Goal: Communication & Community: Participate in discussion

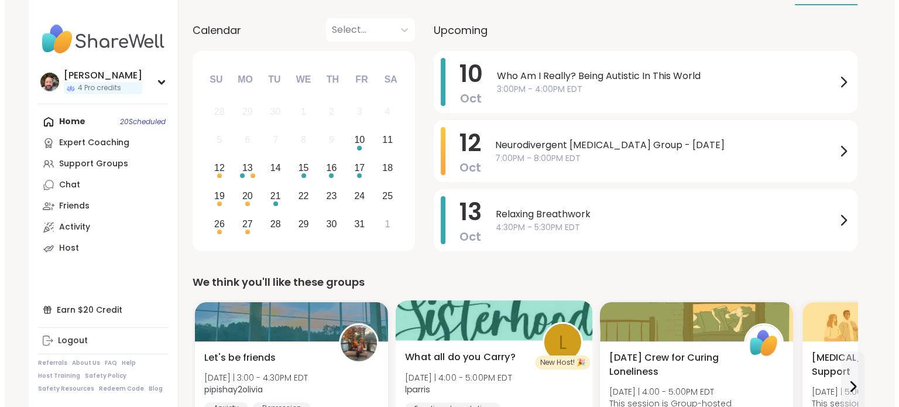
scroll to position [117, 0]
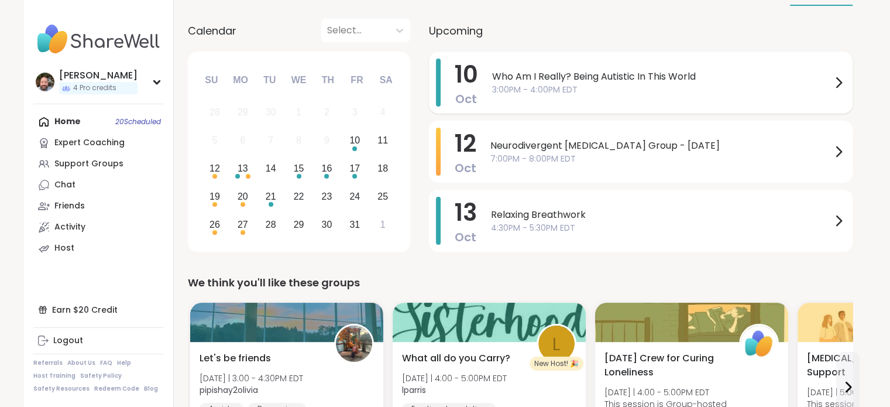
click at [574, 91] on span "3:00PM - 4:00PM EDT" at bounding box center [661, 90] width 339 height 12
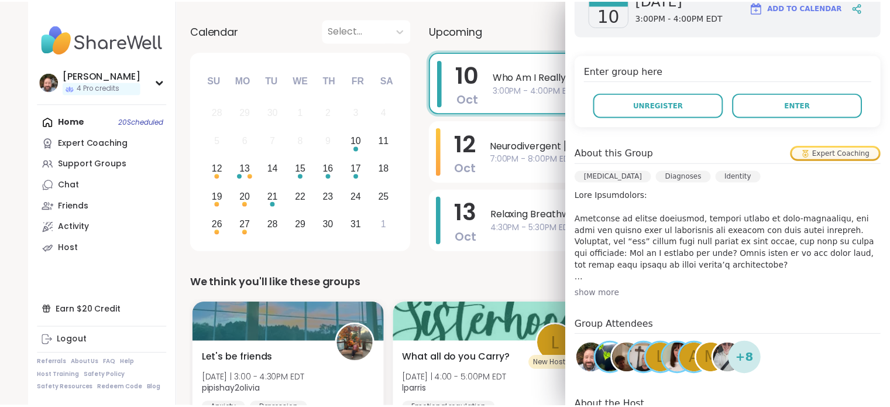
scroll to position [234, 0]
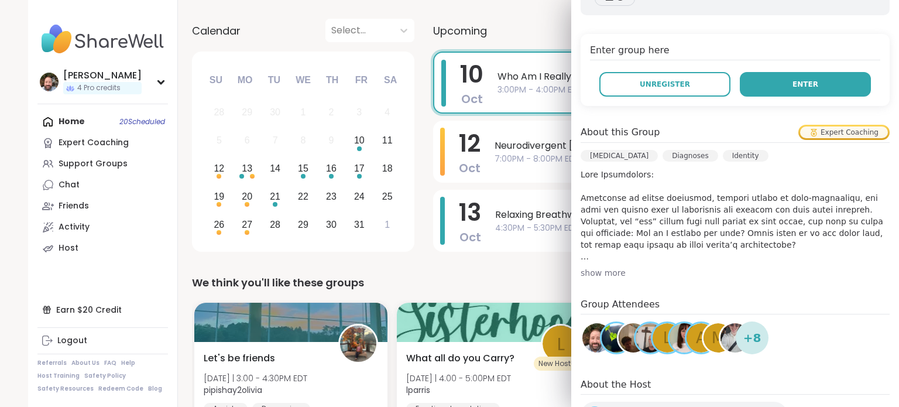
click at [792, 84] on span "Enter" at bounding box center [805, 84] width 26 height 11
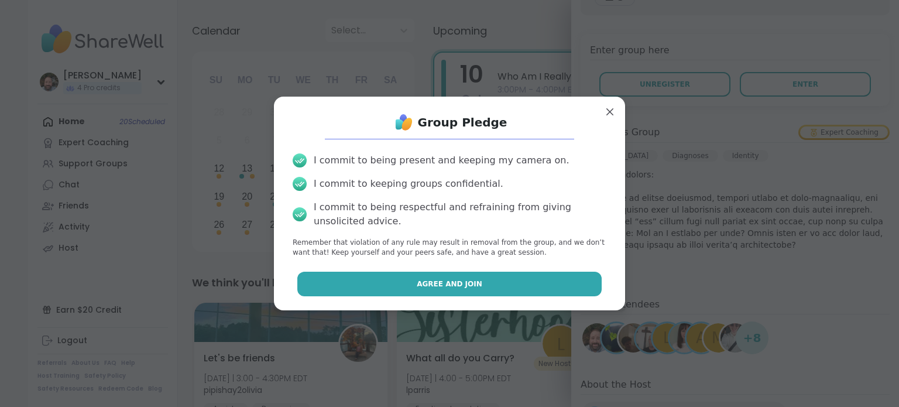
click at [458, 284] on span "Agree and Join" at bounding box center [450, 284] width 66 height 11
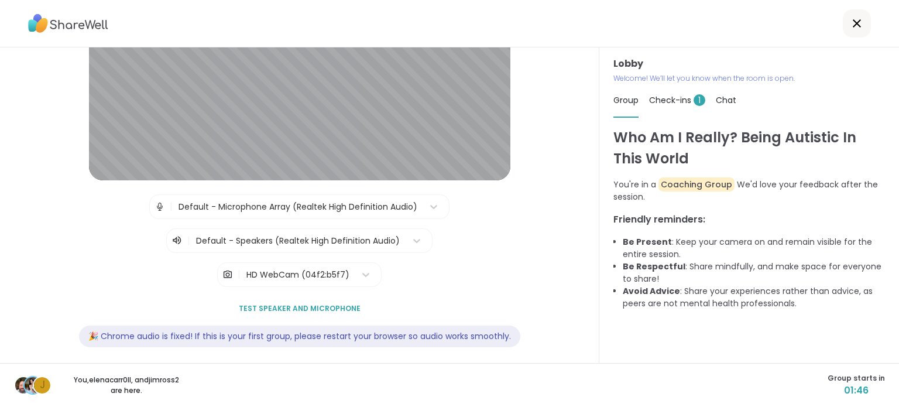
scroll to position [117, 0]
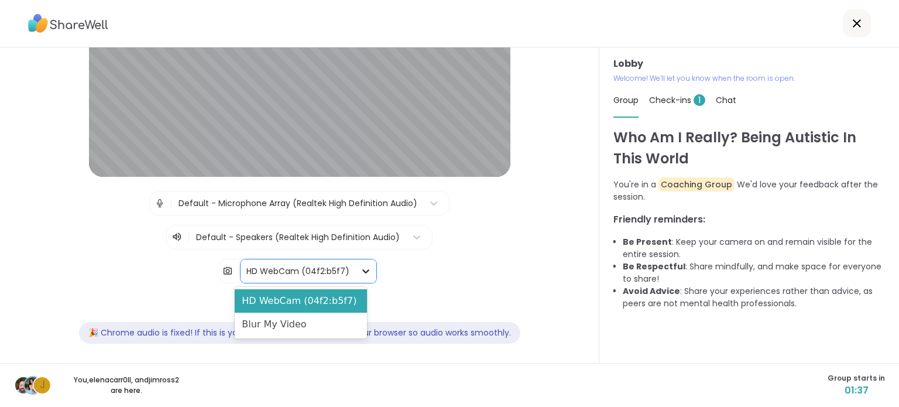
click at [360, 266] on icon at bounding box center [366, 271] width 12 height 12
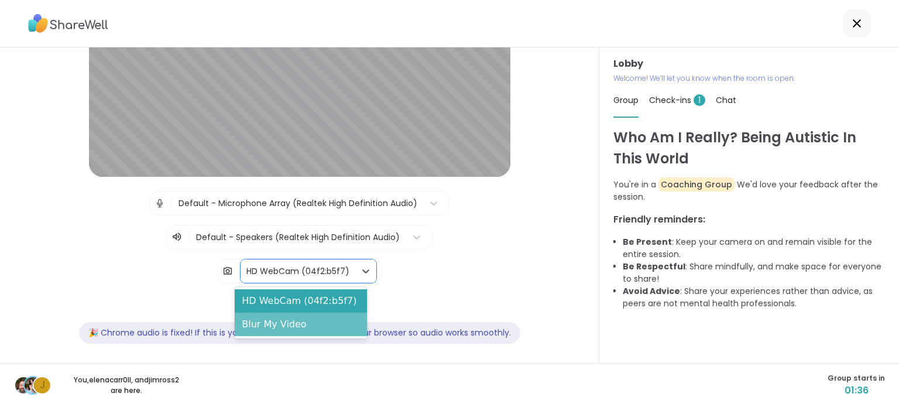
click at [304, 318] on div "Blur My Video" at bounding box center [301, 324] width 132 height 23
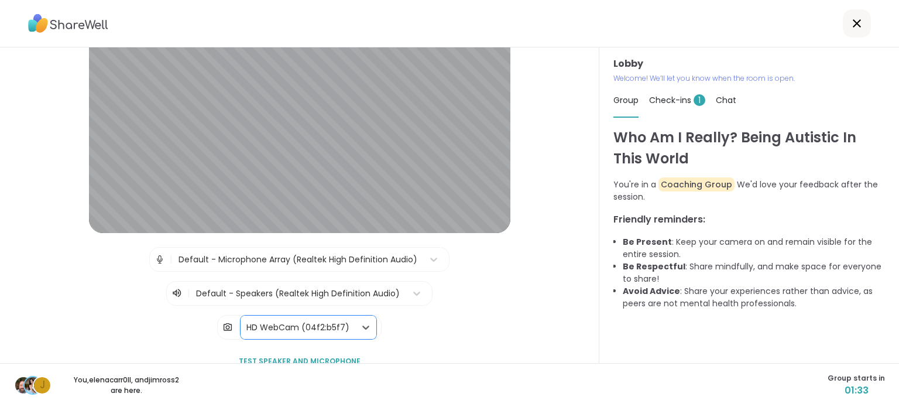
scroll to position [119, 0]
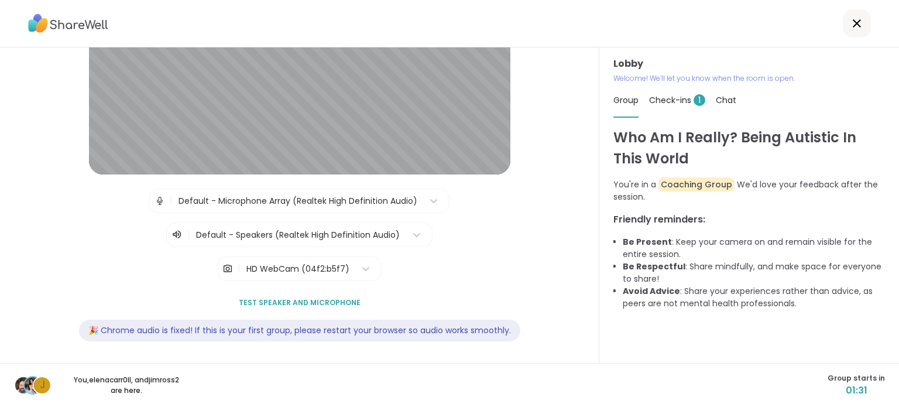
click at [270, 302] on span "Test speaker and microphone" at bounding box center [300, 302] width 122 height 11
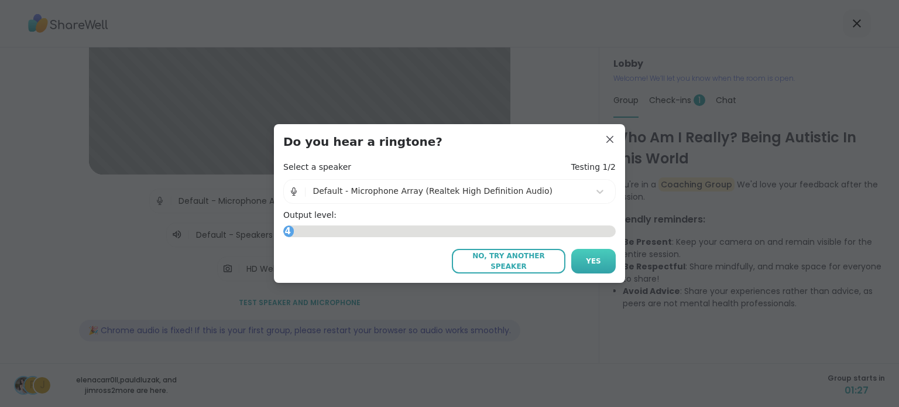
click at [593, 265] on span "Yes" at bounding box center [593, 261] width 15 height 11
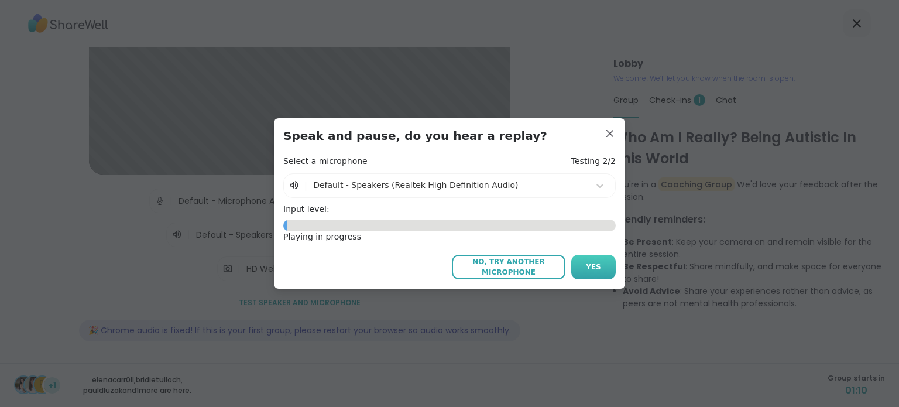
click at [581, 270] on button "Yes" at bounding box center [593, 267] width 44 height 25
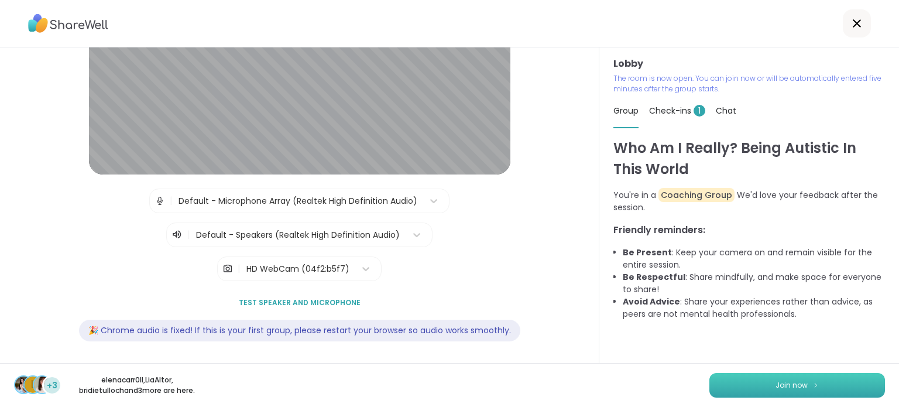
click at [774, 379] on button "Join now" at bounding box center [797, 385] width 176 height 25
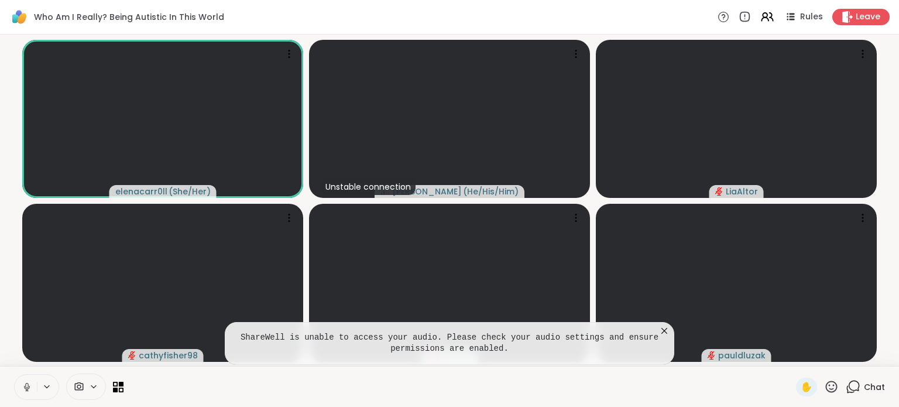
click at [854, 389] on div "Chat" at bounding box center [865, 386] width 39 height 19
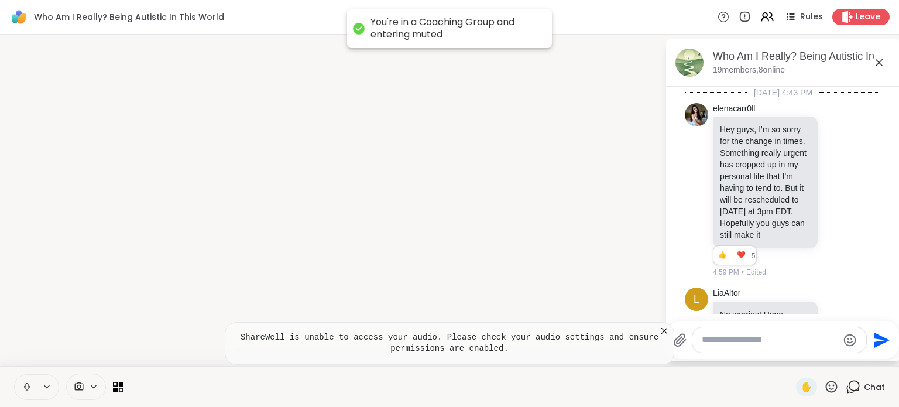
scroll to position [701, 0]
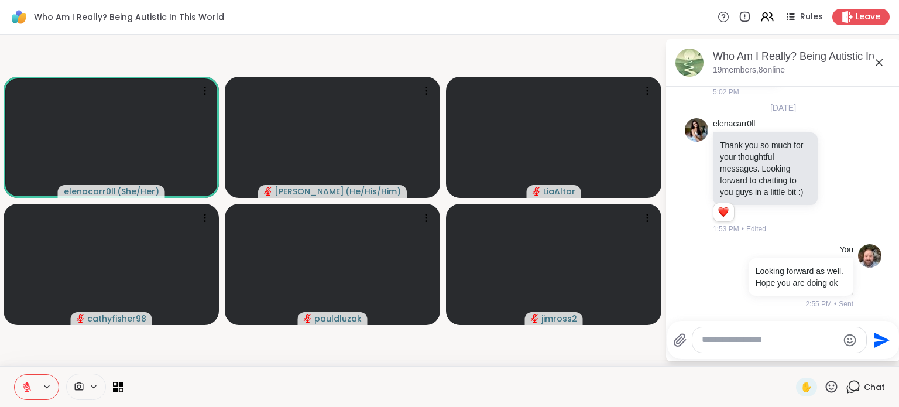
click at [729, 337] on textarea "Type your message" at bounding box center [770, 340] width 136 height 12
type textarea "*"
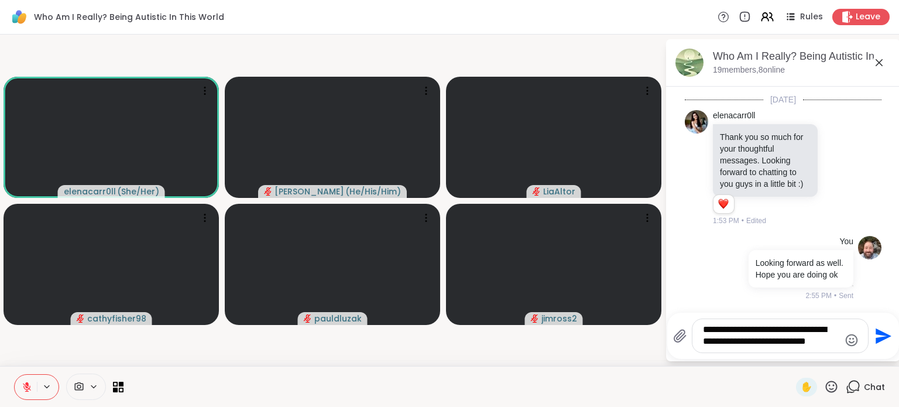
type textarea "**********"
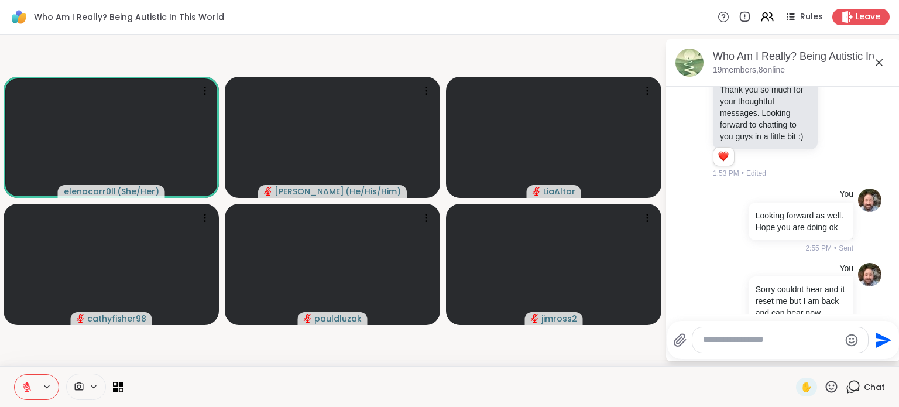
scroll to position [798, 0]
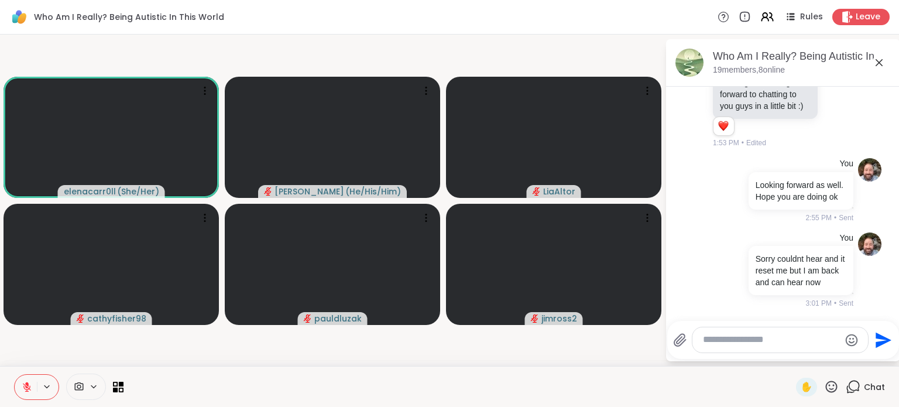
type textarea "*"
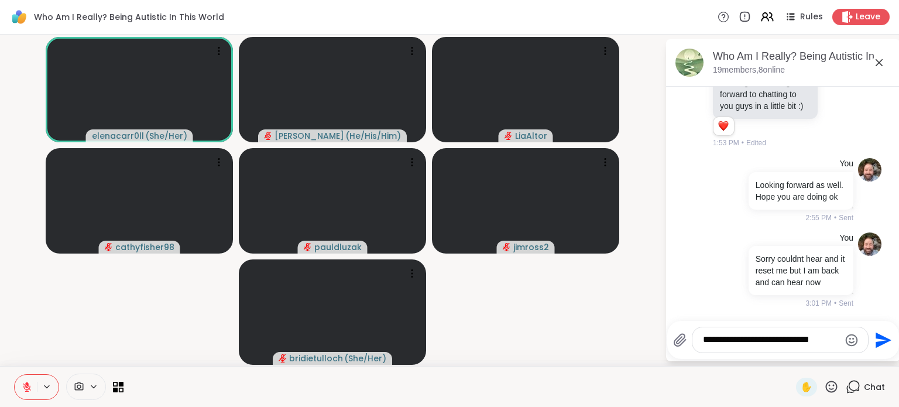
type textarea "**********"
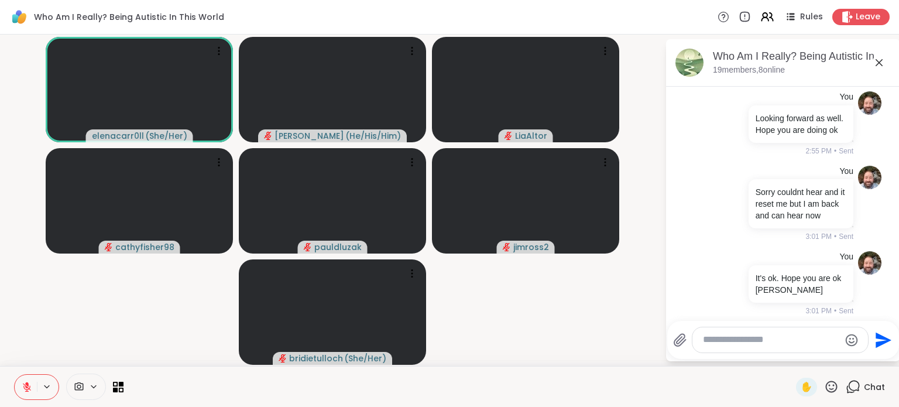
scroll to position [871, 0]
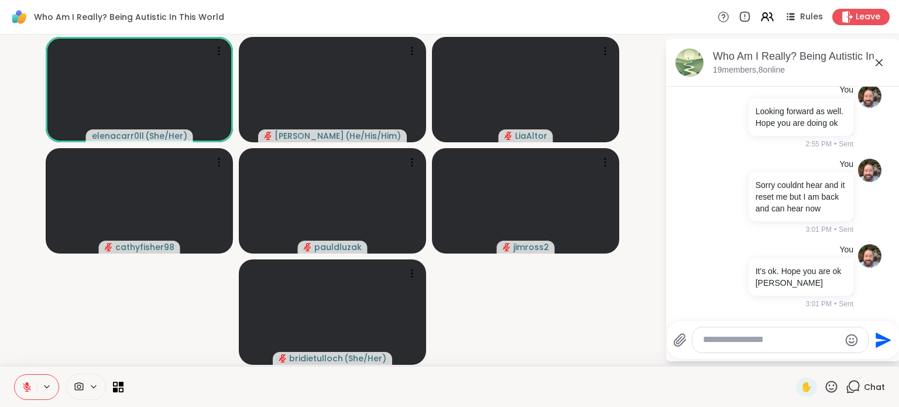
click at [881, 65] on icon at bounding box center [878, 62] width 7 height 7
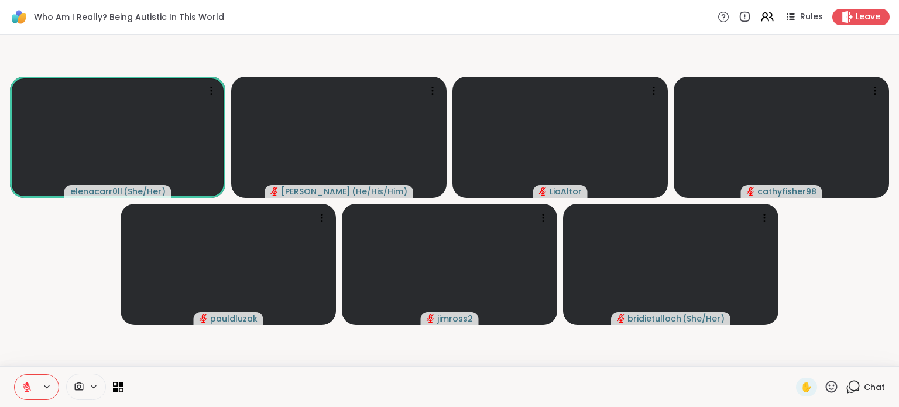
click at [111, 383] on div at bounding box center [68, 386] width 109 height 26
click at [119, 387] on icon at bounding box center [118, 386] width 11 height 11
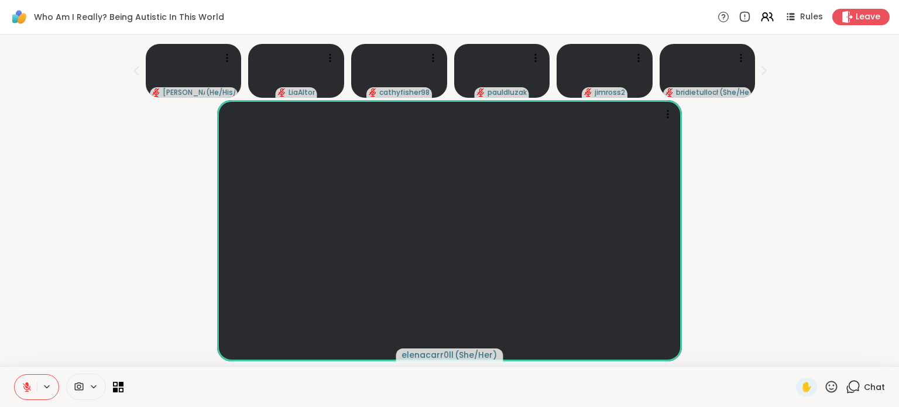
click at [847, 388] on icon at bounding box center [853, 386] width 15 height 15
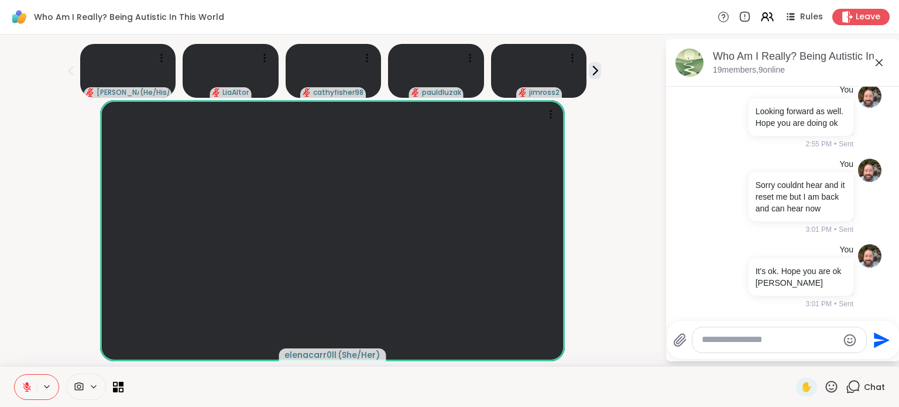
click at [824, 381] on icon at bounding box center [831, 386] width 15 height 15
click at [765, 357] on span "❤️" at bounding box center [771, 356] width 12 height 14
click at [881, 60] on icon at bounding box center [878, 62] width 7 height 7
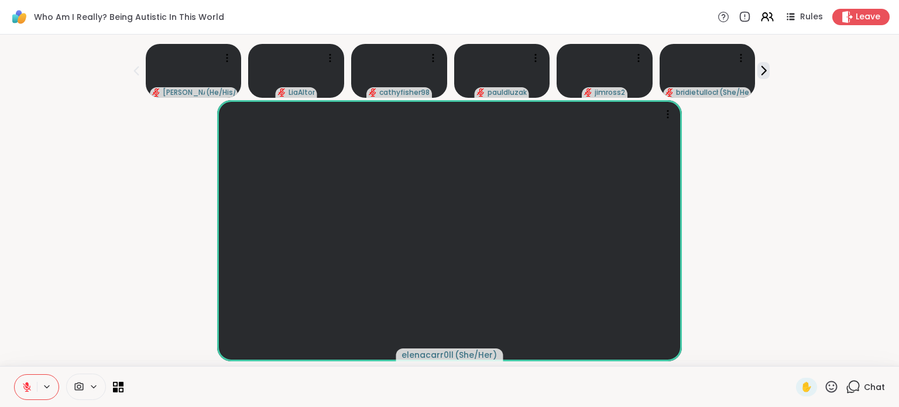
click at [827, 389] on icon at bounding box center [831, 386] width 15 height 15
click at [846, 388] on icon at bounding box center [853, 386] width 15 height 15
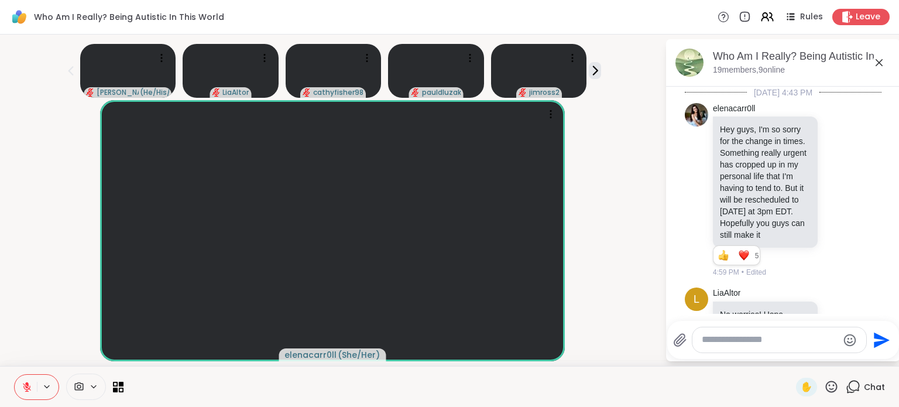
click at [723, 334] on textarea "Type your message" at bounding box center [770, 340] width 136 height 12
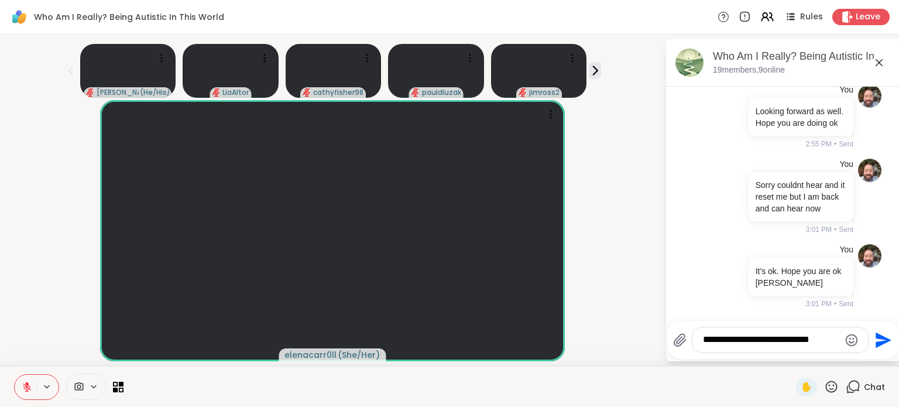
type textarea "**********"
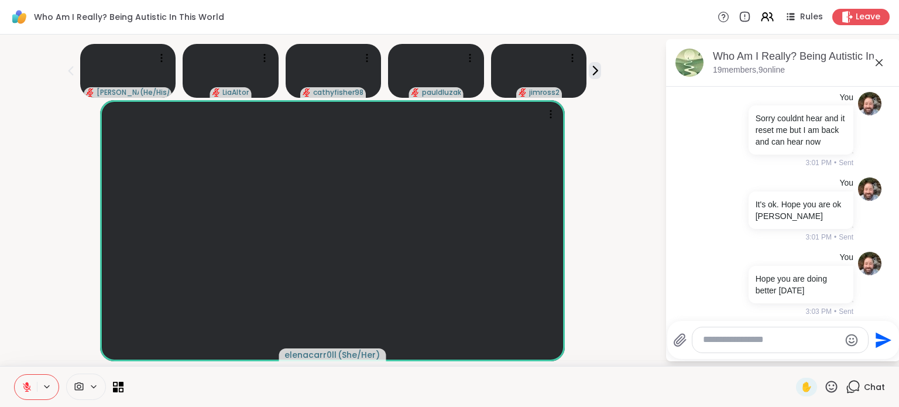
scroll to position [946, 0]
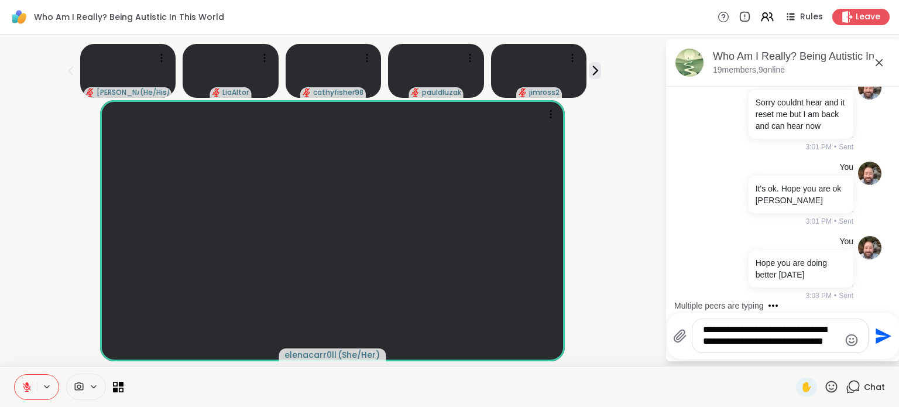
click at [829, 342] on textarea "**********" at bounding box center [771, 336] width 136 height 24
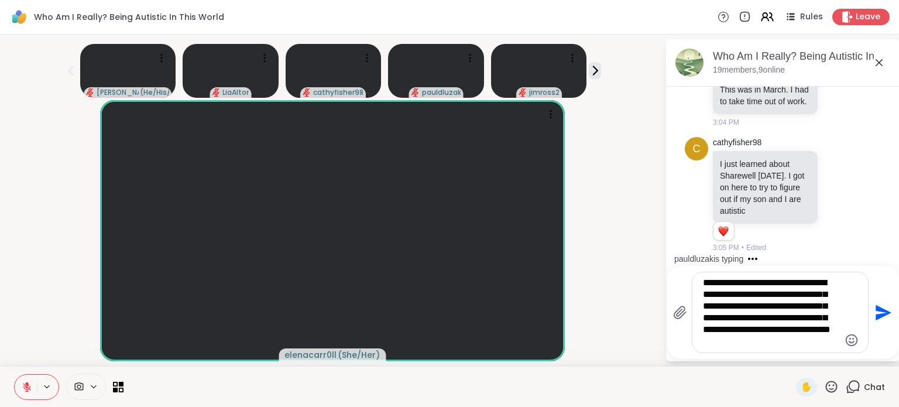
scroll to position [1293, 0]
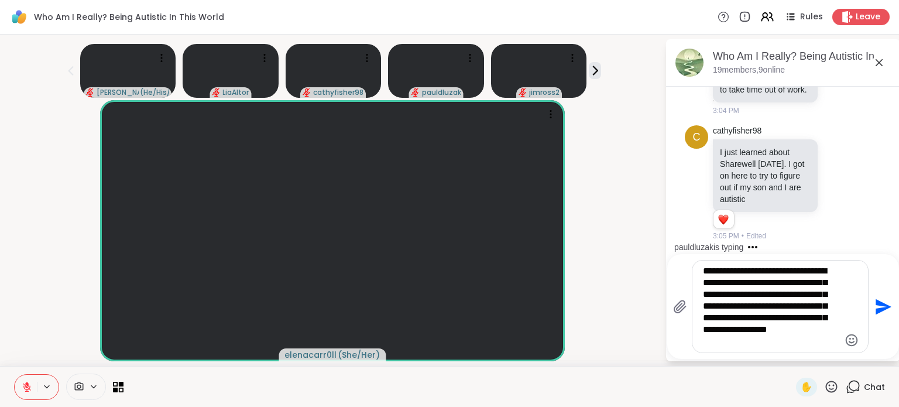
click at [761, 296] on textarea "**********" at bounding box center [771, 306] width 136 height 83
click at [756, 342] on textarea "**********" at bounding box center [771, 306] width 136 height 83
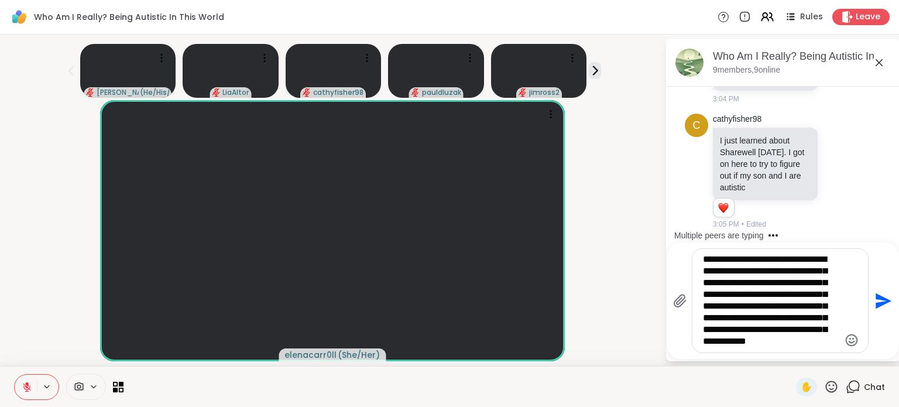
type textarea "**********"
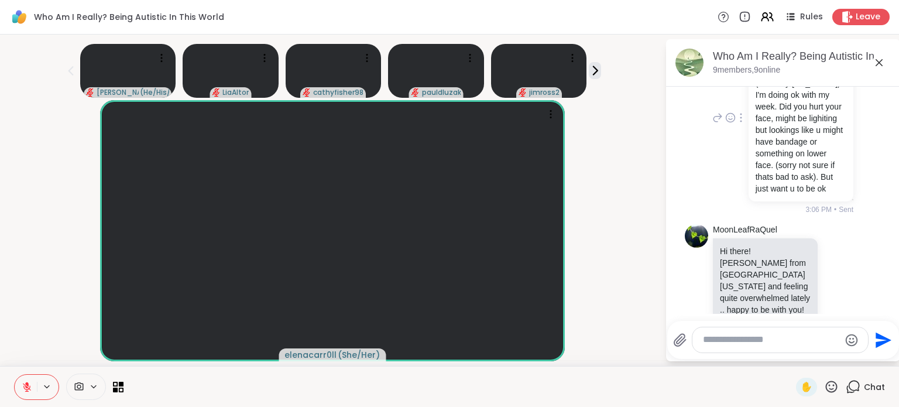
scroll to position [1445, 0]
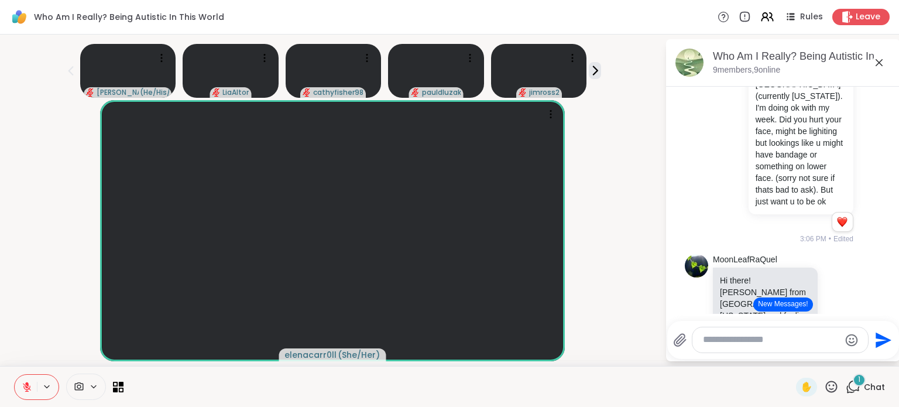
click at [723, 348] on div at bounding box center [780, 339] width 176 height 25
click at [715, 342] on textarea "Type your message" at bounding box center [771, 340] width 136 height 12
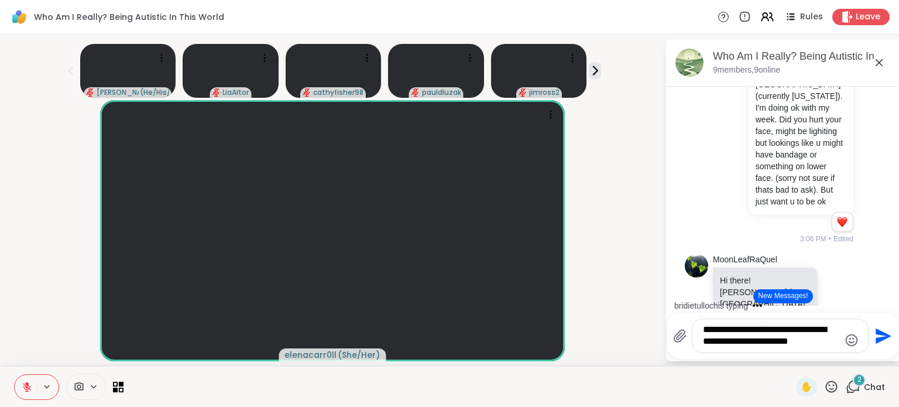
type textarea "**********"
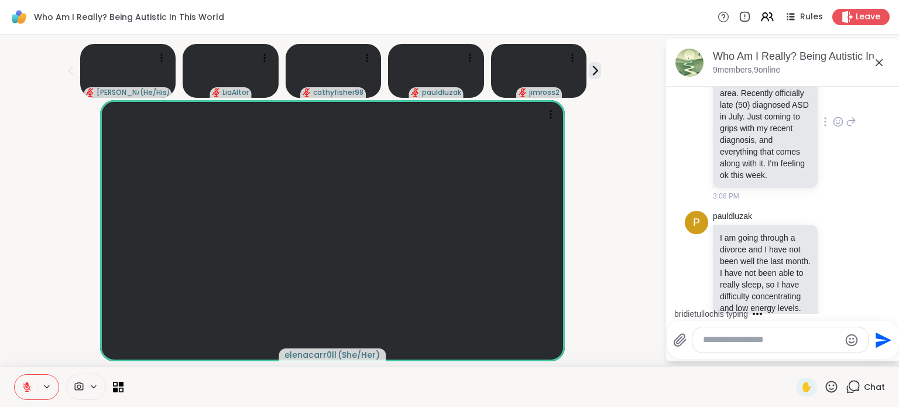
scroll to position [1676, 0]
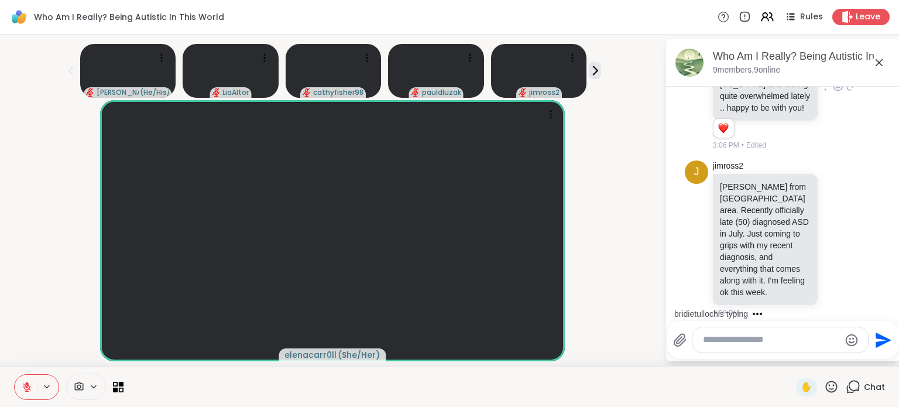
click at [833, 92] on icon at bounding box center [838, 86] width 11 height 12
click at [833, 73] on div "Select Reaction: Heart" at bounding box center [838, 67] width 11 height 11
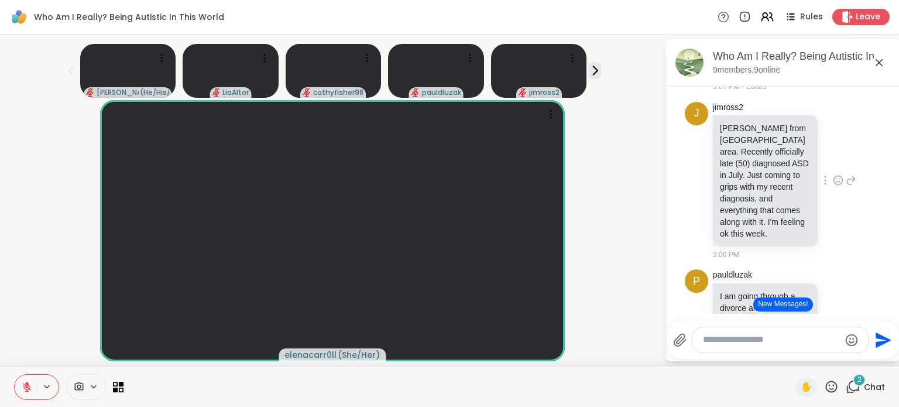
scroll to position [1793, 0]
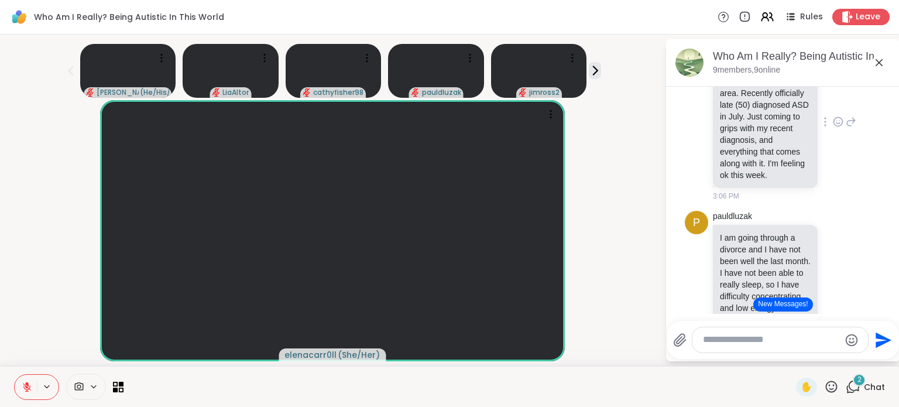
click at [836, 124] on icon at bounding box center [838, 123] width 4 height 1
click at [833, 108] on div "Select Reaction: Heart" at bounding box center [838, 103] width 11 height 11
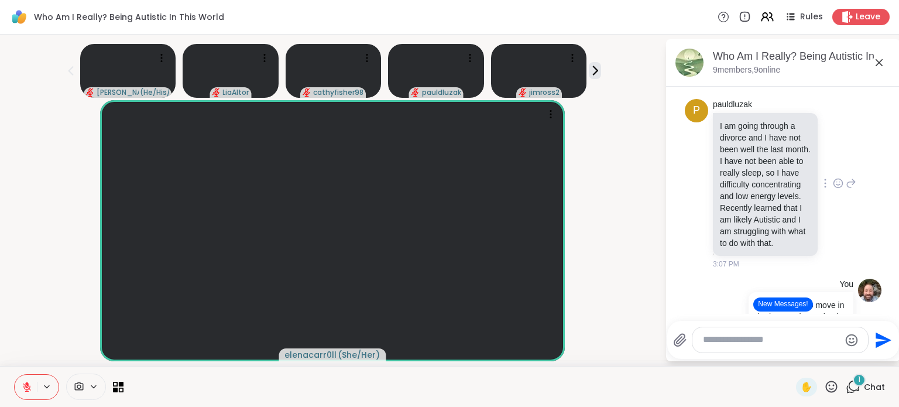
scroll to position [1976, 0]
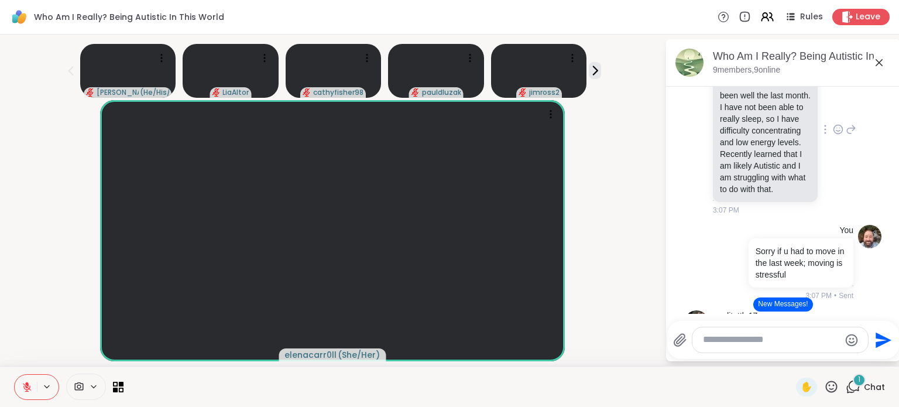
click at [834, 134] on icon at bounding box center [838, 129] width 9 height 9
click at [828, 122] on button "Select Reaction: Heart" at bounding box center [837, 110] width 23 height 23
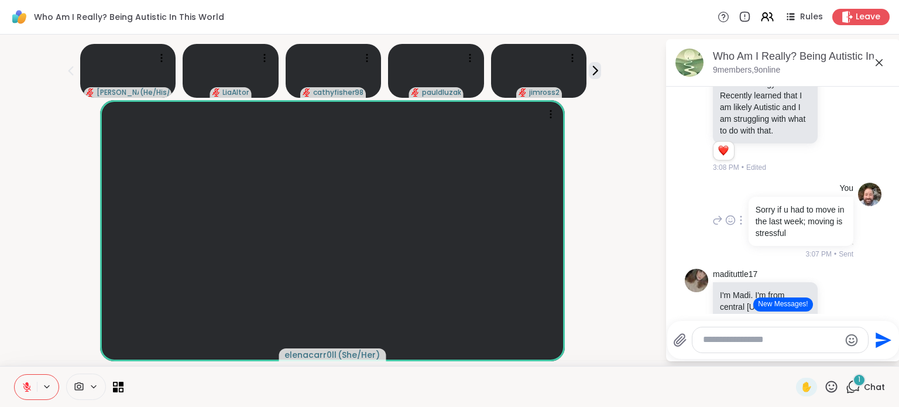
scroll to position [2151, 0]
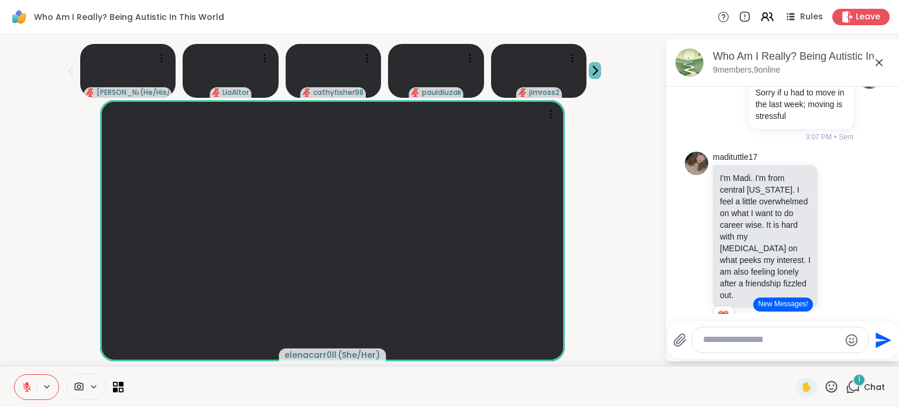
click at [599, 71] on icon at bounding box center [595, 70] width 12 height 12
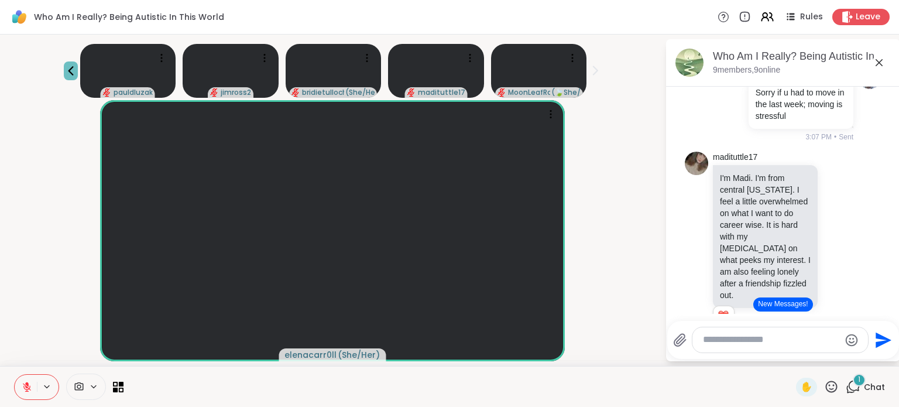
click at [66, 74] on icon at bounding box center [71, 71] width 14 height 14
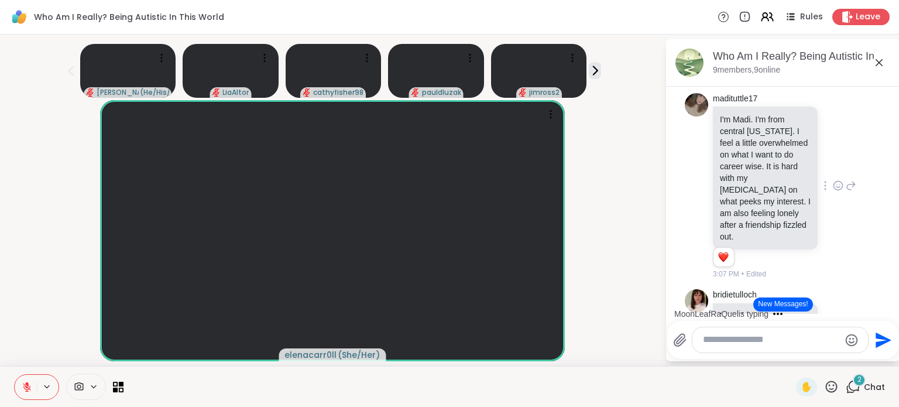
scroll to position [2268, 0]
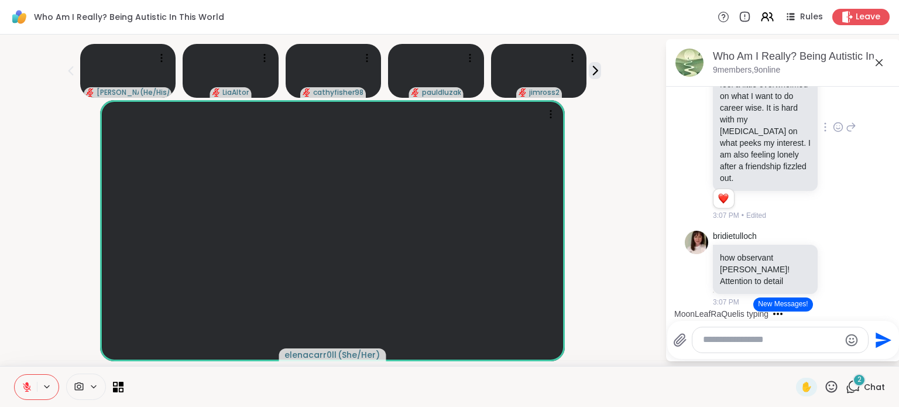
click at [833, 133] on icon at bounding box center [838, 127] width 11 height 12
click at [829, 120] on button "Select Reaction: Heart" at bounding box center [837, 108] width 23 height 23
click at [598, 76] on icon at bounding box center [595, 70] width 12 height 12
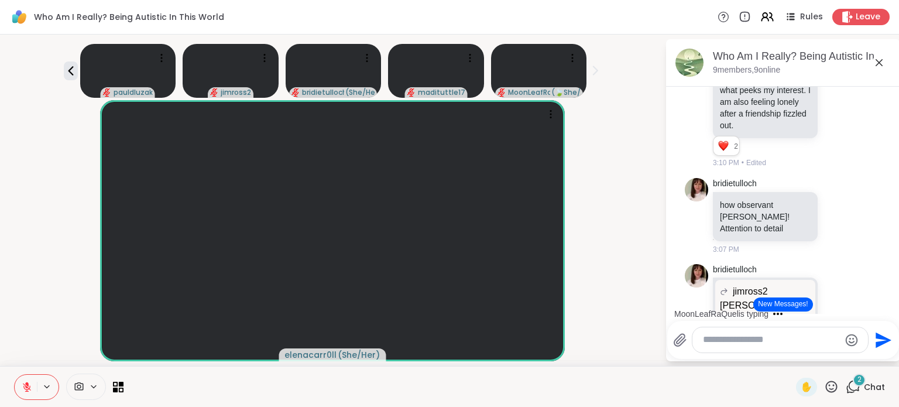
scroll to position [2327, 0]
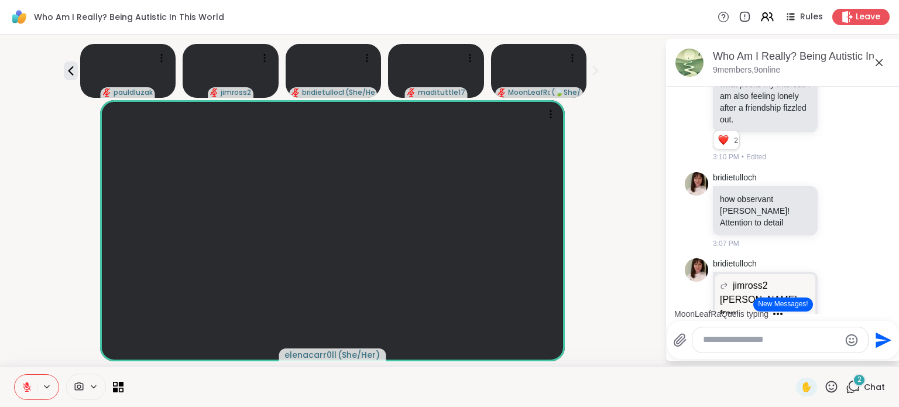
click at [846, 75] on icon at bounding box center [851, 68] width 11 height 14
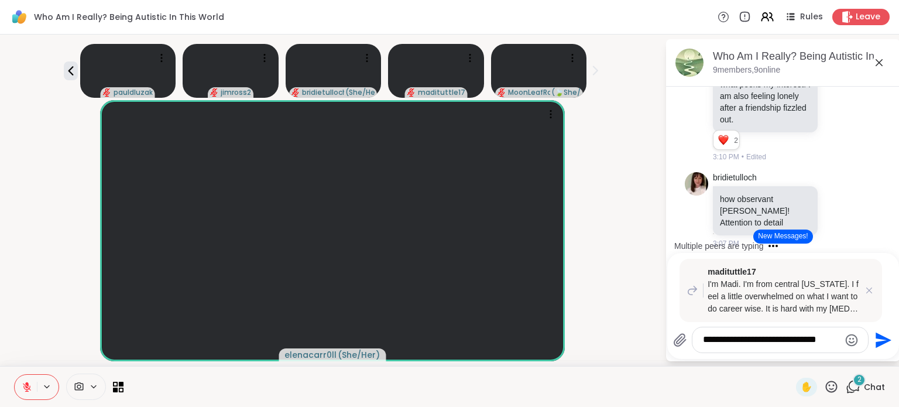
type textarea "**********"
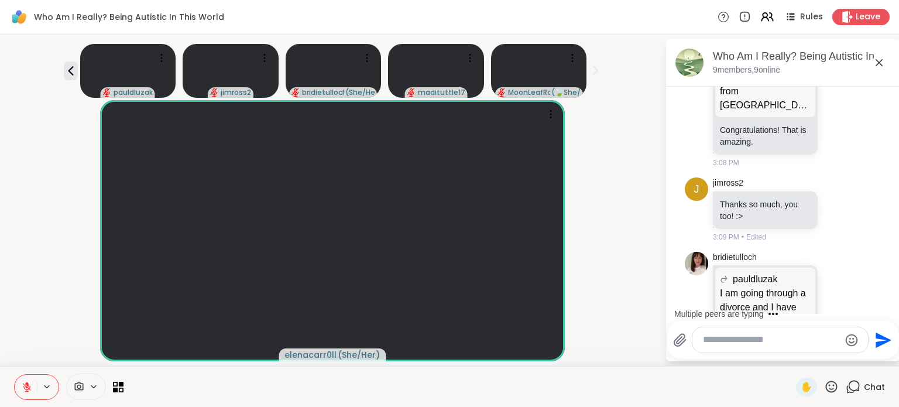
scroll to position [2491, 0]
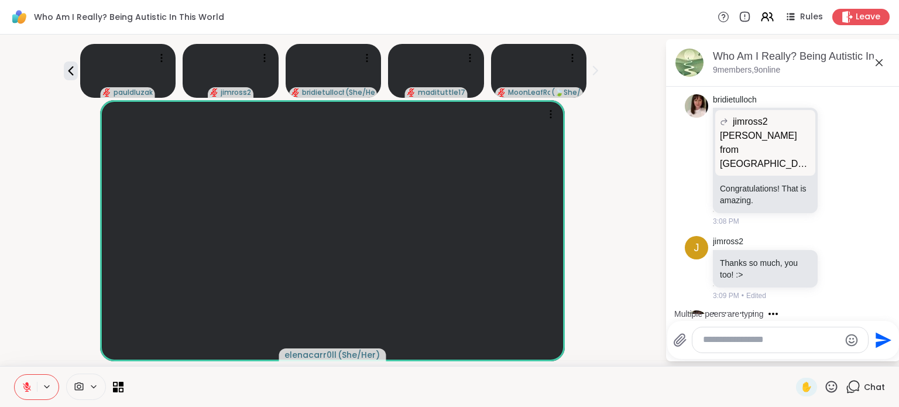
click at [846, 53] on icon at bounding box center [851, 46] width 11 height 14
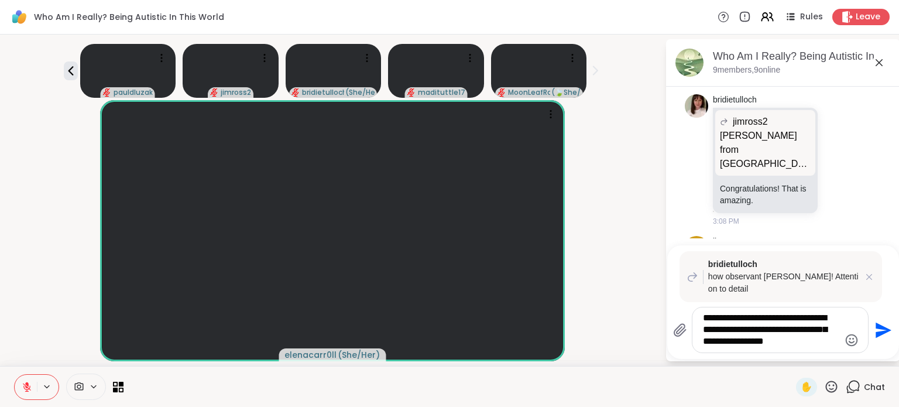
type textarea "**********"
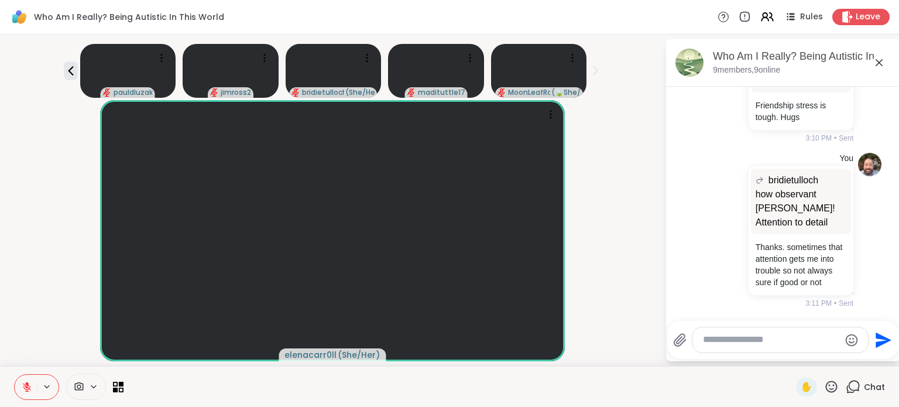
scroll to position [2988, 0]
click at [741, 342] on textarea "Type your message" at bounding box center [771, 340] width 136 height 12
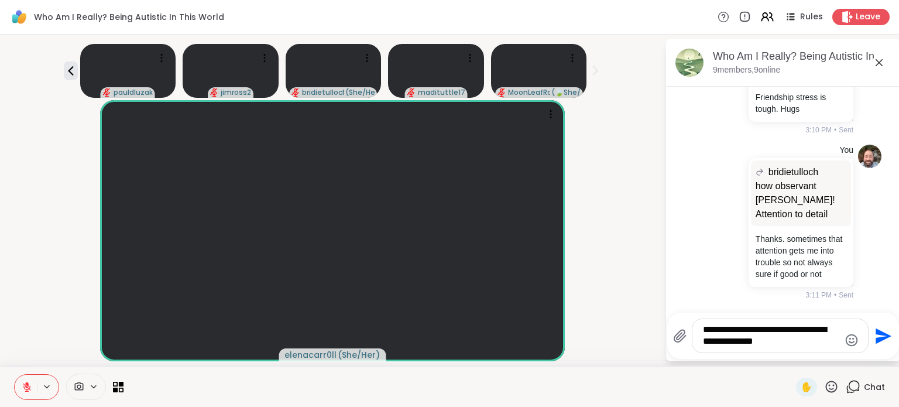
type textarea "**********"
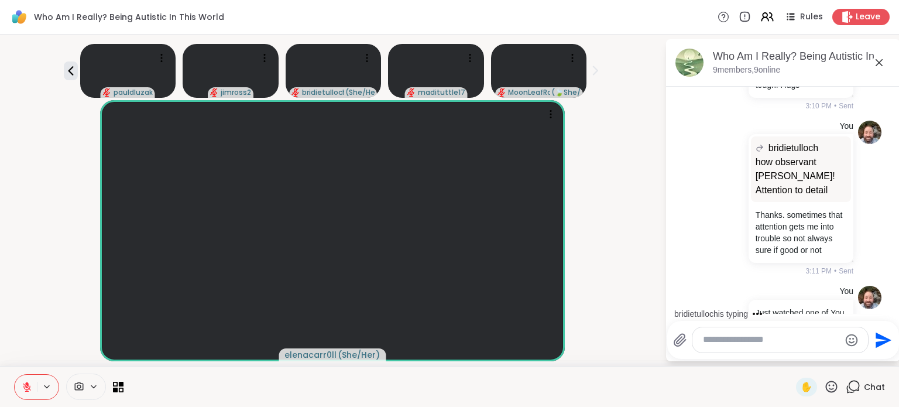
scroll to position [3163, 0]
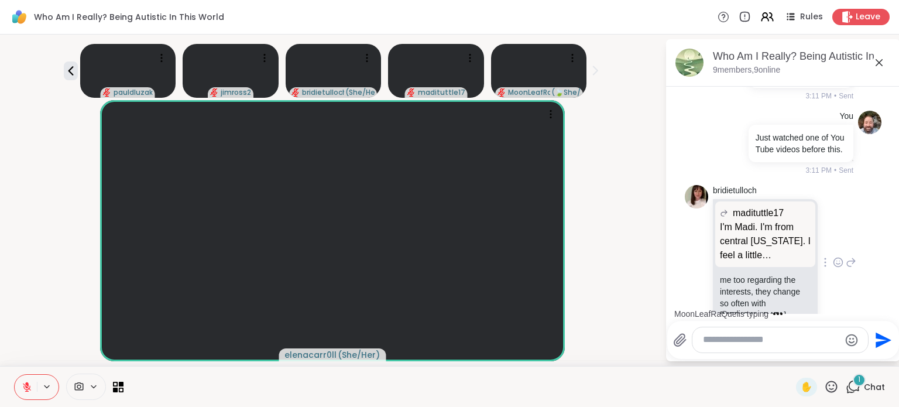
drag, startPoint x: 878, startPoint y: 60, endPoint x: 794, endPoint y: 246, distance: 203.8
click at [794, 246] on div "Who Am I Really? Being Autistic In This World, Oct 10 9 members, 9 online 10/9/…" at bounding box center [783, 200] width 234 height 322
click at [744, 238] on p "I'm Madi. I'm from central [US_STATE]. I feel a little overwhelmed on what I wa…" at bounding box center [765, 241] width 91 height 42
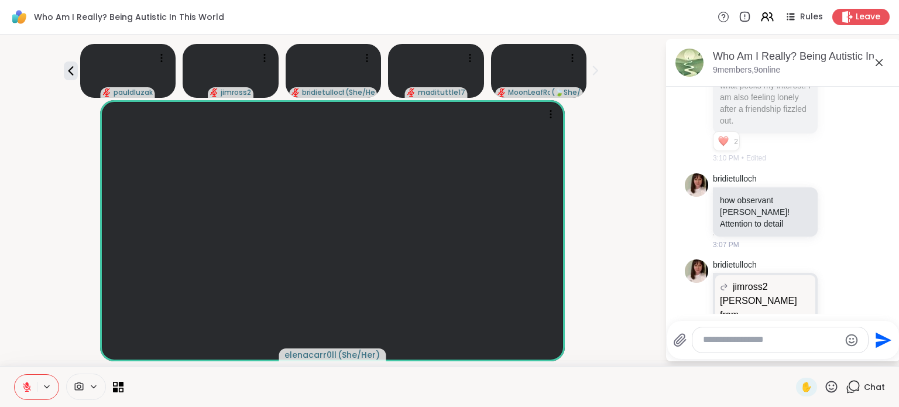
click at [764, 126] on p "I'm Madi. I'm from central [US_STATE]. I feel a little overwhelmed on what I wa…" at bounding box center [765, 62] width 91 height 129
drag, startPoint x: 758, startPoint y: 192, endPoint x: 823, endPoint y: 174, distance: 66.9
click at [812, 164] on div "madituttle17 I'm Madi. I'm from central Illinois. I feel a little overwhelmed o…" at bounding box center [784, 70] width 143 height 187
click at [756, 126] on p "I'm Madi. I'm from central [US_STATE]. I feel a little overwhelmed on what I wa…" at bounding box center [765, 62] width 91 height 129
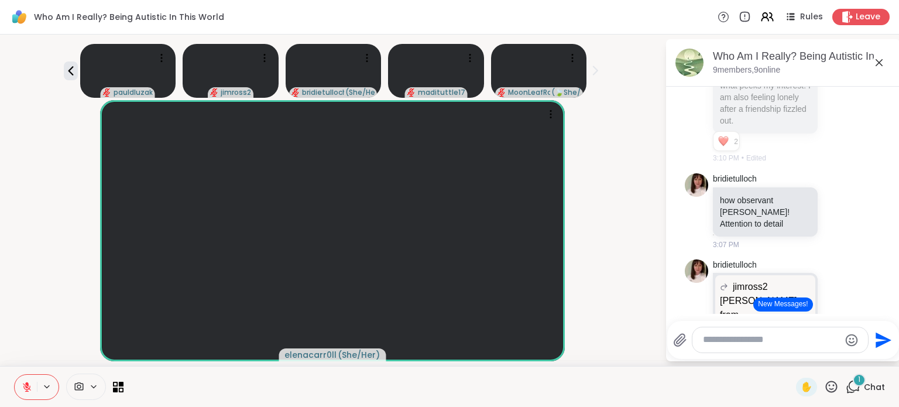
click at [799, 133] on div "I'm Madi. I'm from central [US_STATE]. I feel a little overwhelmed on what I wa…" at bounding box center [765, 62] width 105 height 143
drag, startPoint x: 798, startPoint y: 159, endPoint x: 614, endPoint y: 101, distance: 193.2
click at [614, 101] on div "elenacarr0ll ( She/Her )" at bounding box center [332, 230] width 651 height 261
click at [884, 59] on icon at bounding box center [879, 63] width 14 height 14
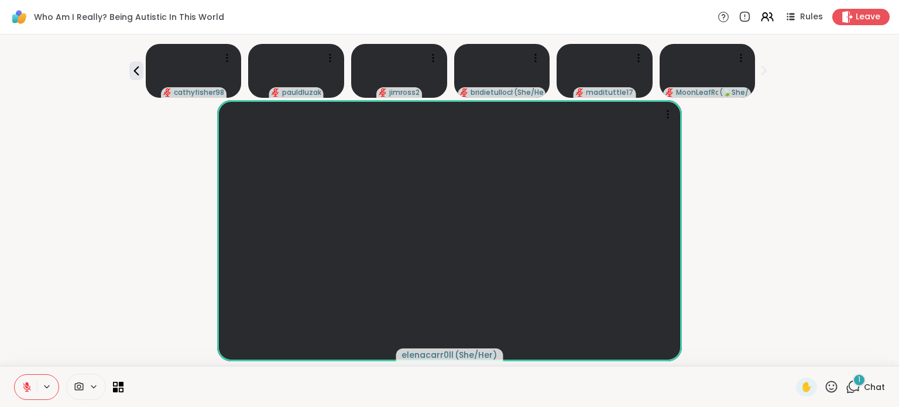
click at [853, 380] on div "1" at bounding box center [859, 379] width 13 height 13
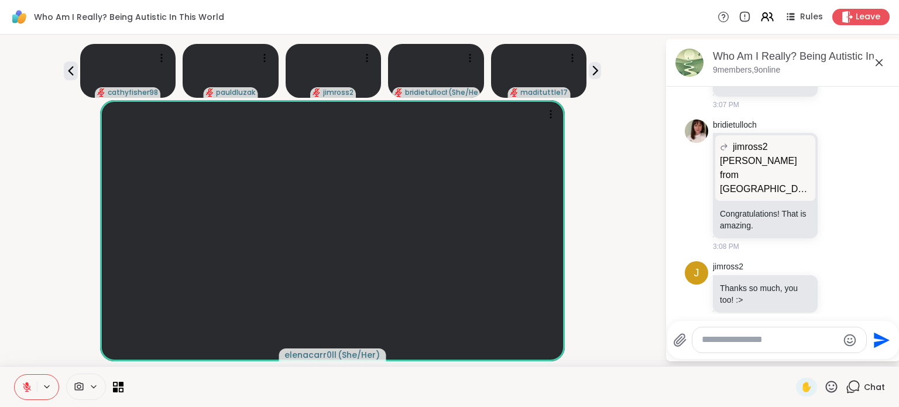
scroll to position [2287, 0]
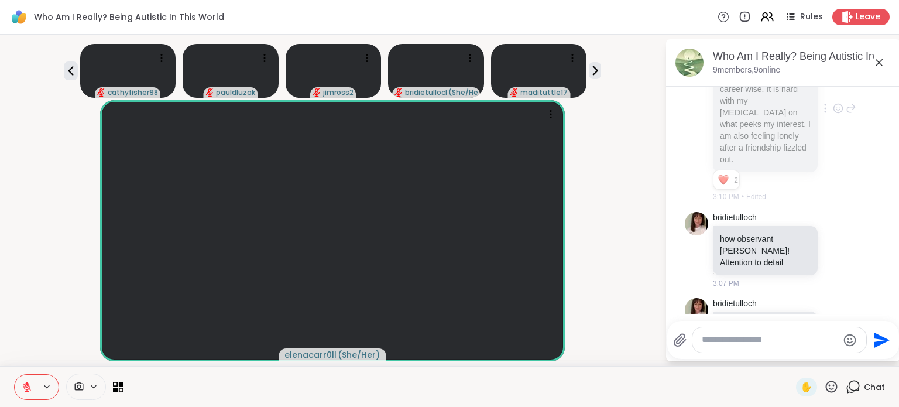
click at [846, 115] on icon at bounding box center [851, 108] width 11 height 14
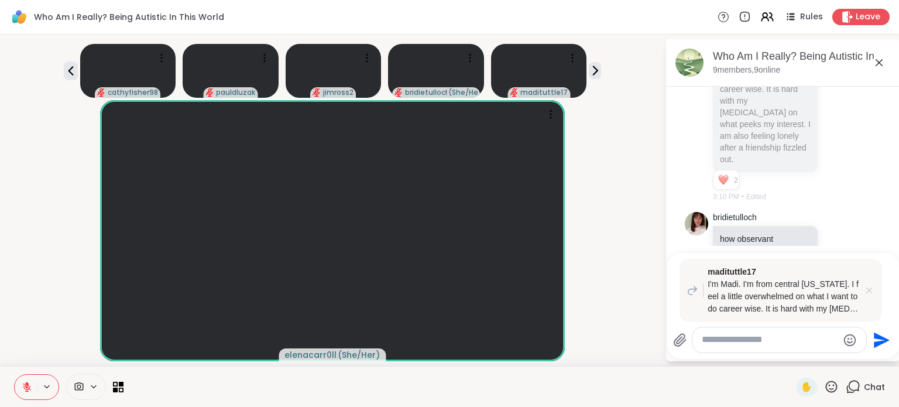
click at [868, 293] on icon at bounding box center [869, 290] width 12 height 12
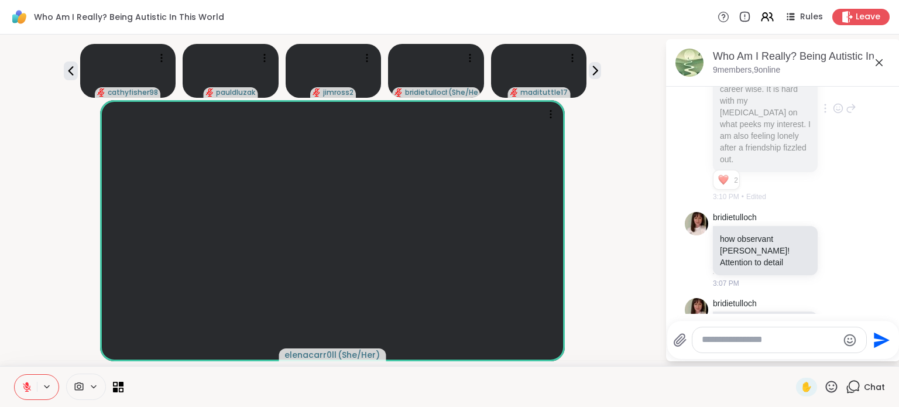
scroll to position [2346, 0]
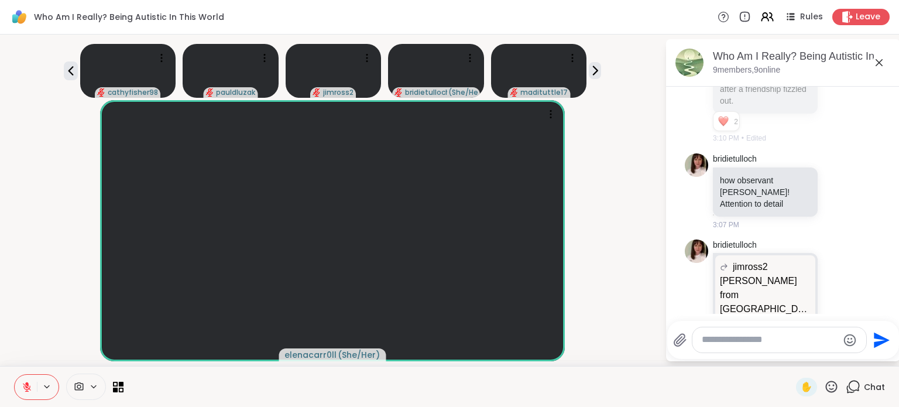
click at [733, 129] on ul "2 2" at bounding box center [723, 121] width 20 height 16
click at [728, 126] on button "2" at bounding box center [723, 120] width 12 height 9
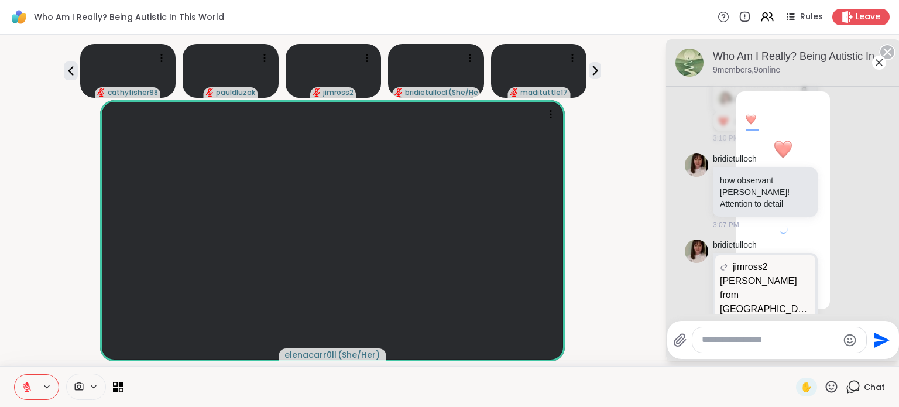
click at [728, 243] on div "2" at bounding box center [783, 200] width 234 height 322
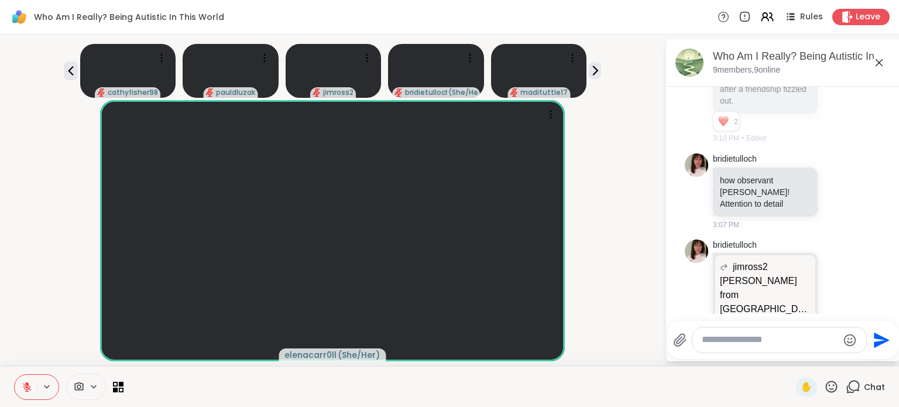
click at [834, 54] on icon at bounding box center [838, 50] width 9 height 9
click at [833, 36] on div "Select Reaction: Heart" at bounding box center [838, 31] width 11 height 11
click at [836, 52] on icon at bounding box center [838, 51] width 4 height 1
click at [833, 36] on div "Select Reaction: Heart" at bounding box center [838, 31] width 11 height 11
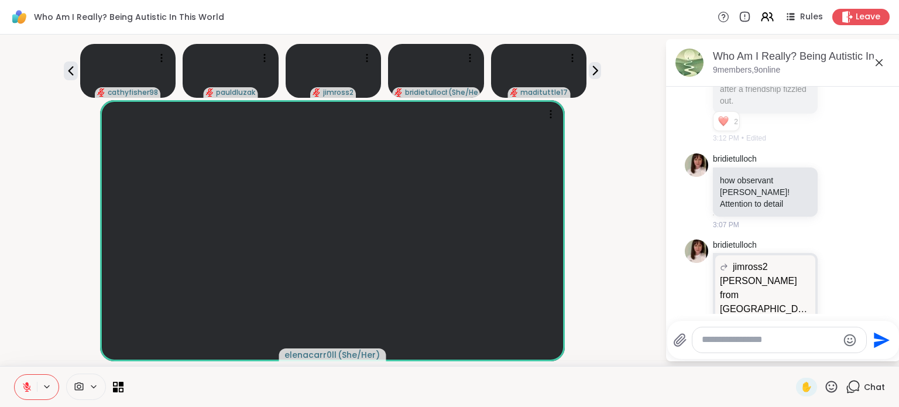
scroll to position [2287, 0]
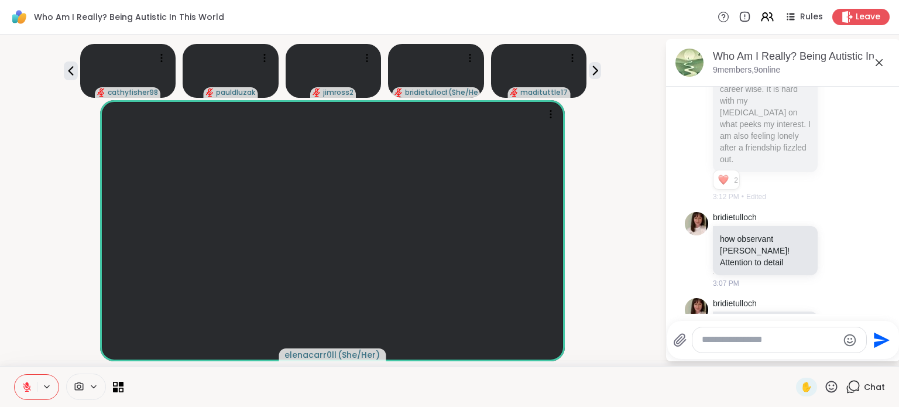
click at [758, 165] on p "I'm Madi. I'm from central [US_STATE]. I feel a little overwhelmed on what I wa…" at bounding box center [765, 100] width 91 height 129
drag, startPoint x: 755, startPoint y: 238, endPoint x: 779, endPoint y: 265, distance: 36.5
click at [779, 165] on p "I'm Madi. I'm from central [US_STATE]. I feel a little overwhelmed on what I wa…" at bounding box center [765, 100] width 91 height 129
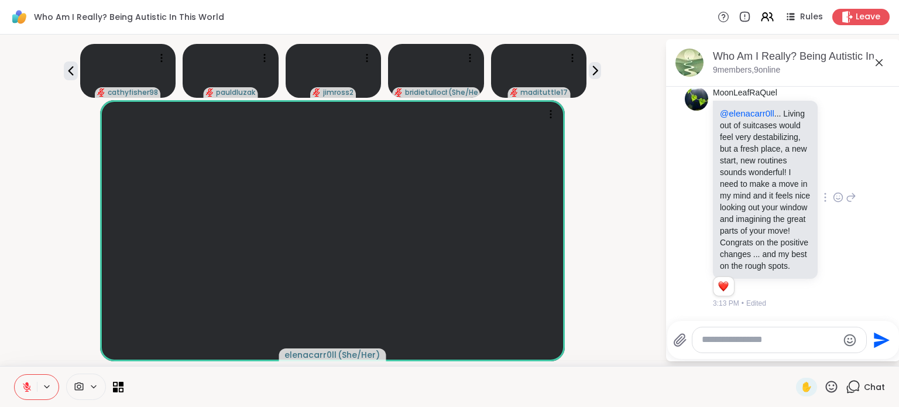
scroll to position [3634, 0]
click at [833, 194] on icon at bounding box center [838, 197] width 11 height 12
click at [826, 179] on button "Select Reaction: Heart" at bounding box center [837, 178] width 23 height 23
click at [747, 339] on textarea "Type your message" at bounding box center [770, 340] width 136 height 12
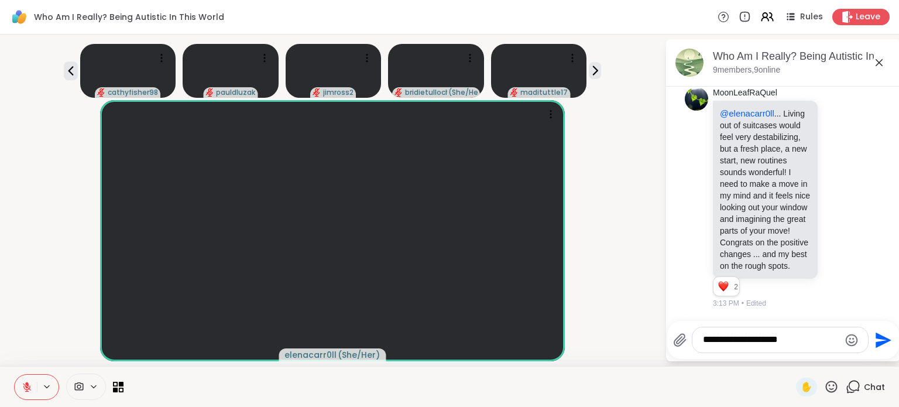
type textarea "**********"
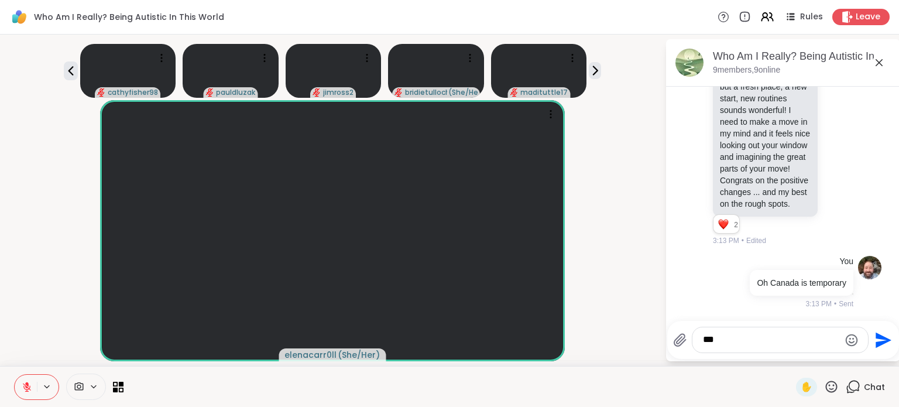
scroll to position [3696, 0]
type textarea "**********"
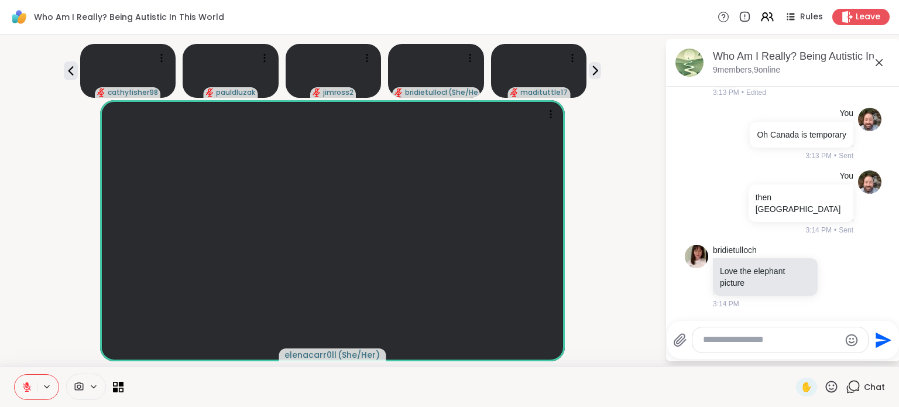
scroll to position [3832, 0]
type textarea "******"
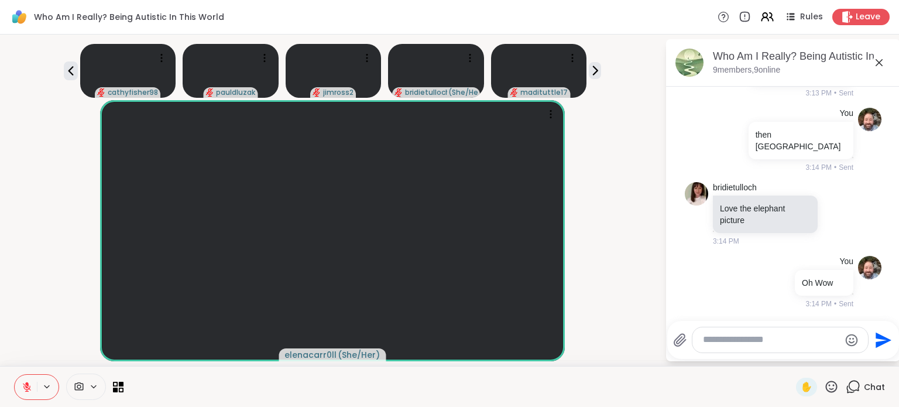
scroll to position [3895, 0]
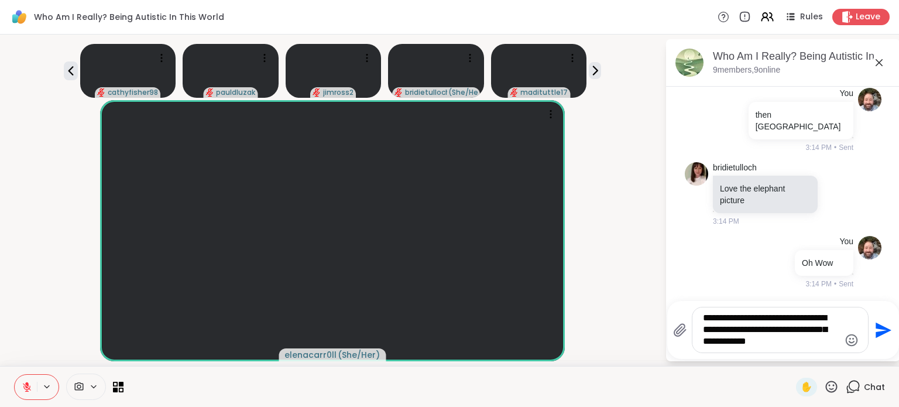
type textarea "**********"
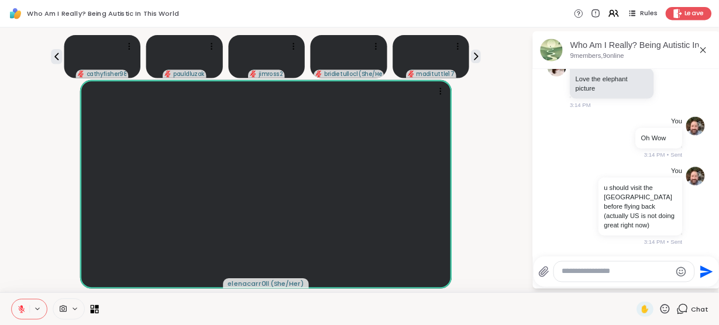
scroll to position [4003, 0]
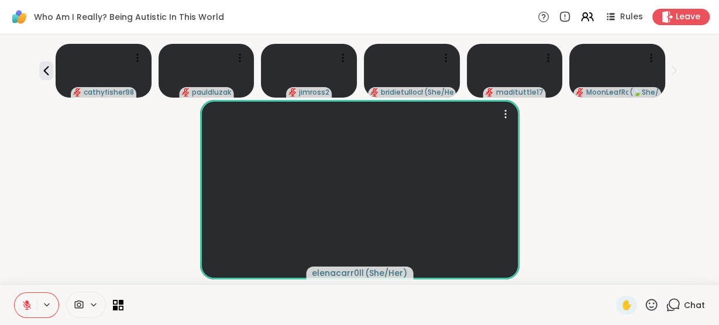
drag, startPoint x: 647, startPoint y: 305, endPoint x: 0, endPoint y: 82, distance: 684.2
click at [0, 84] on div "Who Am I Really? Being Autistic In This World Rules Leave cathyfisher98 pauldlu…" at bounding box center [359, 162] width 719 height 325
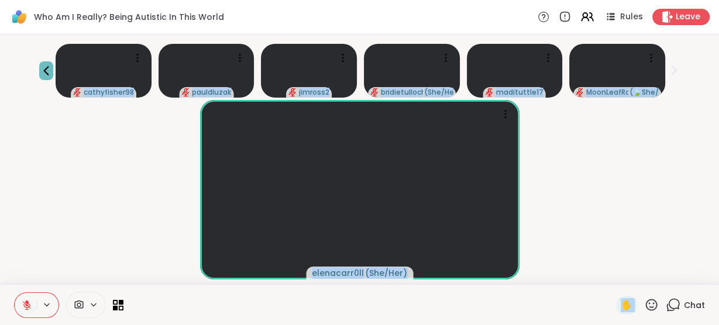
click at [50, 70] on icon at bounding box center [46, 71] width 14 height 14
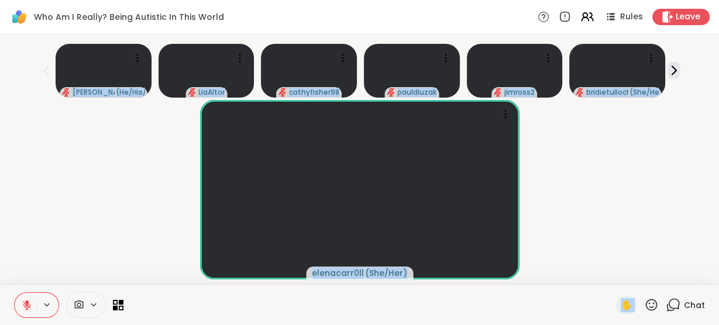
click at [541, 306] on div at bounding box center [370, 305] width 479 height 26
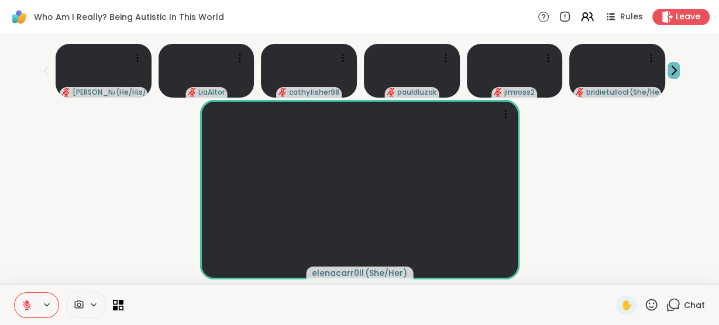
click at [673, 71] on icon at bounding box center [674, 70] width 12 height 12
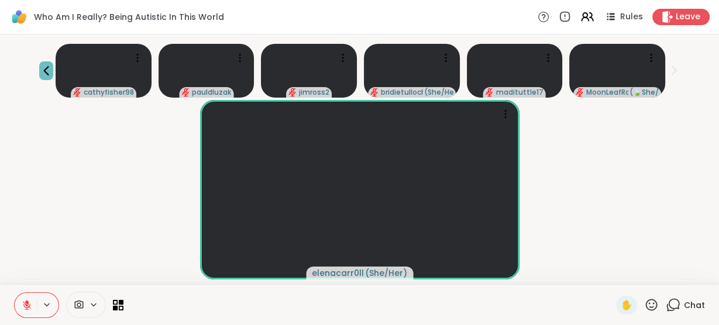
click at [48, 74] on icon at bounding box center [46, 70] width 5 height 9
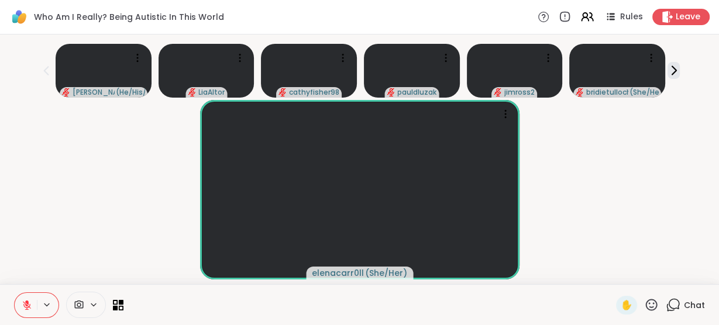
click at [645, 310] on icon at bounding box center [651, 305] width 15 height 15
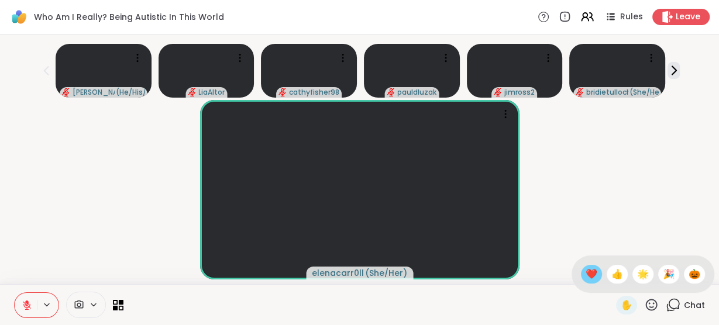
click at [586, 279] on span "❤️" at bounding box center [592, 274] width 12 height 14
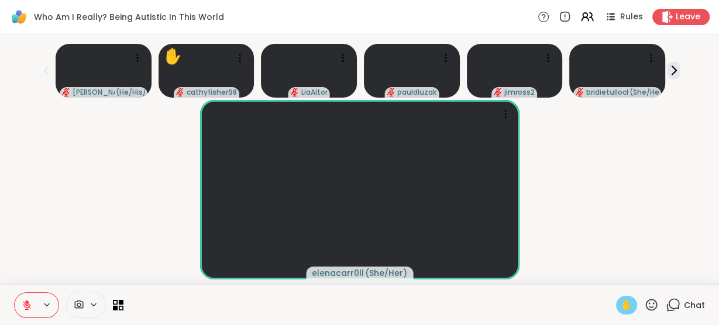
click at [621, 302] on span "✋" at bounding box center [627, 305] width 12 height 14
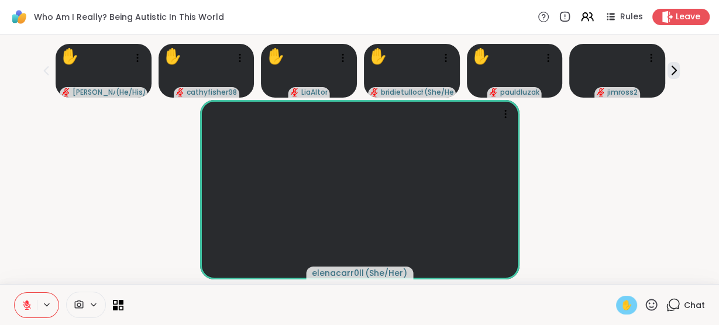
click at [621, 304] on span "✋" at bounding box center [627, 305] width 12 height 14
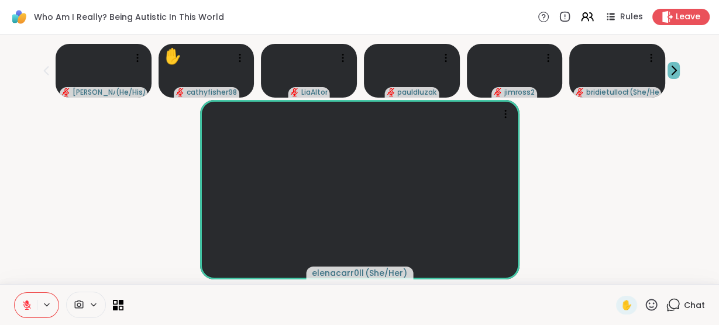
click at [672, 70] on icon at bounding box center [674, 70] width 12 height 12
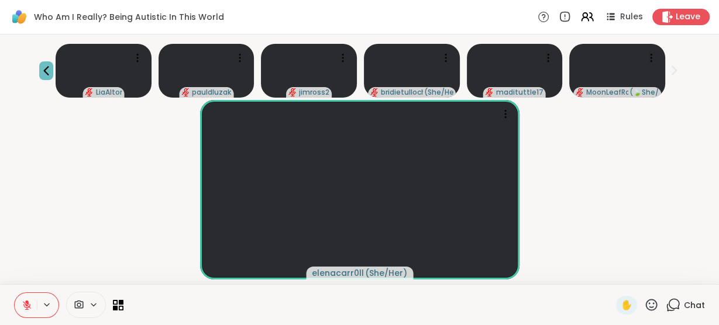
click at [43, 67] on icon at bounding box center [46, 71] width 14 height 14
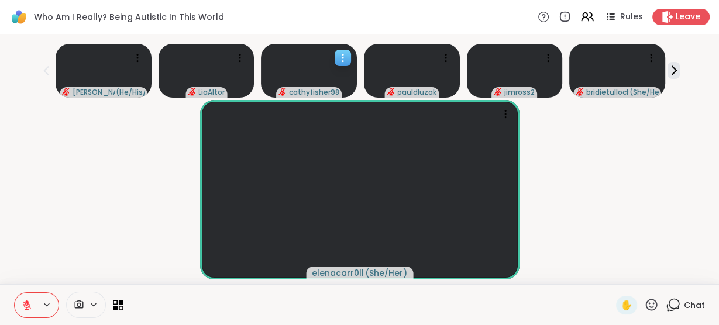
click at [314, 91] on span "cathyfisher98" at bounding box center [314, 92] width 50 height 9
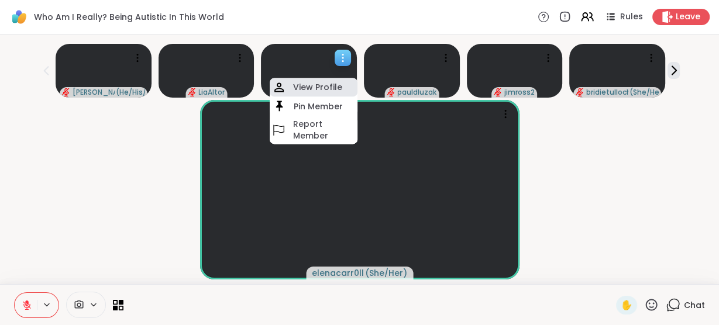
click at [316, 91] on h4 "View Profile" at bounding box center [317, 88] width 49 height 12
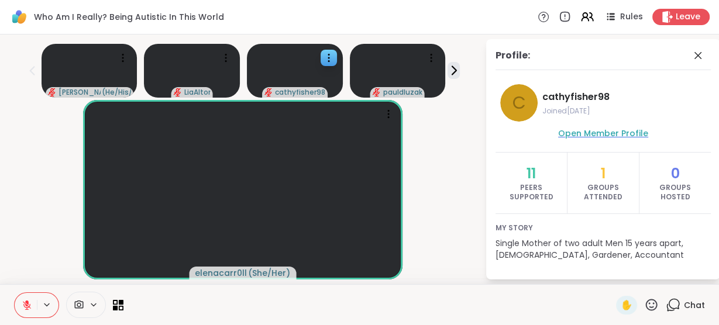
click at [589, 138] on span "Open Member Profile" at bounding box center [603, 134] width 90 height 12
click at [693, 53] on icon at bounding box center [698, 56] width 14 height 14
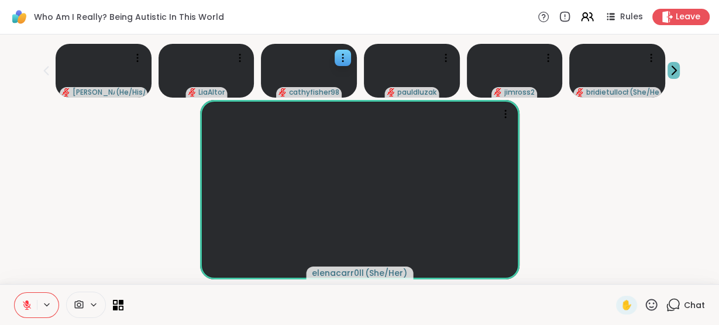
click at [675, 73] on icon at bounding box center [674, 70] width 12 height 12
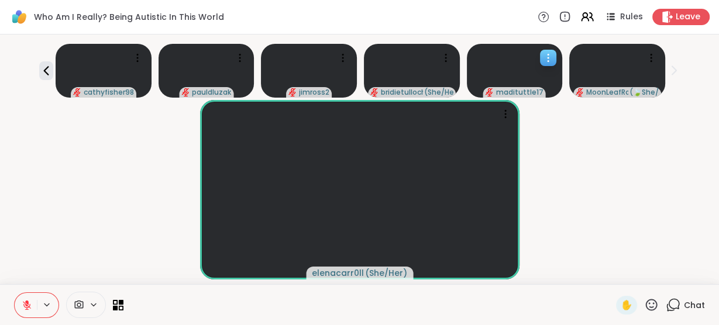
click at [497, 79] on div at bounding box center [515, 71] width 96 height 54
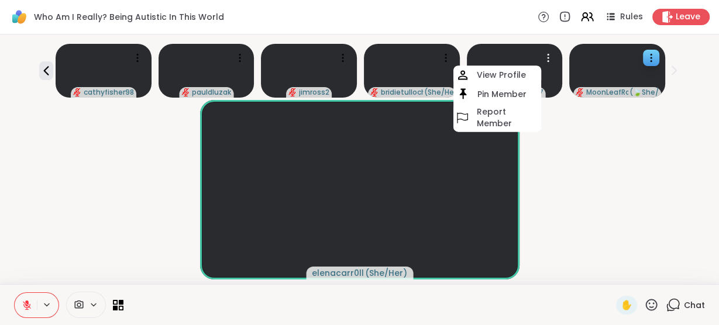
click at [493, 78] on h4 "View Profile" at bounding box center [501, 76] width 49 height 12
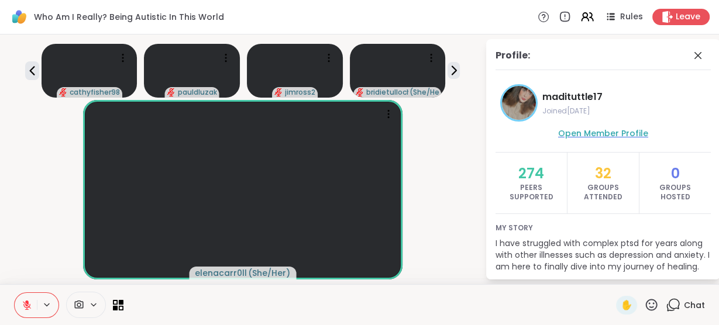
scroll to position [22, 0]
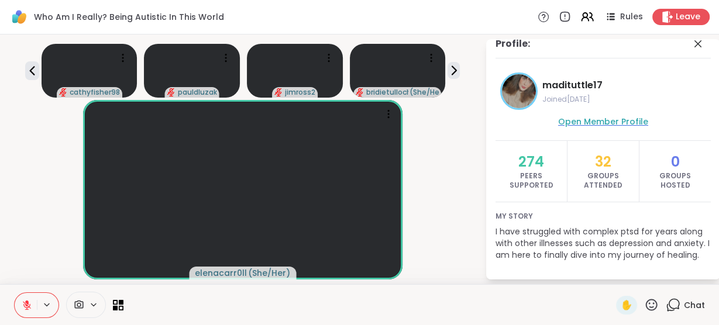
click at [577, 116] on span "Open Member Profile" at bounding box center [603, 122] width 90 height 12
click at [465, 211] on div "elenacarr0ll ( She/Her )" at bounding box center [242, 190] width 471 height 180
click at [669, 305] on icon at bounding box center [673, 305] width 15 height 15
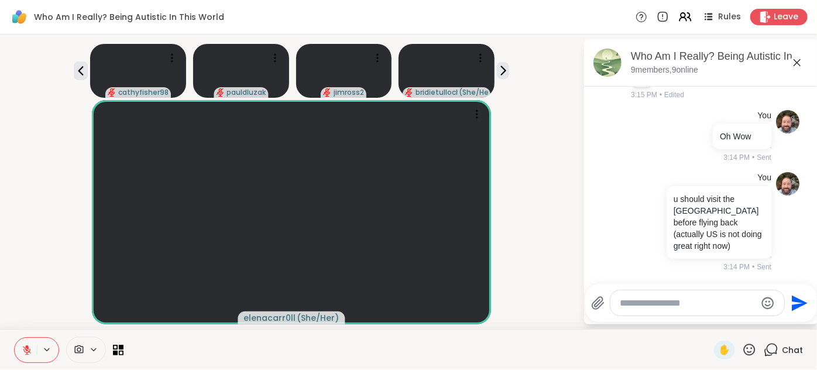
scroll to position [3995, 0]
click at [796, 63] on icon at bounding box center [797, 62] width 7 height 7
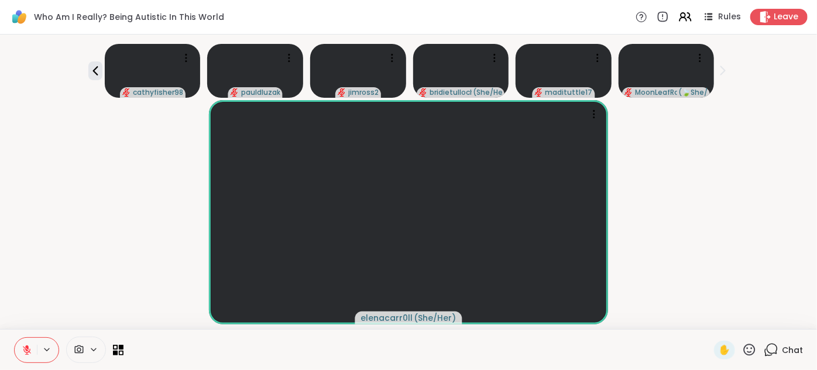
click at [744, 352] on icon at bounding box center [750, 350] width 12 height 12
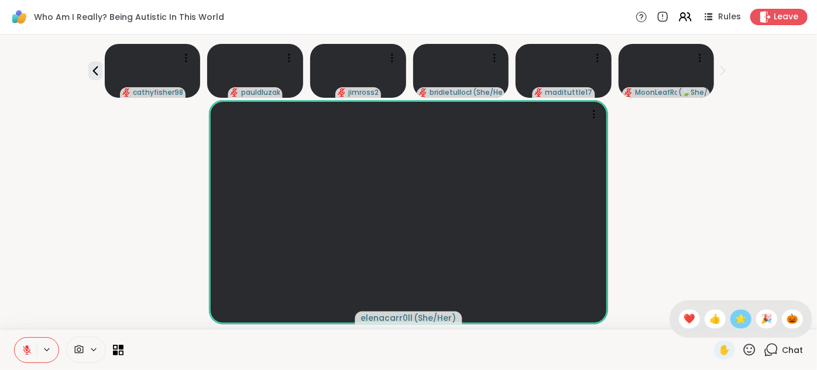
click at [735, 321] on span "🌟" at bounding box center [741, 319] width 12 height 14
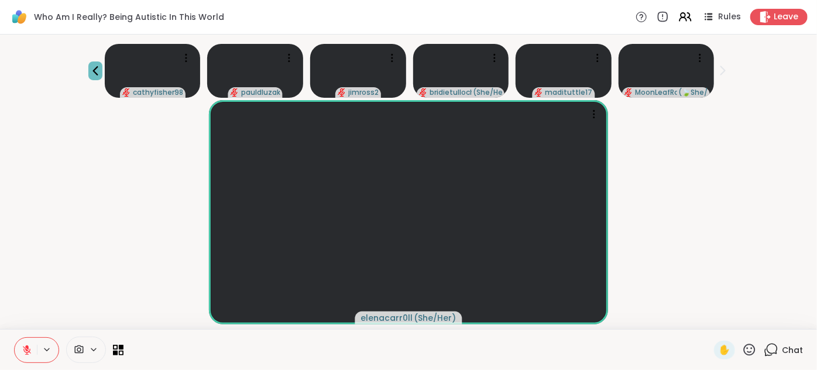
click at [101, 70] on icon at bounding box center [95, 71] width 14 height 14
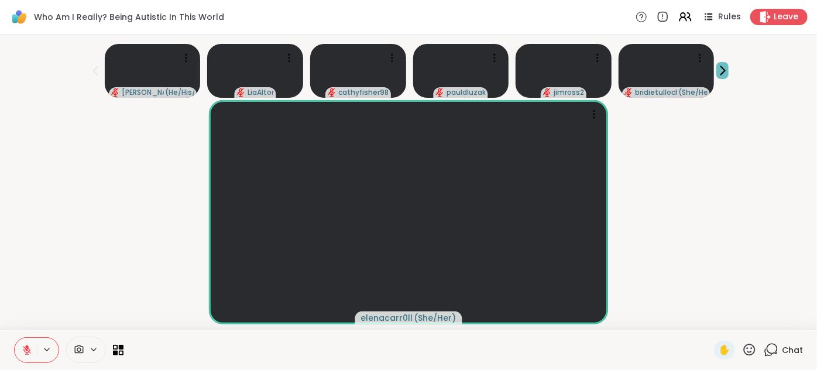
click at [721, 78] on button at bounding box center [722, 70] width 12 height 17
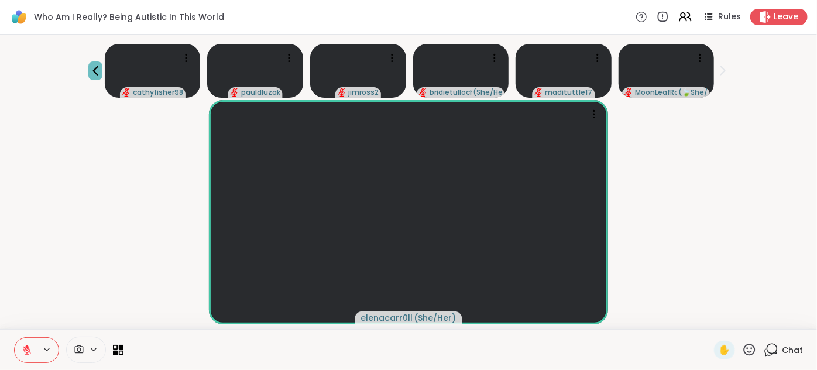
click at [93, 77] on button at bounding box center [95, 70] width 14 height 19
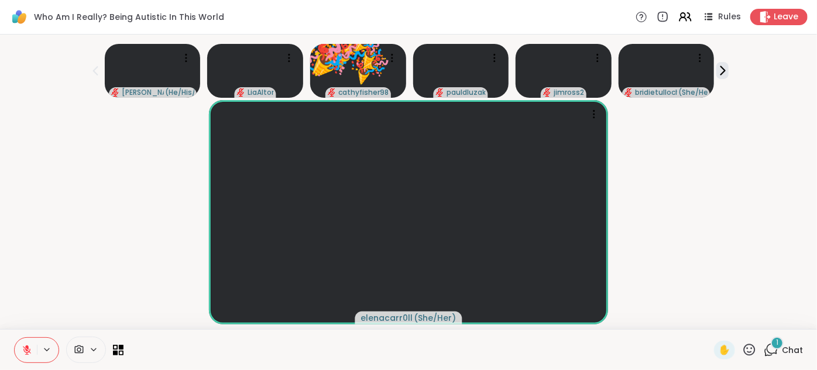
drag, startPoint x: 763, startPoint y: 351, endPoint x: 758, endPoint y: 335, distance: 15.9
click at [764, 351] on icon at bounding box center [771, 349] width 15 height 15
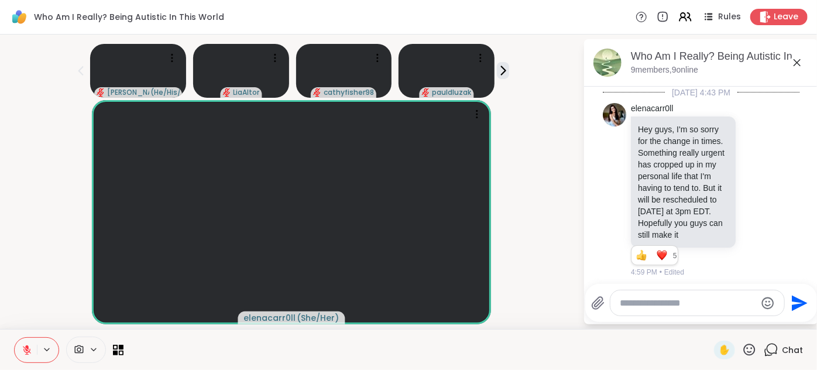
scroll to position [4214, 0]
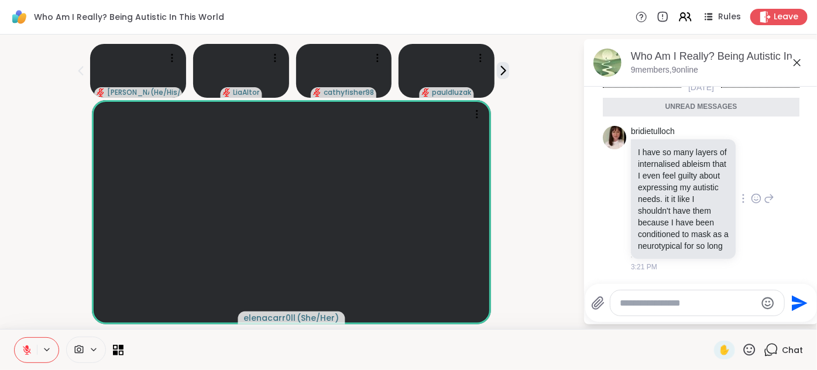
click at [751, 193] on icon at bounding box center [756, 199] width 11 height 12
click at [750, 174] on span "❤️" at bounding box center [756, 180] width 12 height 12
click at [749, 173] on div "bridietulloch I have so many layers of internalised ableism that I even feel gu…" at bounding box center [702, 199] width 143 height 147
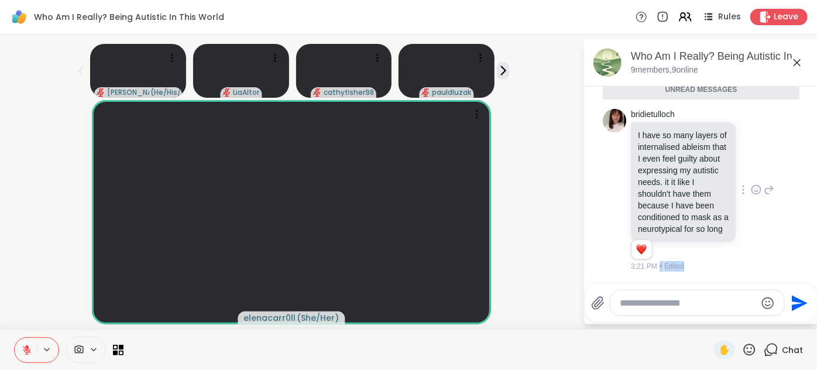
scroll to position [4231, 0]
click at [735, 245] on div "bridietulloch I have so many layers of internalised ableism that I even feel gu…" at bounding box center [702, 190] width 143 height 163
click at [796, 63] on icon at bounding box center [797, 62] width 7 height 7
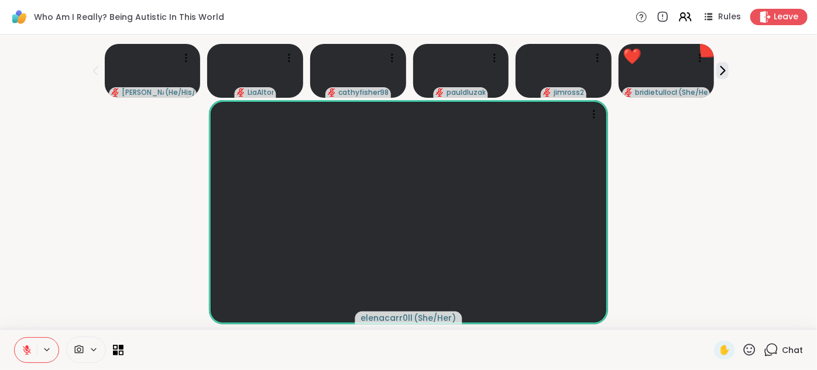
click at [769, 347] on icon at bounding box center [771, 349] width 15 height 15
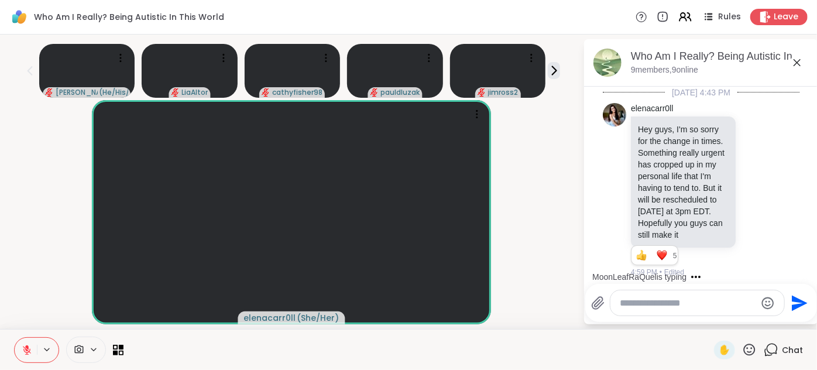
click at [742, 349] on icon at bounding box center [749, 349] width 15 height 15
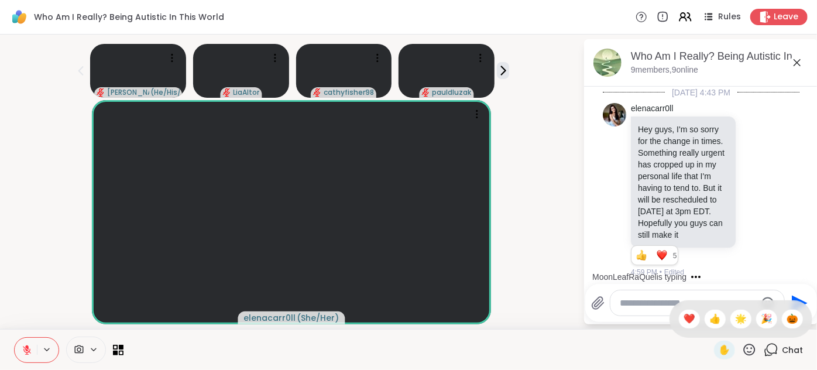
click at [684, 319] on span "❤️" at bounding box center [690, 319] width 12 height 14
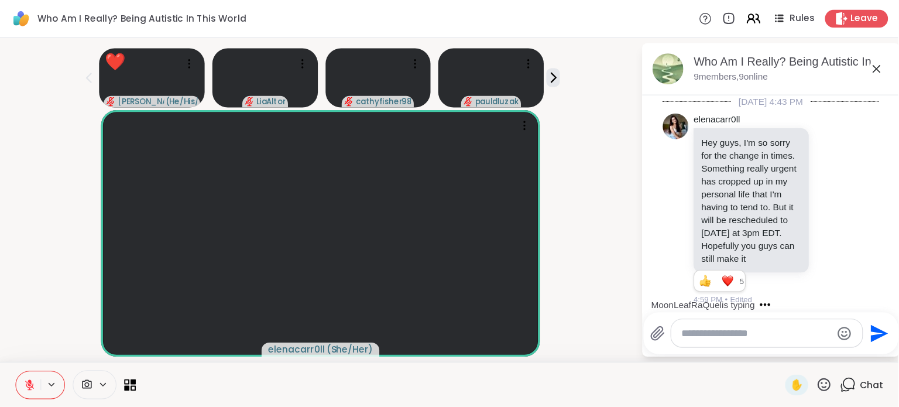
scroll to position [4191, 0]
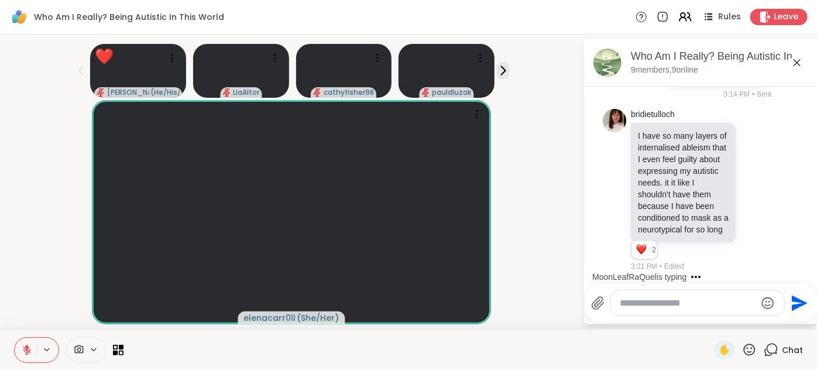
click at [797, 63] on icon at bounding box center [797, 63] width 14 height 14
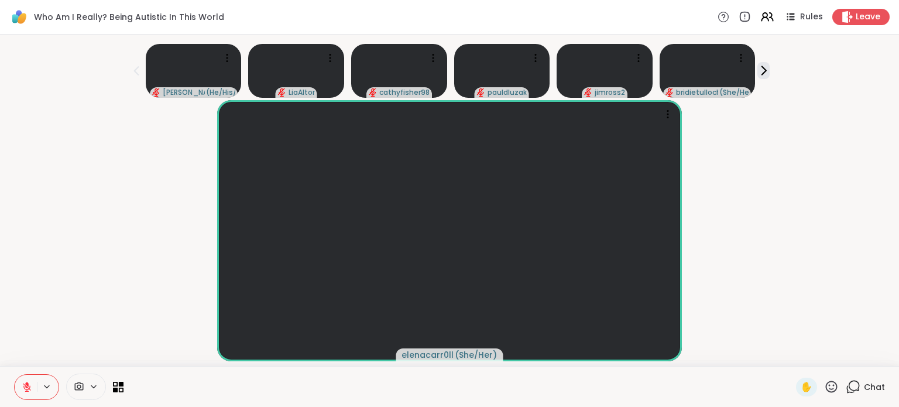
click at [850, 394] on div "Chat" at bounding box center [865, 386] width 39 height 19
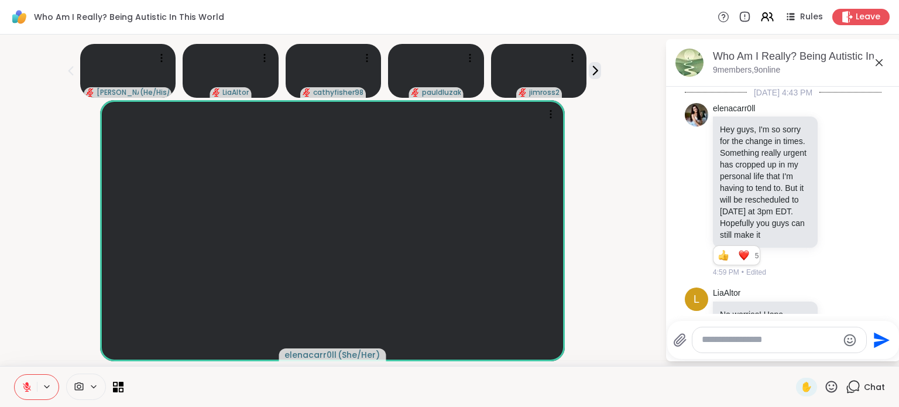
scroll to position [4216, 0]
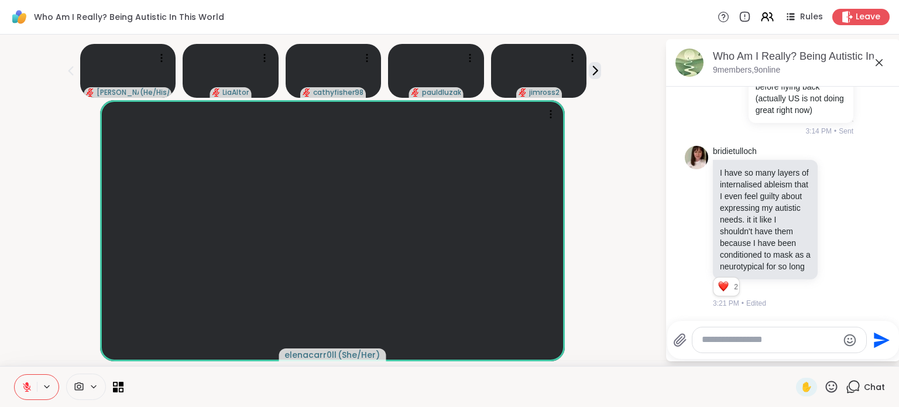
click at [747, 341] on textarea "Type your message" at bounding box center [770, 340] width 136 height 12
click at [737, 345] on textarea "Type your message" at bounding box center [770, 340] width 136 height 12
click at [825, 386] on icon at bounding box center [831, 386] width 15 height 15
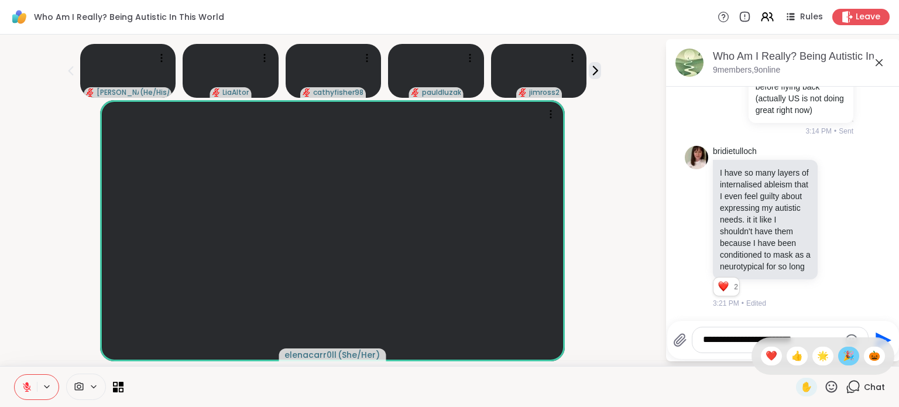
click at [843, 357] on span "🎉" at bounding box center [849, 356] width 12 height 14
click at [816, 338] on textarea "**********" at bounding box center [771, 340] width 136 height 12
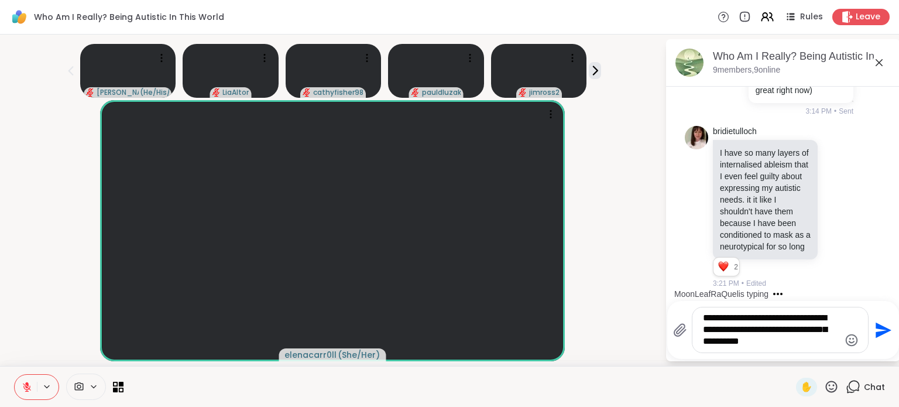
type textarea "**********"
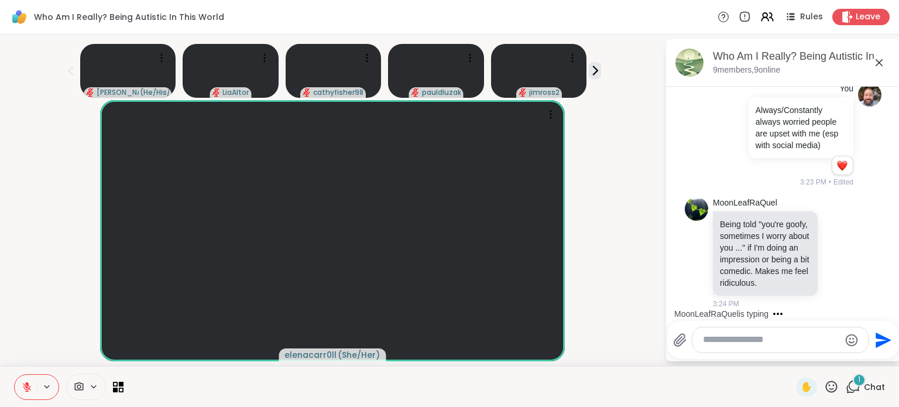
scroll to position [4474, 0]
click at [836, 253] on icon at bounding box center [838, 253] width 4 height 1
click at [833, 234] on span "Select Reaction: Heart" at bounding box center [838, 234] width 11 height 12
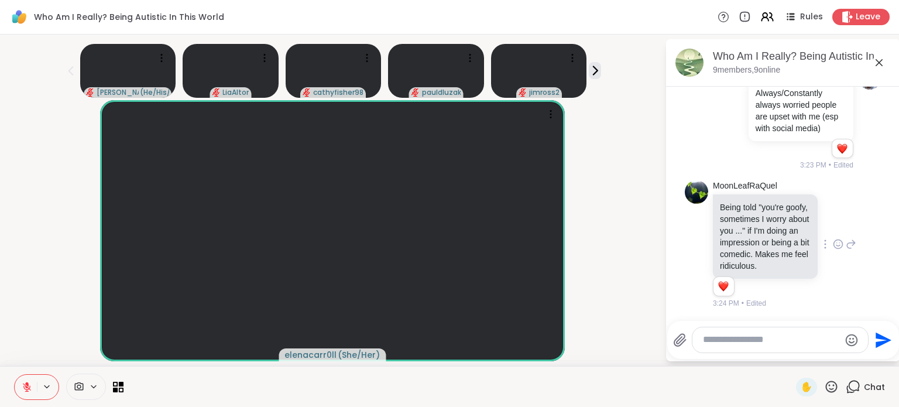
scroll to position [4491, 0]
click at [734, 343] on textarea "Type your message" at bounding box center [771, 340] width 136 height 12
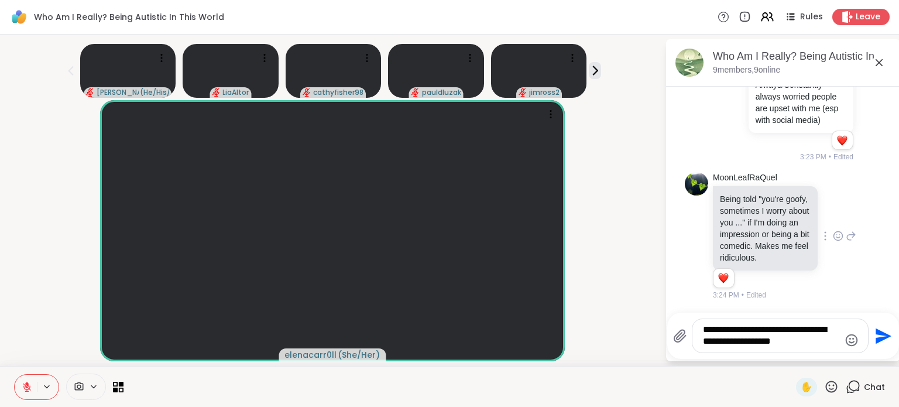
type textarea "**********"
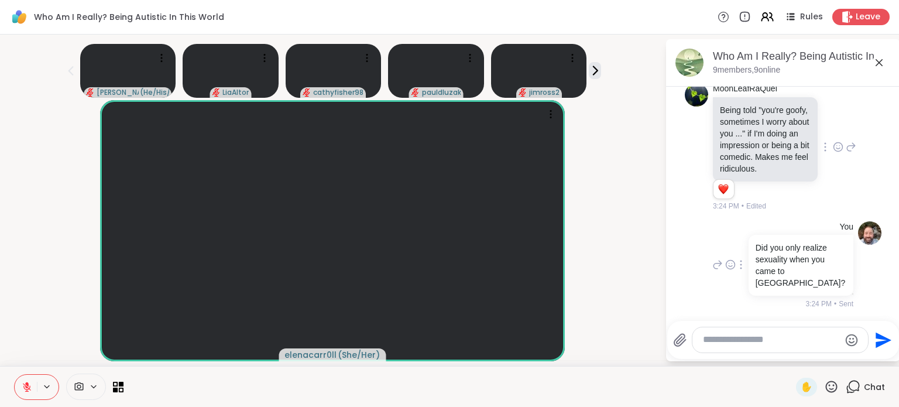
scroll to position [4576, 0]
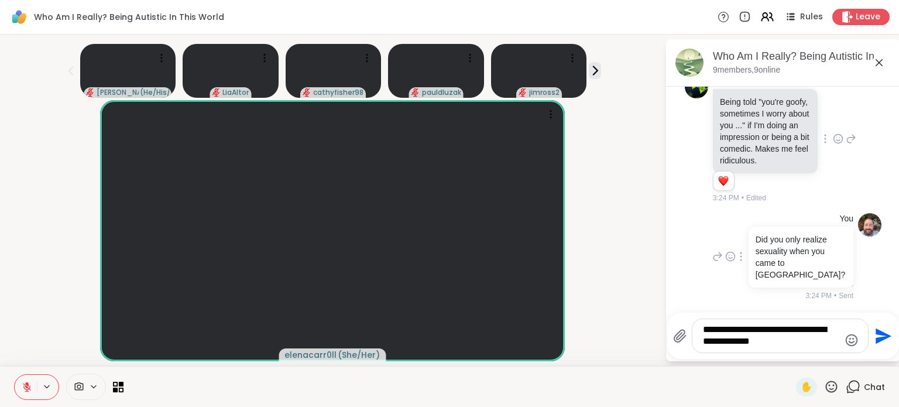
type textarea "**********"
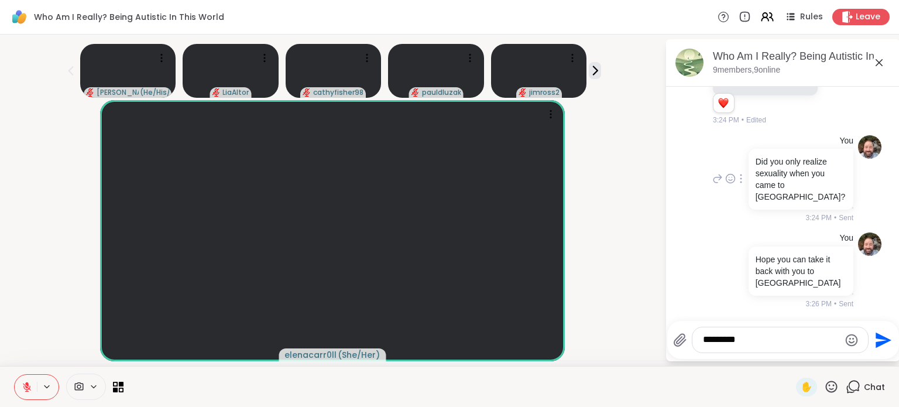
scroll to position [4662, 0]
type textarea "**********"
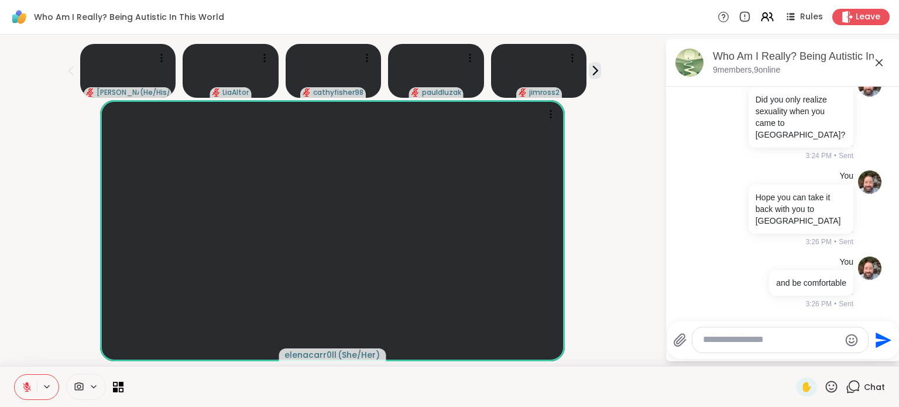
scroll to position [4724, 0]
click at [880, 63] on icon at bounding box center [878, 62] width 7 height 7
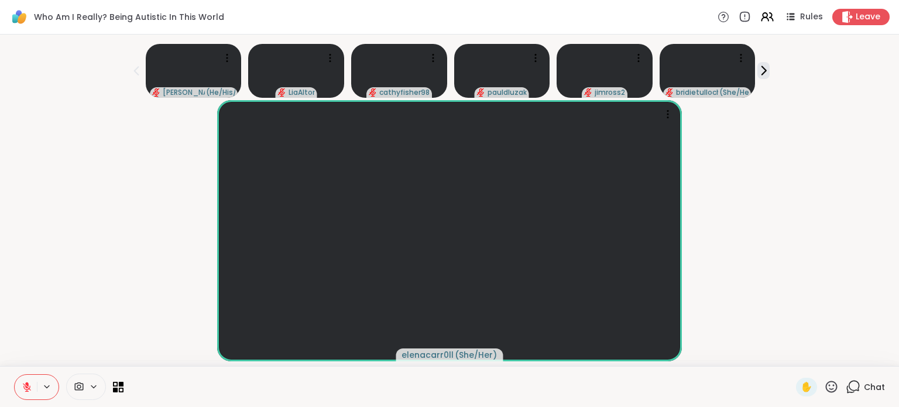
click at [849, 386] on icon at bounding box center [854, 385] width 11 height 11
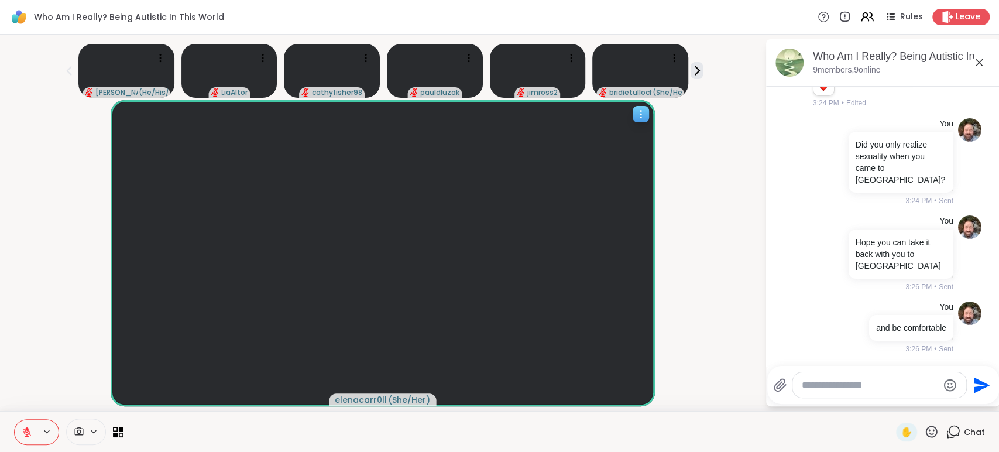
click at [640, 111] on icon at bounding box center [640, 111] width 1 height 1
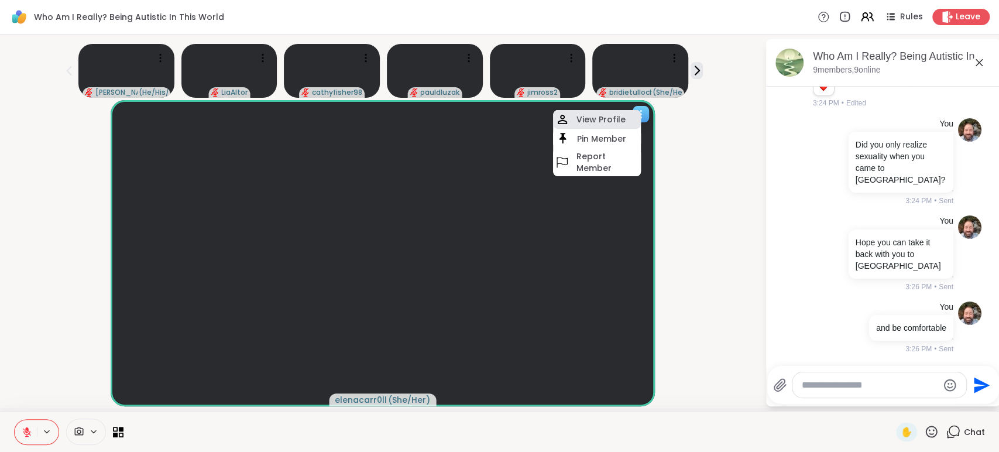
click at [617, 118] on h4 "View Profile" at bounding box center [600, 120] width 49 height 12
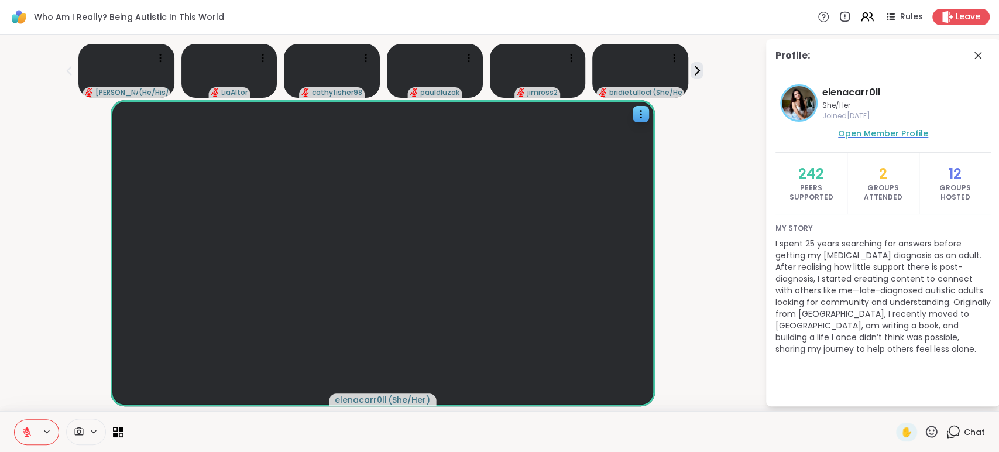
click at [873, 135] on span "Open Member Profile" at bounding box center [883, 134] width 90 height 12
click at [890, 53] on icon at bounding box center [978, 56] width 14 height 14
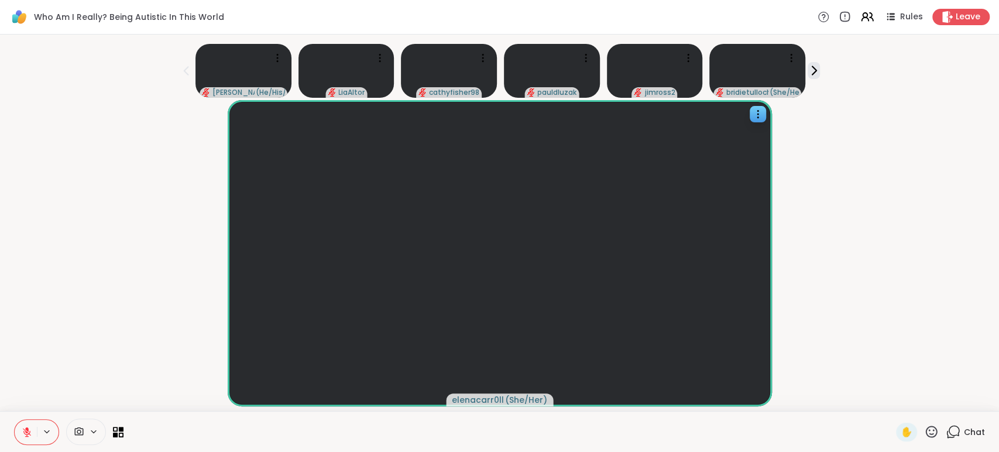
click at [890, 406] on icon at bounding box center [931, 431] width 15 height 15
click at [861, 399] on div "❤️" at bounding box center [871, 401] width 21 height 19
click at [890, 406] on span "Chat" at bounding box center [974, 432] width 21 height 12
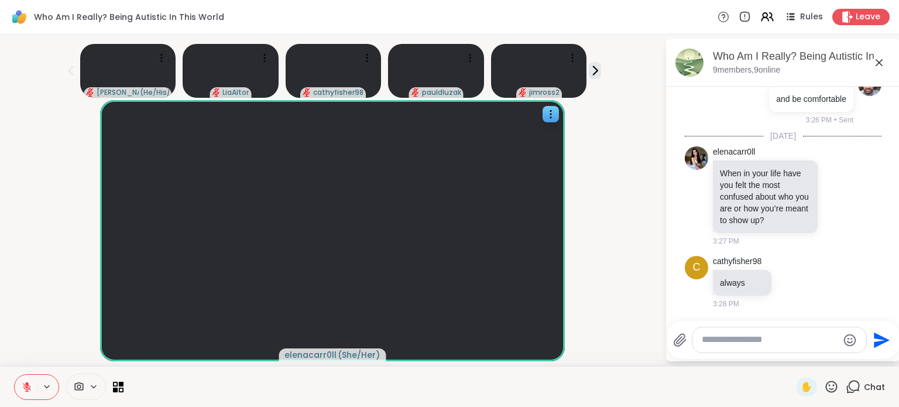
scroll to position [4918, 0]
click at [744, 338] on textarea "Type your message" at bounding box center [770, 340] width 136 height 12
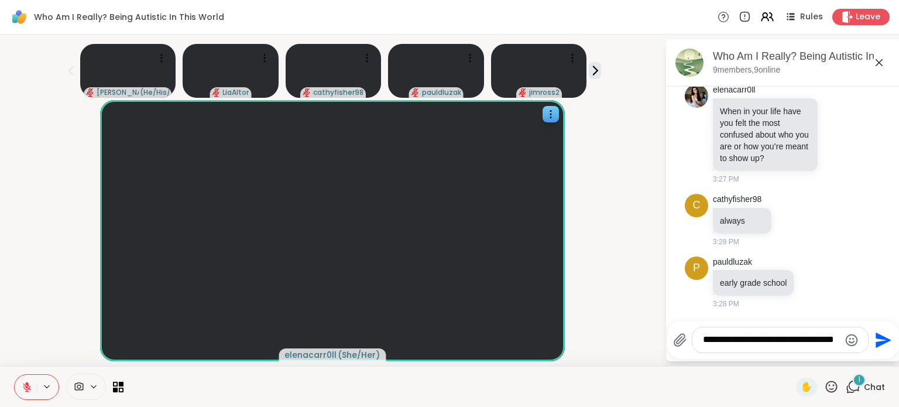
scroll to position [4988, 0]
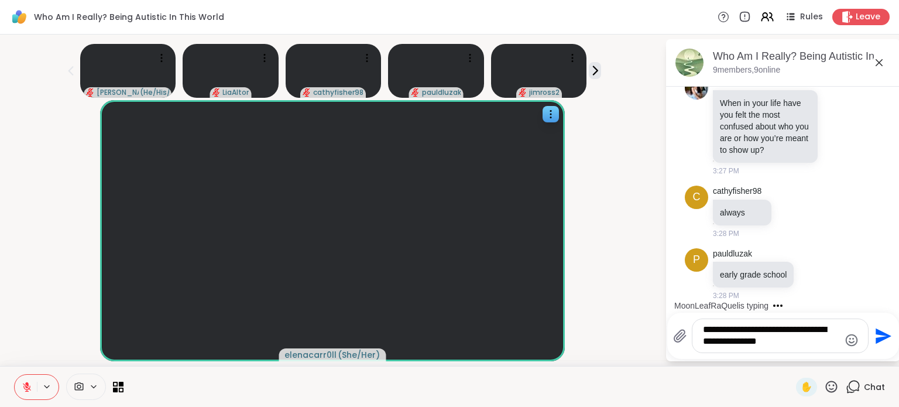
type textarea "**********"
click at [888, 311] on div "Multiple peers are typing" at bounding box center [785, 305] width 229 height 19
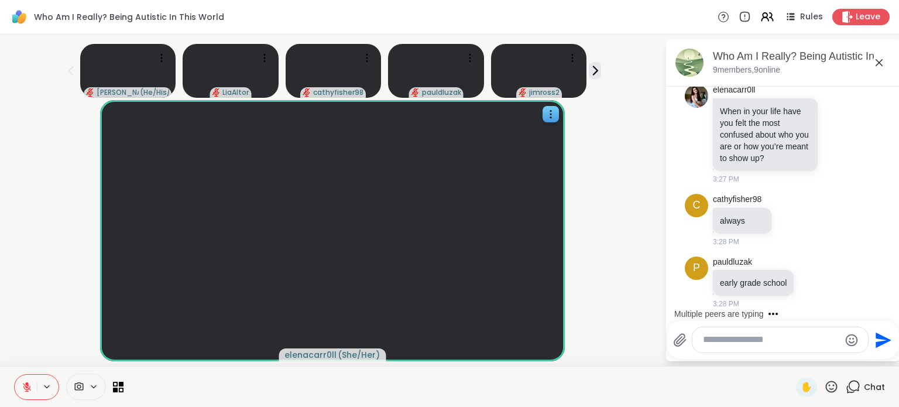
scroll to position [4981, 0]
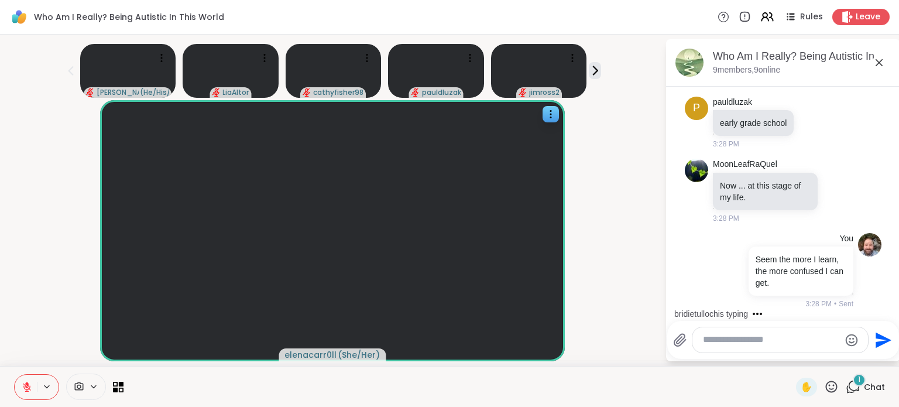
click at [767, 337] on textarea "Type your message" at bounding box center [771, 340] width 136 height 12
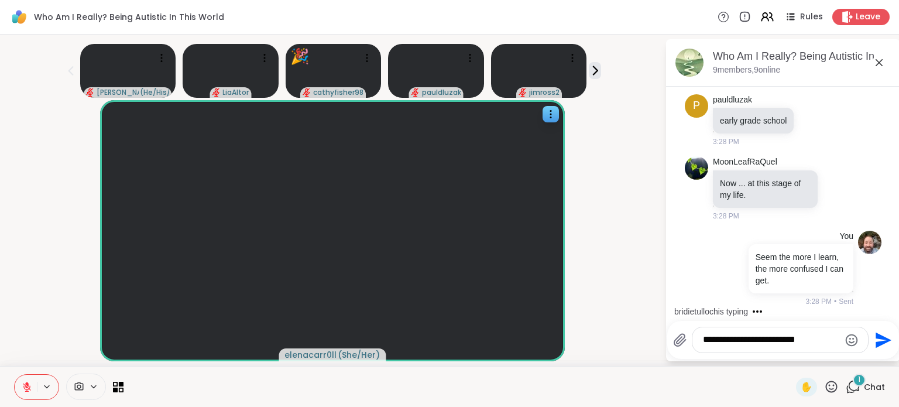
scroll to position [5141, 0]
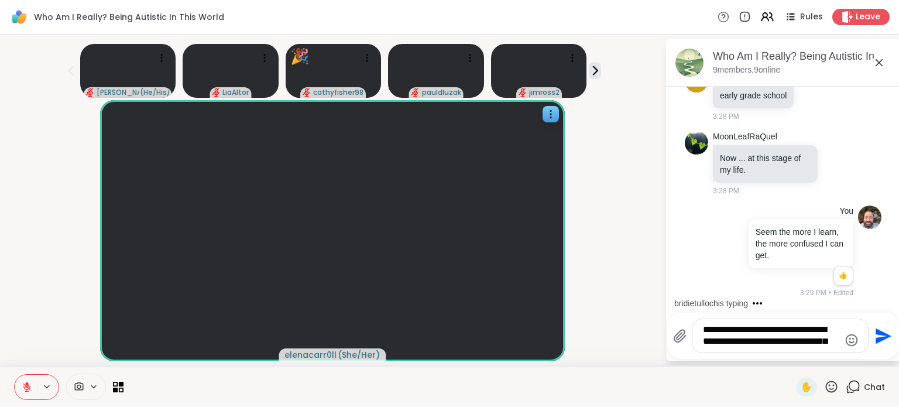
type textarea "**********"
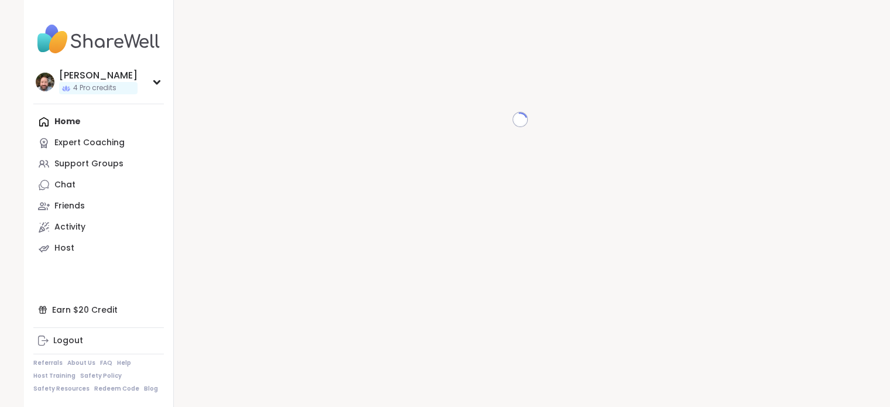
click at [77, 191] on link "Chat" at bounding box center [98, 184] width 131 height 21
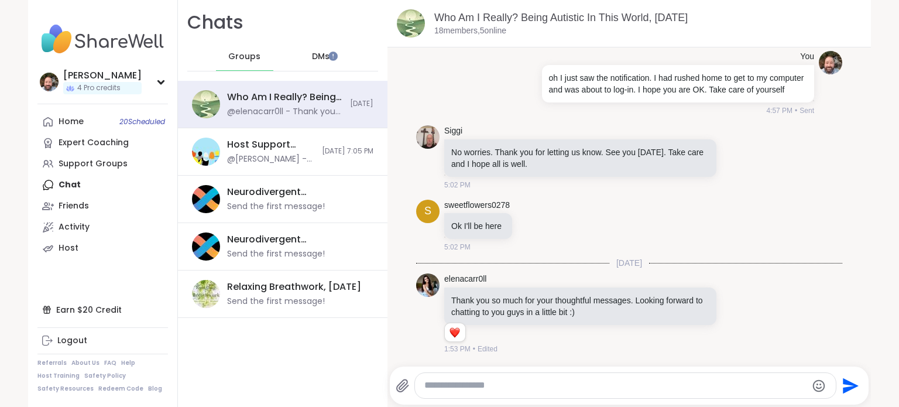
click at [471, 384] on textarea "Type your message" at bounding box center [615, 385] width 382 height 12
type textarea "**********"
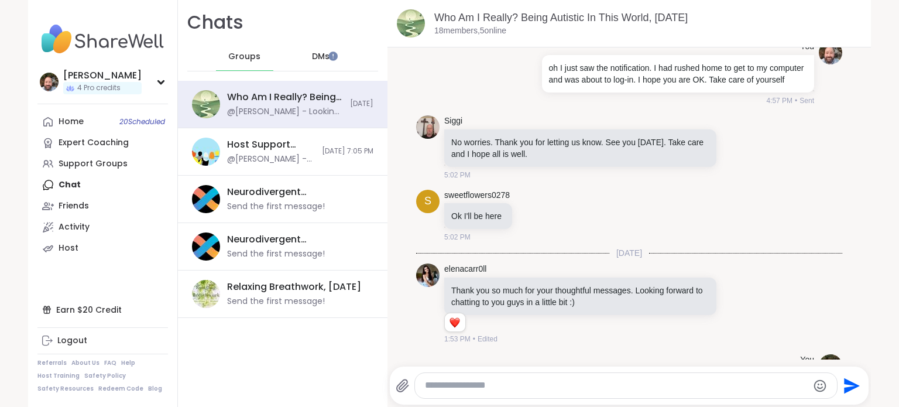
scroll to position [324, 0]
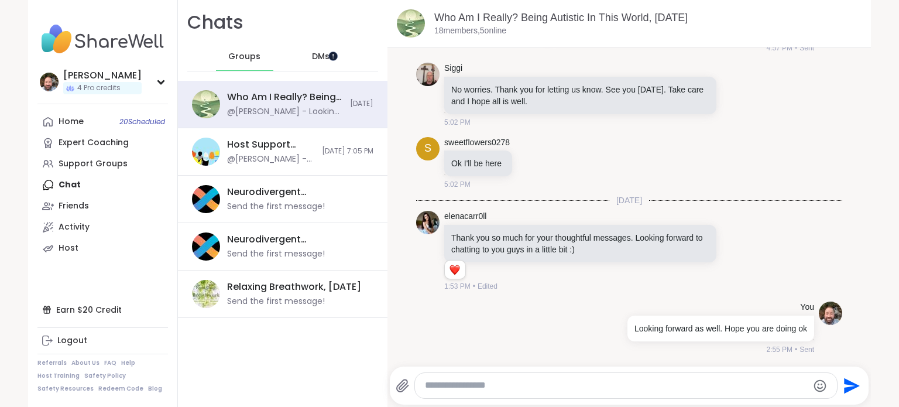
click at [333, 59] on div at bounding box center [332, 55] width 9 height 9
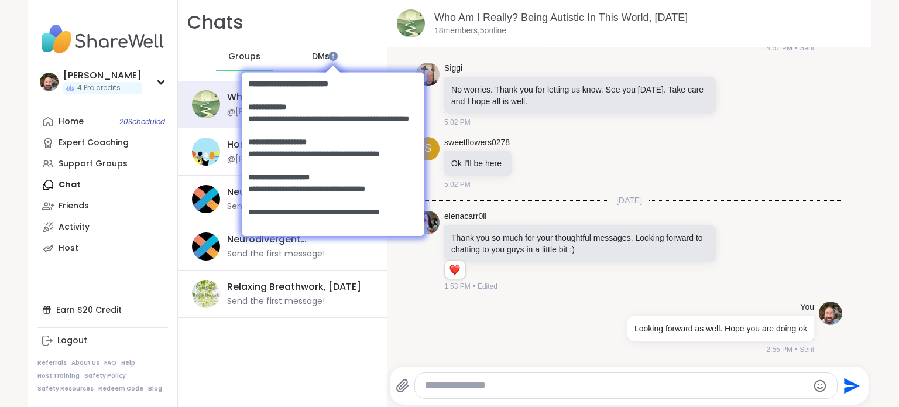
click at [290, 60] on div at bounding box center [332, 66] width 181 height 12
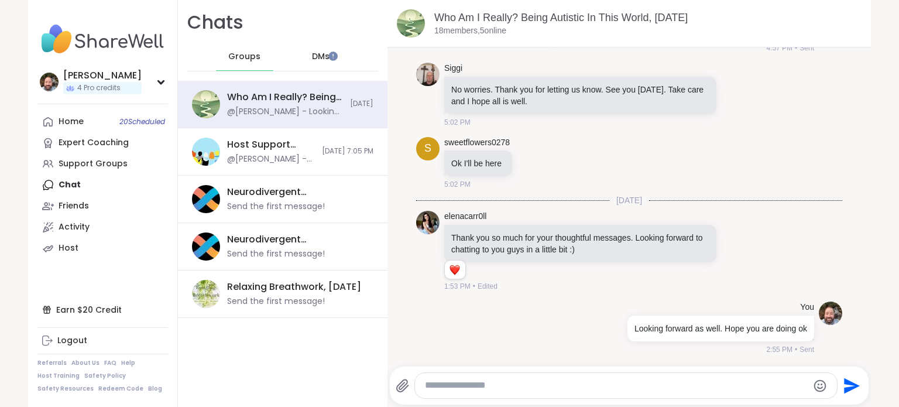
click at [325, 51] on div "DMs" at bounding box center [321, 57] width 57 height 28
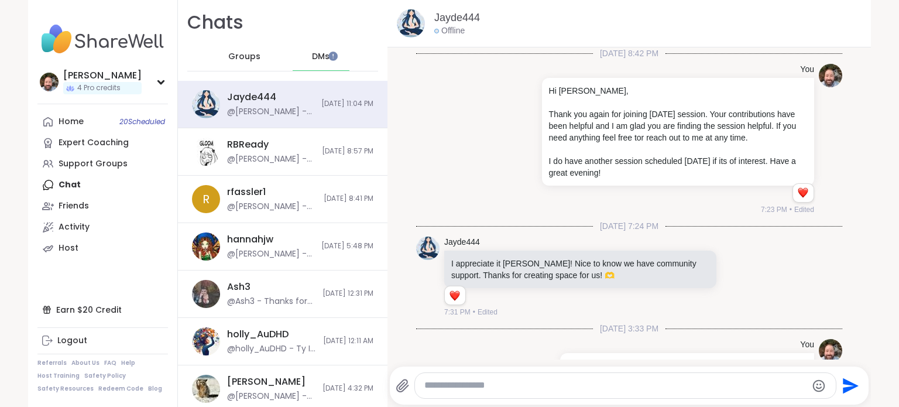
scroll to position [756, 0]
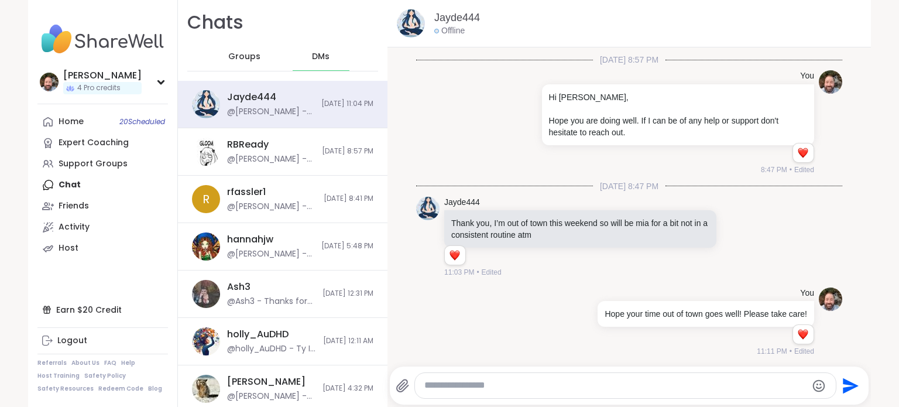
click at [239, 60] on span "Groups" at bounding box center [244, 57] width 32 height 12
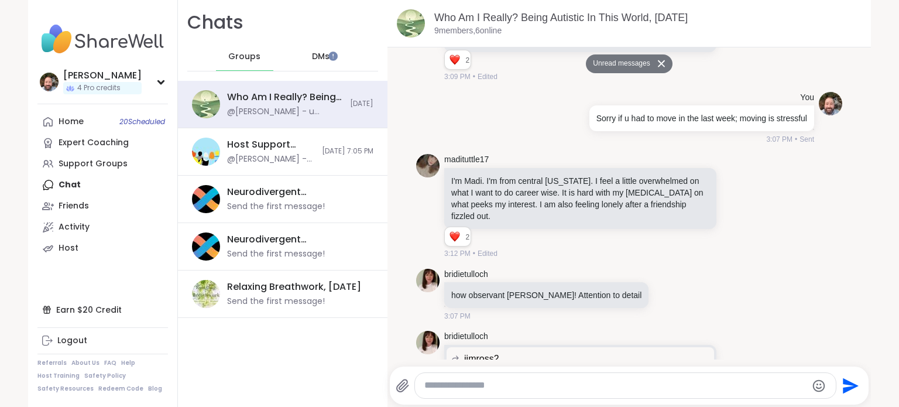
scroll to position [1405, 0]
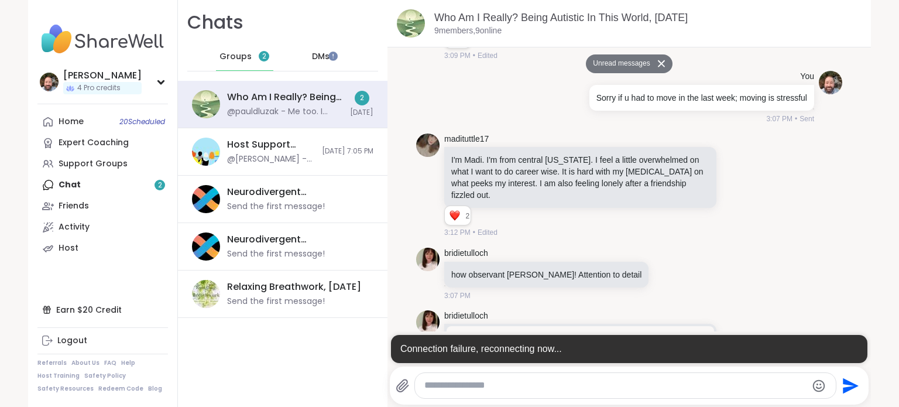
scroll to position [3753, 0]
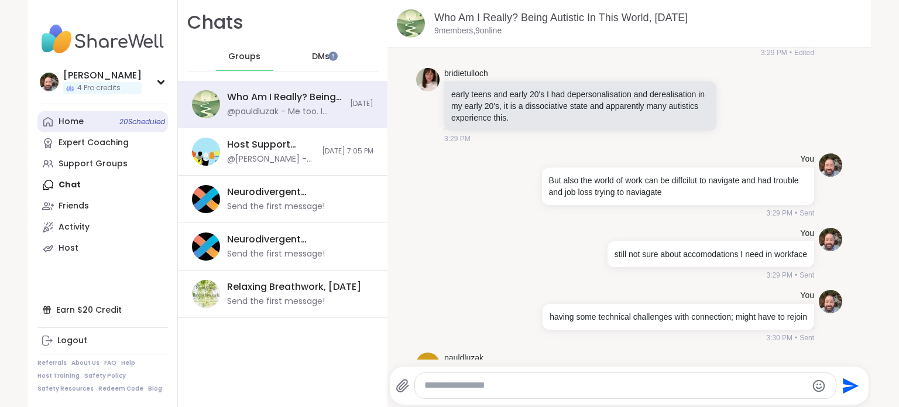
click at [75, 118] on div "Home 20 Scheduled" at bounding box center [71, 122] width 25 height 12
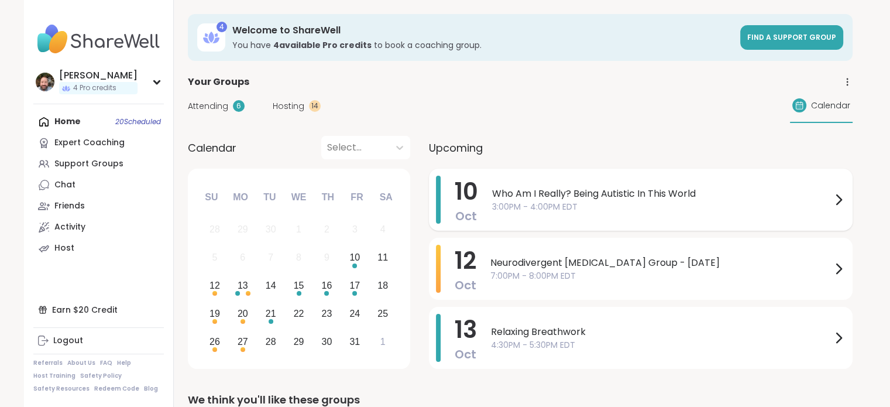
click at [544, 196] on span "Who Am I Really? Being Autistic In This World" at bounding box center [661, 194] width 339 height 14
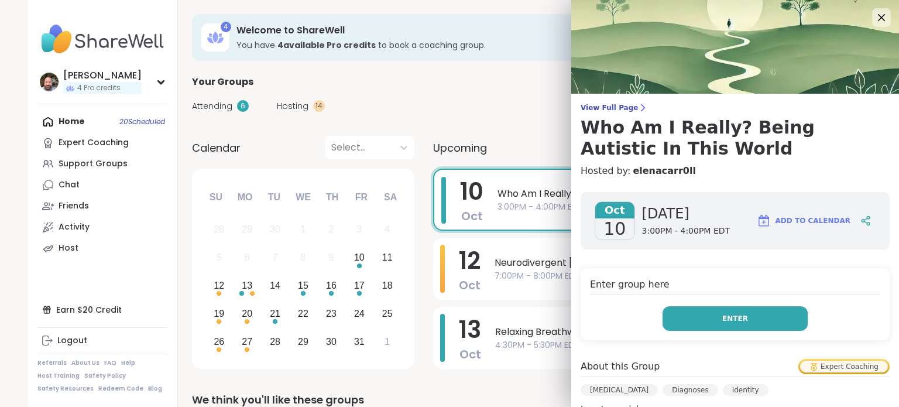
click at [695, 318] on button "Enter" at bounding box center [734, 318] width 145 height 25
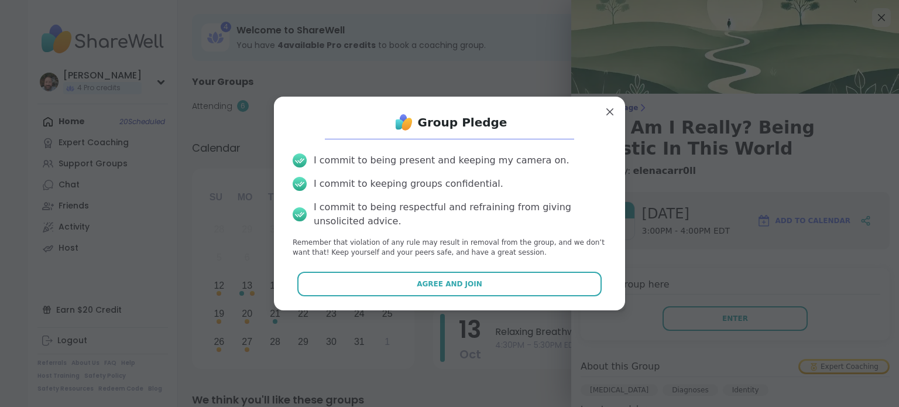
click at [432, 281] on span "Agree and Join" at bounding box center [450, 284] width 66 height 11
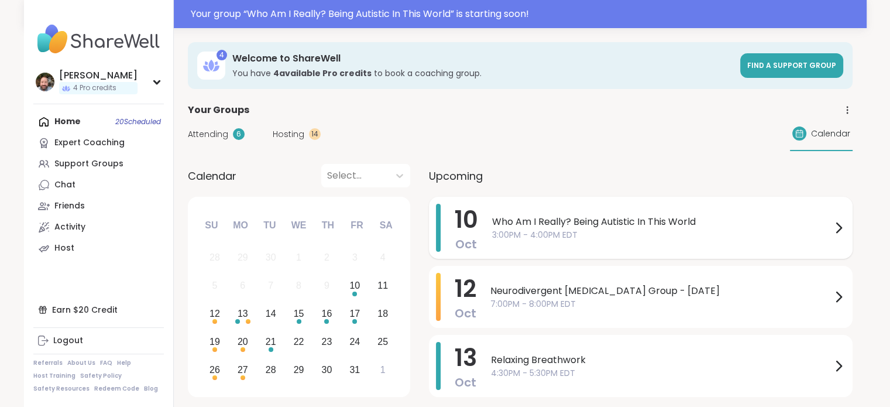
click at [549, 229] on span "3:00PM - 4:00PM EDT" at bounding box center [661, 235] width 339 height 12
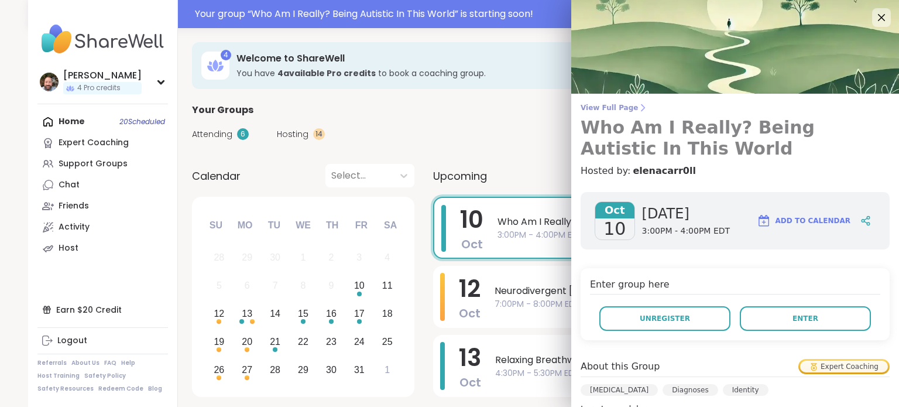
drag, startPoint x: 592, startPoint y: 98, endPoint x: 597, endPoint y: 109, distance: 12.1
click at [592, 101] on div "View Full Page Who Am I Really? Being Autistic In This World Hosted by: elenaca…" at bounding box center [735, 377] width 328 height 755
click at [597, 109] on span "View Full Page" at bounding box center [735, 107] width 309 height 9
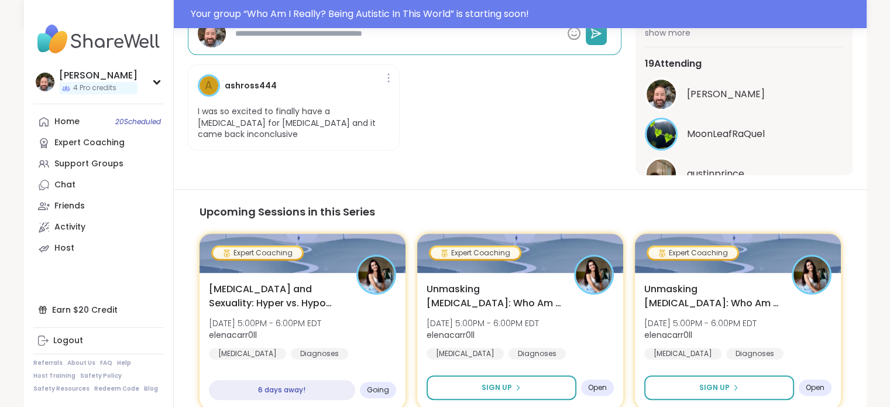
scroll to position [117, 0]
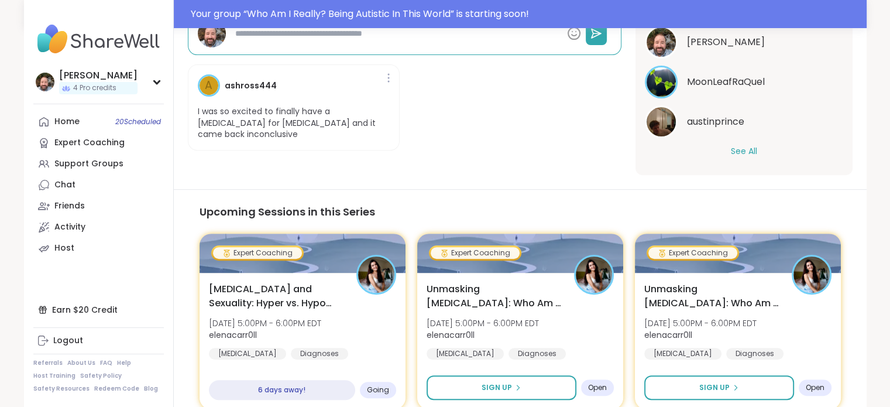
click at [735, 147] on button "See All" at bounding box center [744, 151] width 26 height 12
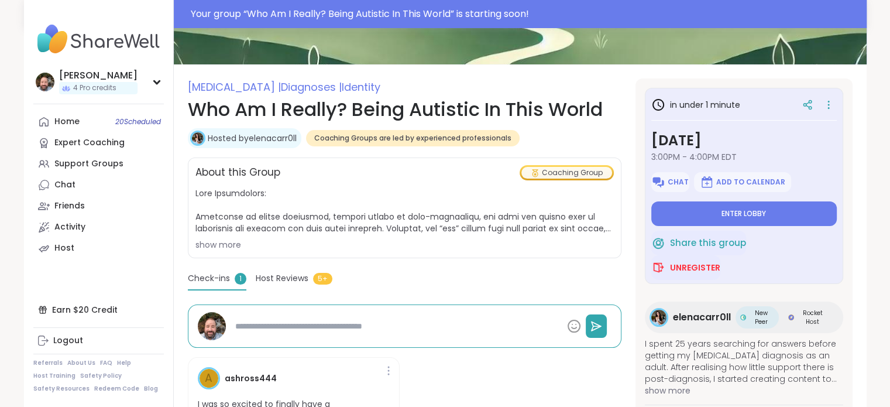
drag, startPoint x: 852, startPoint y: 185, endPoint x: 847, endPoint y: 189, distance: 6.2
click at [847, 188] on section "Autism | Diagnoses | Identity Who Am I Really? Being Autistic In This World Hos…" at bounding box center [520, 272] width 693 height 389
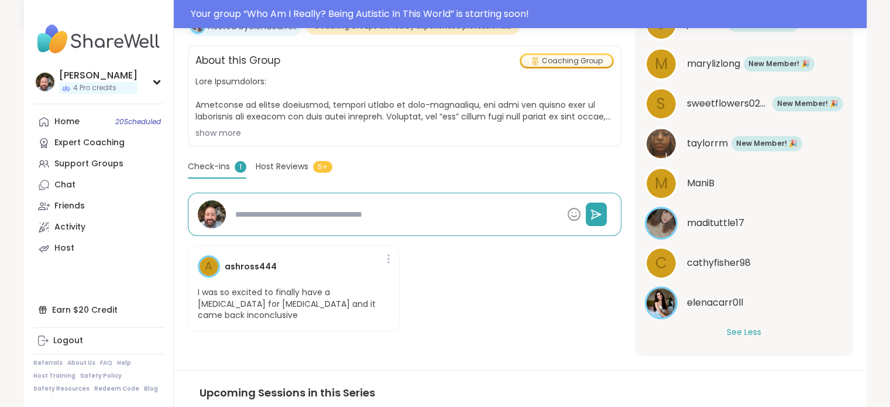
scroll to position [234, 0]
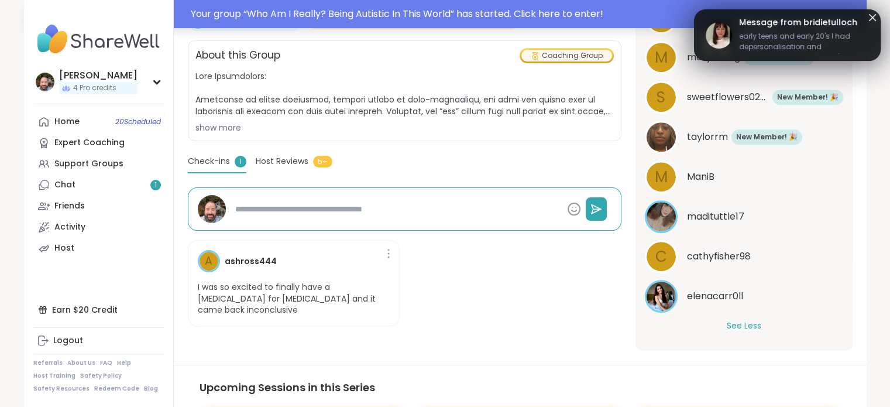
type textarea "*"
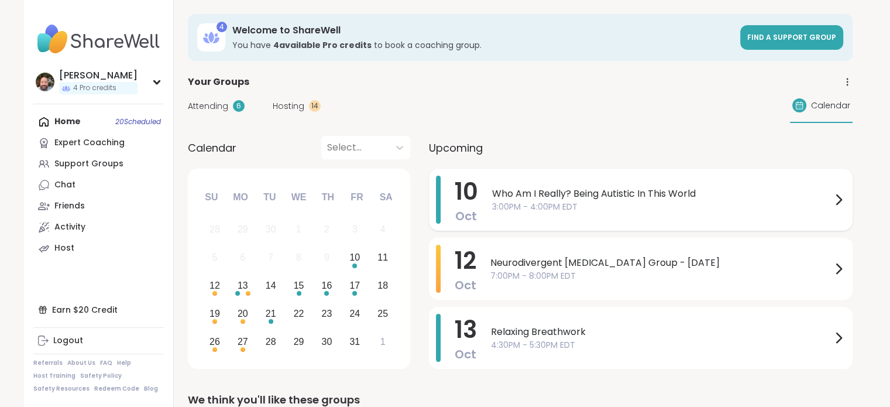
click at [517, 201] on span "3:00PM - 4:00PM EDT" at bounding box center [661, 207] width 339 height 12
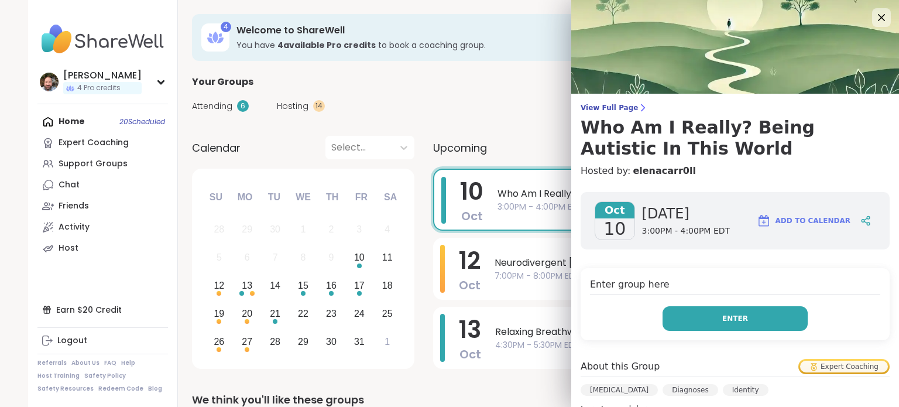
click at [702, 311] on button "Enter" at bounding box center [734, 318] width 145 height 25
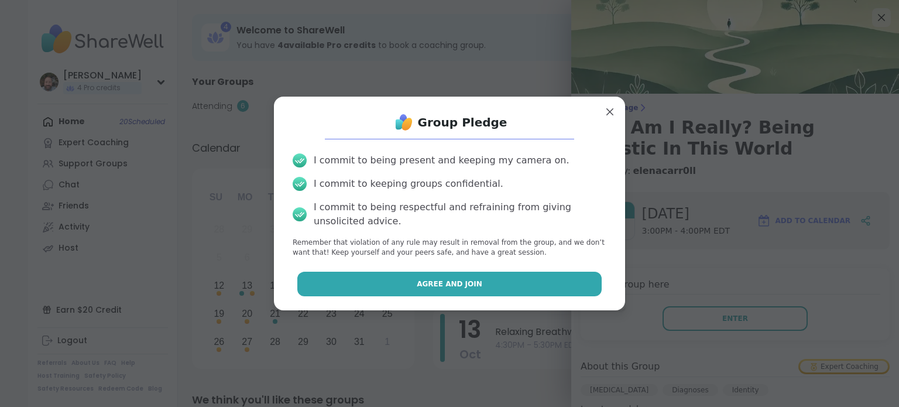
click at [502, 283] on button "Agree and Join" at bounding box center [449, 284] width 305 height 25
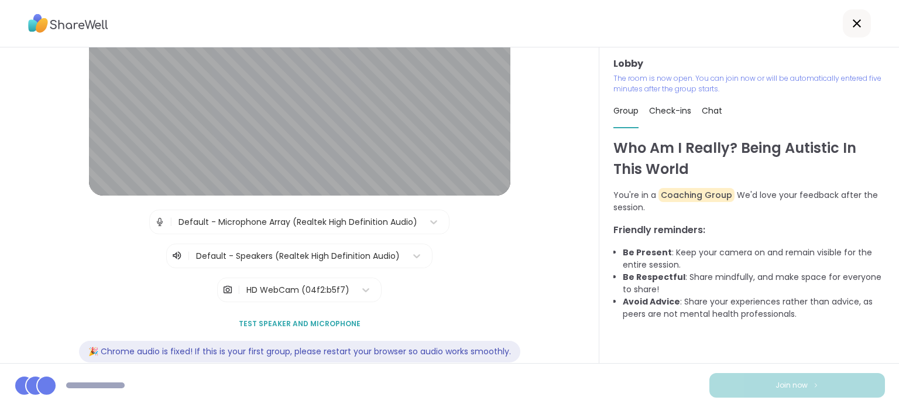
scroll to position [119, 0]
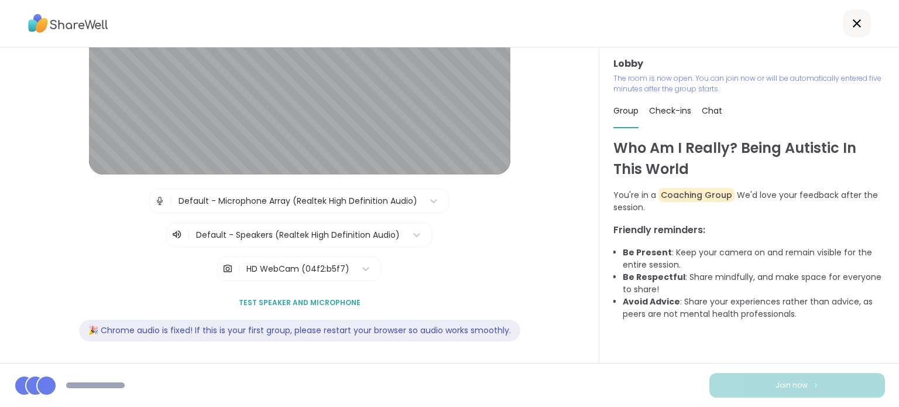
click at [304, 302] on span "Test speaker and microphone" at bounding box center [300, 302] width 122 height 11
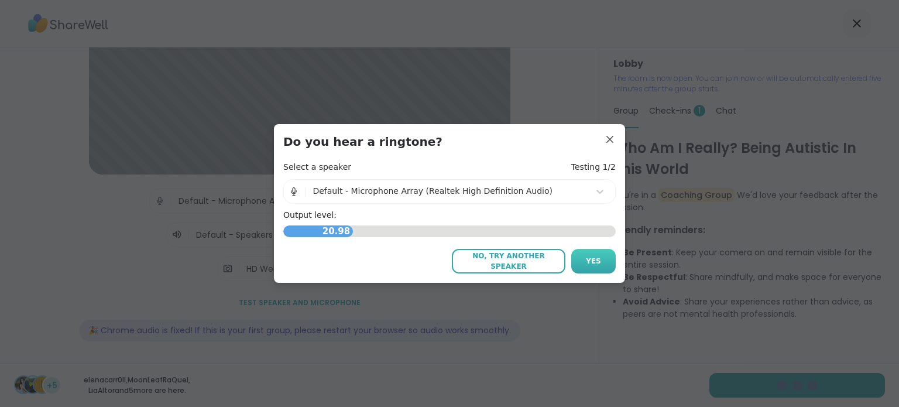
click at [586, 265] on span "Yes" at bounding box center [593, 261] width 15 height 11
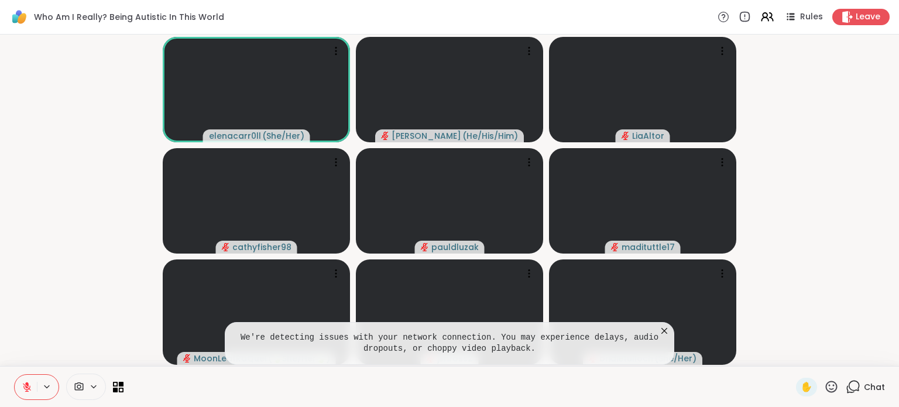
click at [846, 386] on icon at bounding box center [853, 386] width 15 height 15
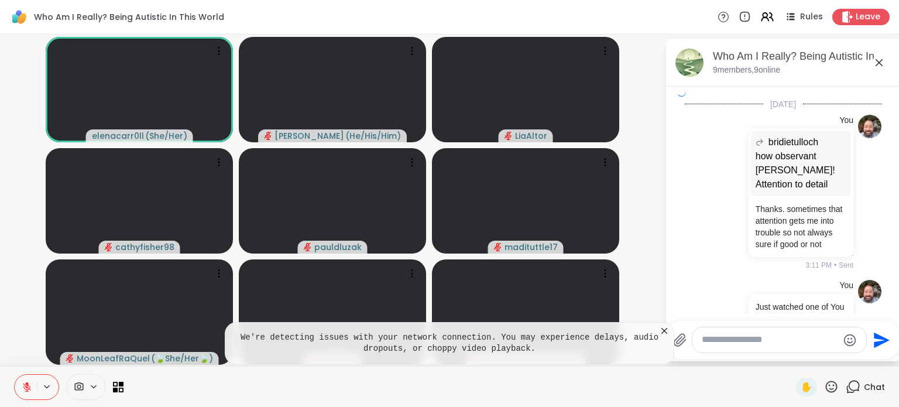
scroll to position [5812, 0]
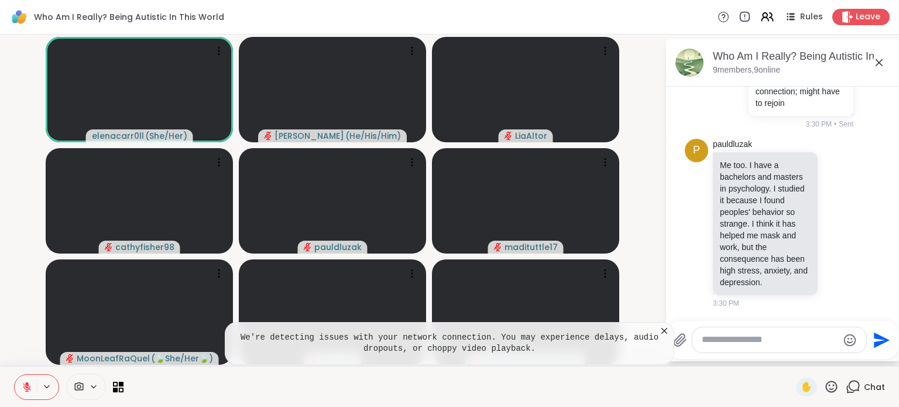
click at [730, 344] on textarea "Type your message" at bounding box center [770, 340] width 136 height 12
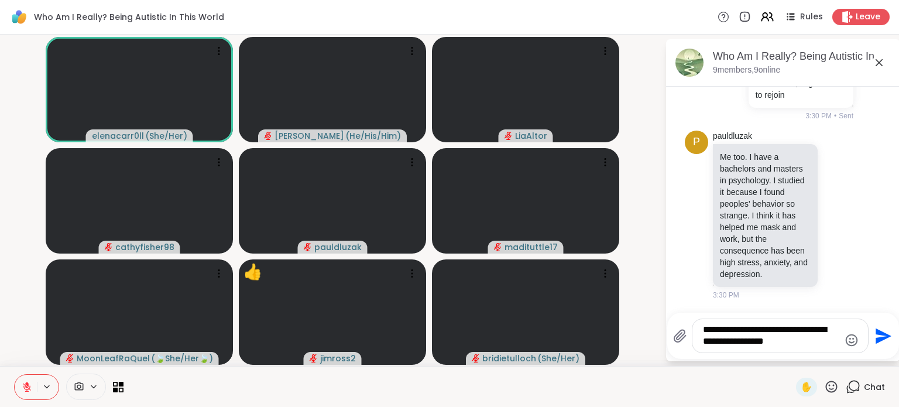
type textarea "**********"
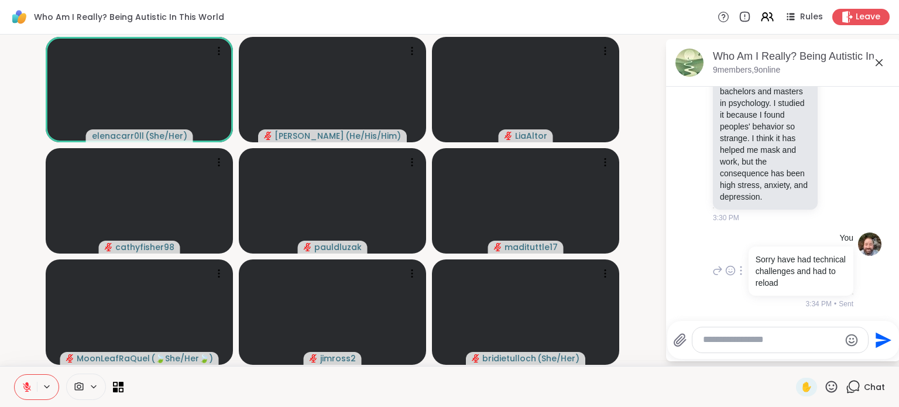
scroll to position [5898, 0]
click at [826, 388] on icon at bounding box center [832, 386] width 12 height 12
click at [765, 361] on span "❤️" at bounding box center [771, 356] width 12 height 14
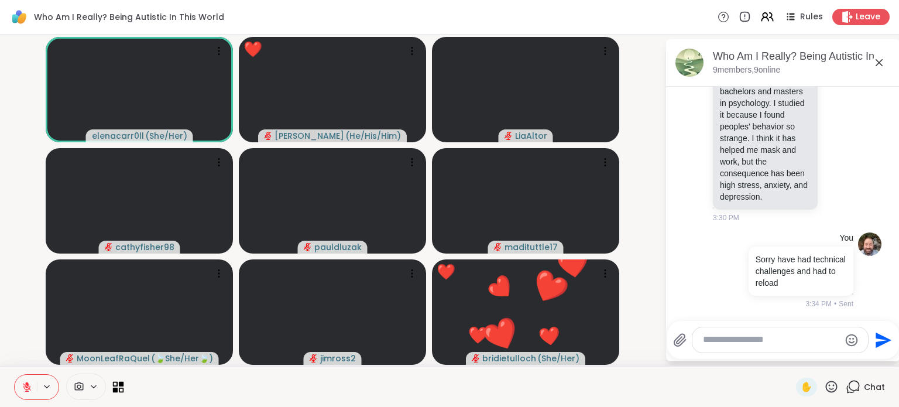
click at [115, 388] on icon at bounding box center [115, 389] width 5 height 5
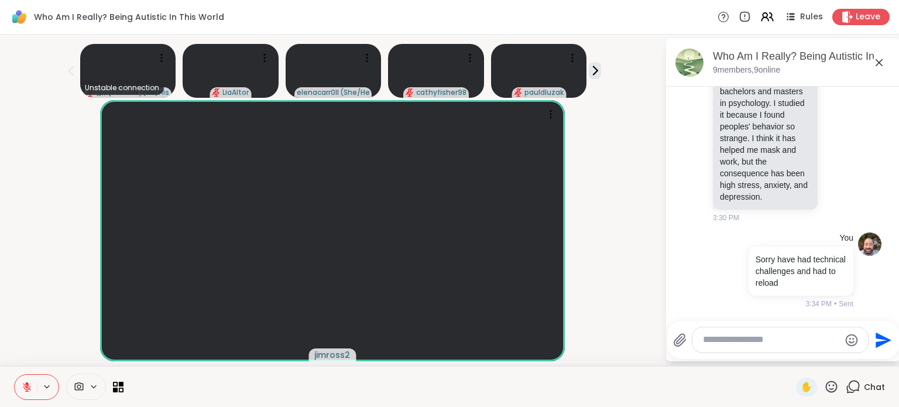
scroll to position [0, 0]
click at [735, 339] on textarea "Type your message" at bounding box center [771, 340] width 136 height 12
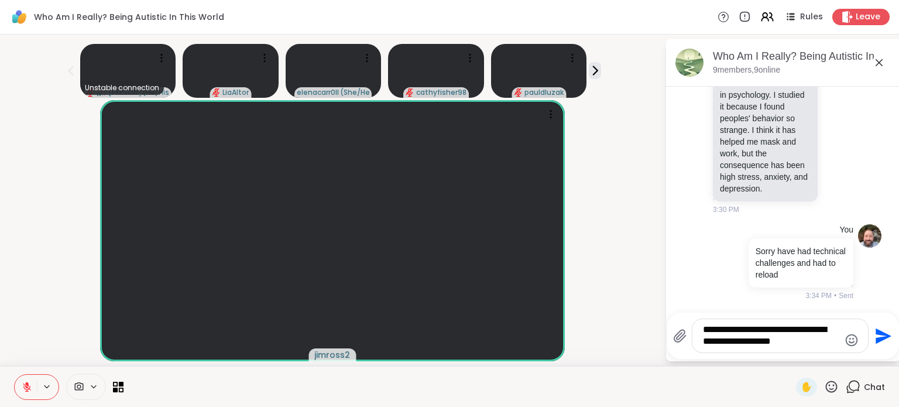
type textarea "**********"
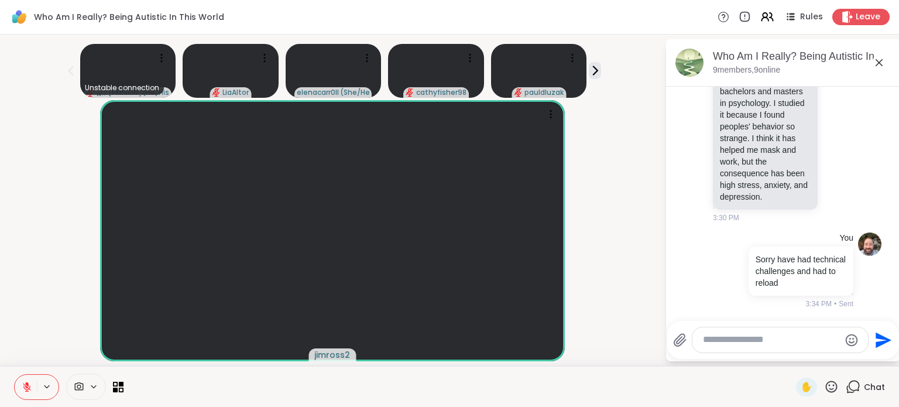
scroll to position [5983, 0]
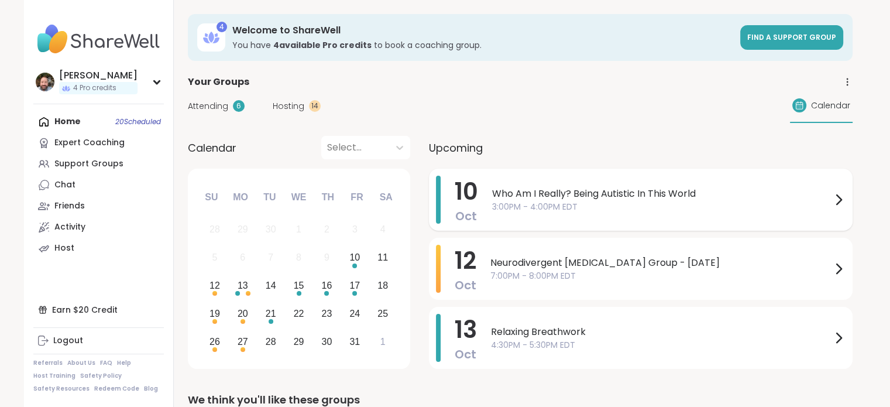
click at [526, 205] on span "3:00PM - 4:00PM EDT" at bounding box center [661, 207] width 339 height 12
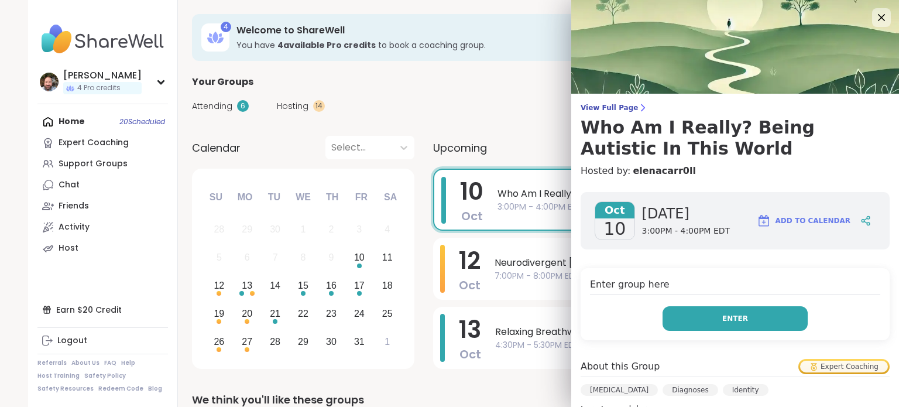
click at [716, 324] on button "Enter" at bounding box center [734, 318] width 145 height 25
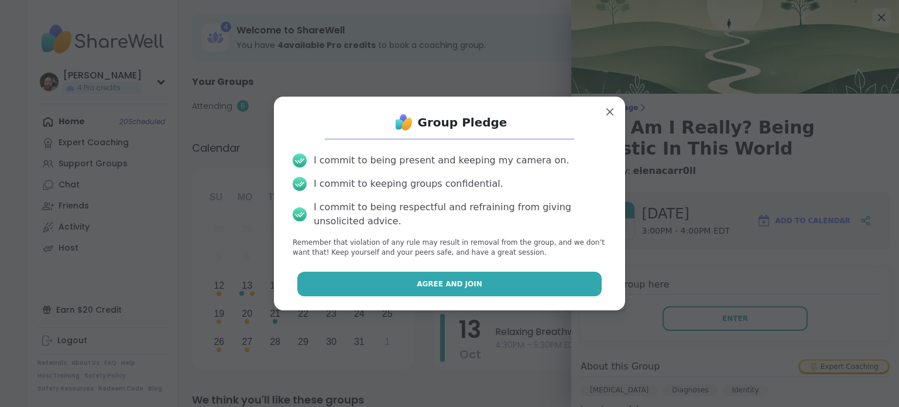
click at [496, 286] on button "Agree and Join" at bounding box center [449, 284] width 305 height 25
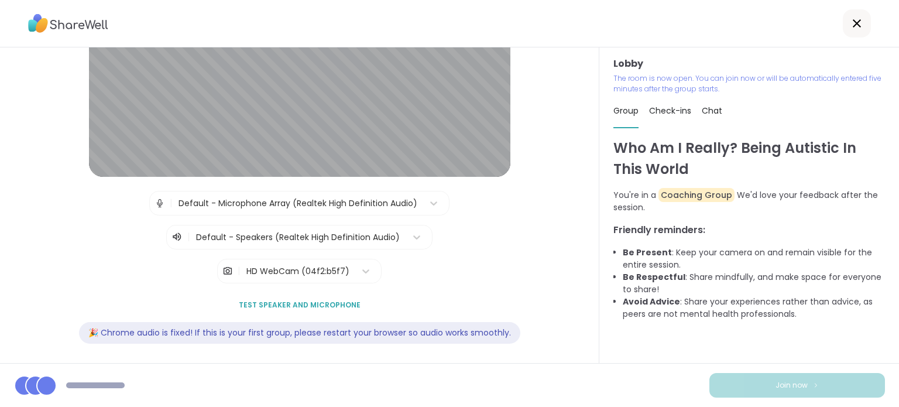
scroll to position [119, 0]
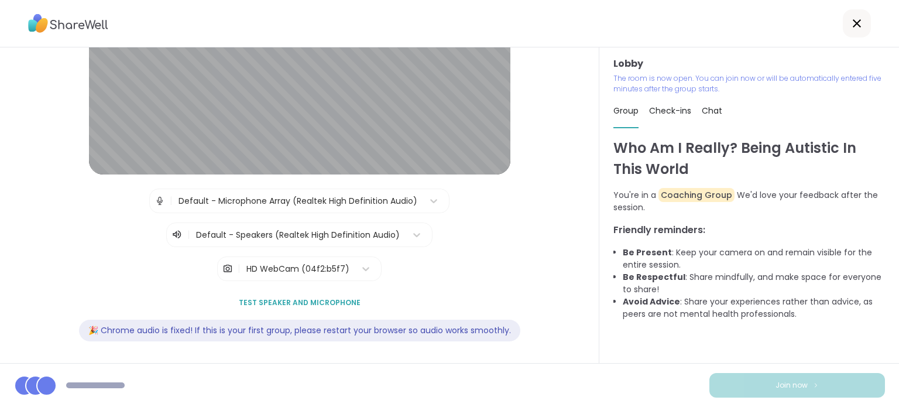
click at [301, 304] on span "Test speaker and microphone" at bounding box center [300, 302] width 122 height 11
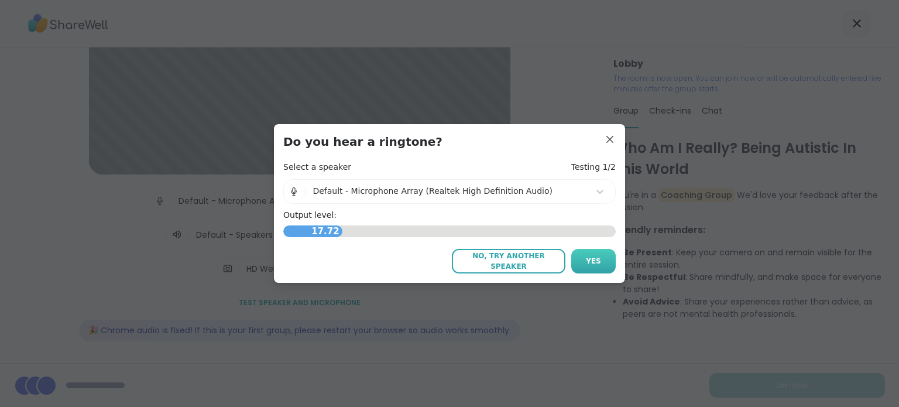
click at [589, 267] on button "Yes" at bounding box center [593, 261] width 44 height 25
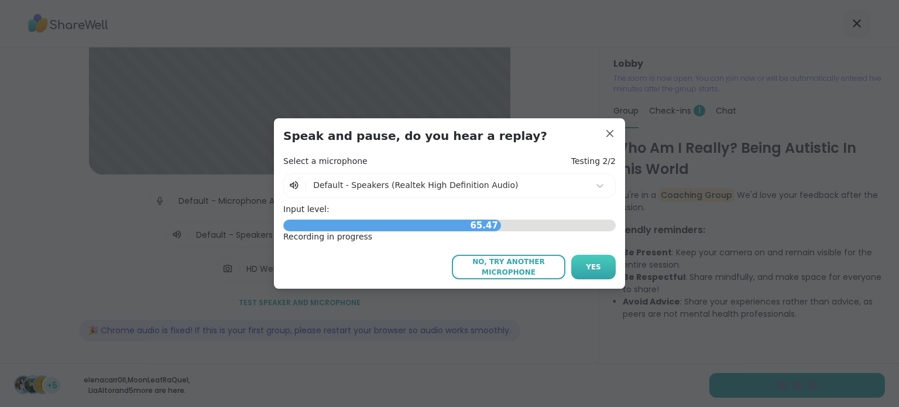
click at [588, 269] on span "Yes" at bounding box center [593, 267] width 15 height 11
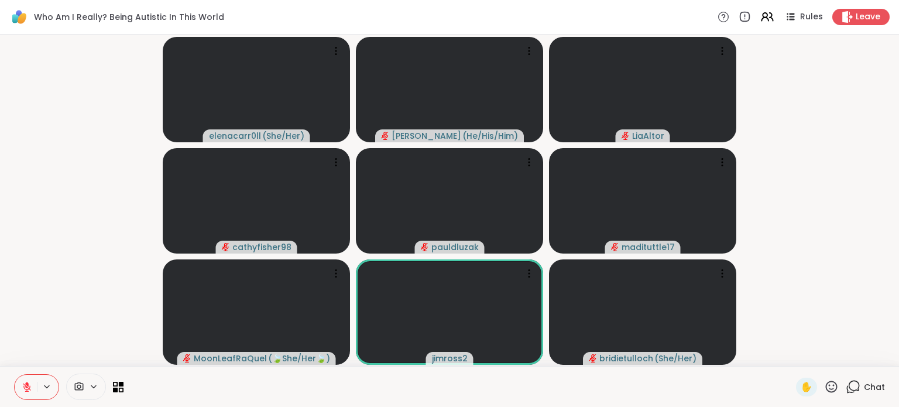
click at [847, 392] on icon at bounding box center [851, 390] width 8 height 8
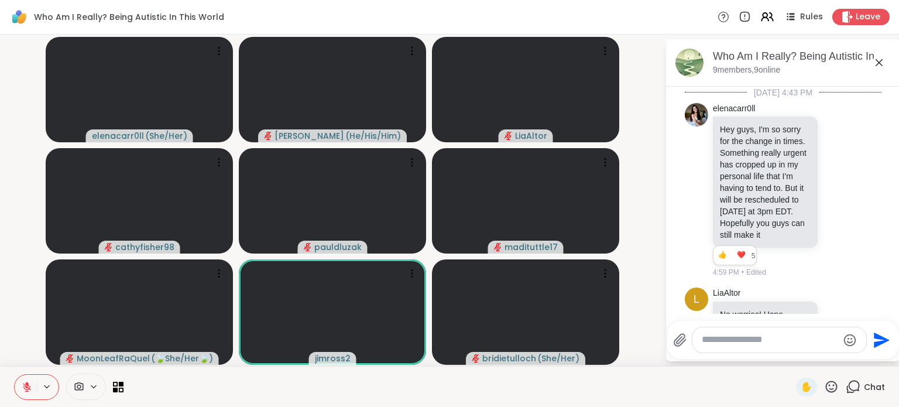
scroll to position [5983, 0]
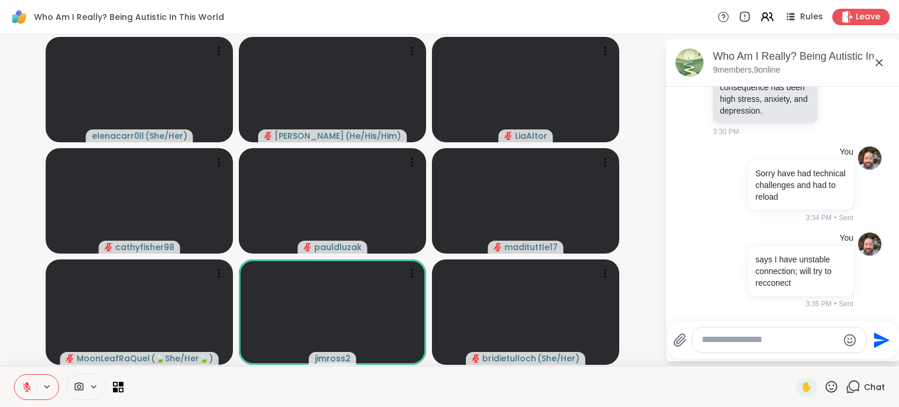
click at [750, 345] on textarea "Type your message" at bounding box center [770, 340] width 136 height 12
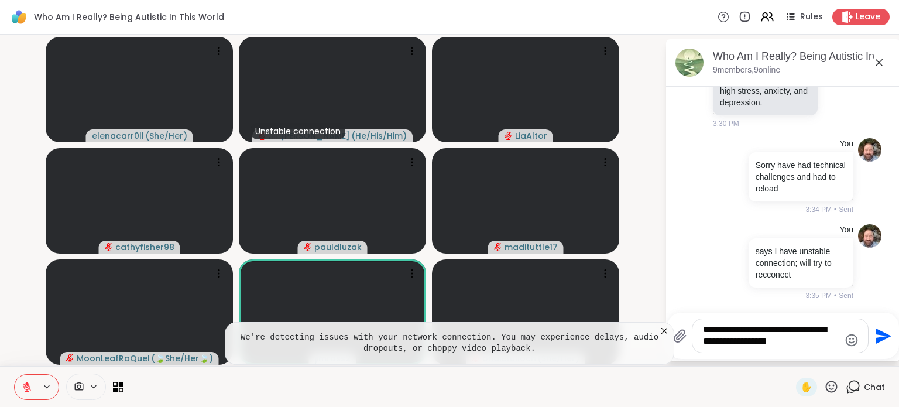
type textarea "**********"
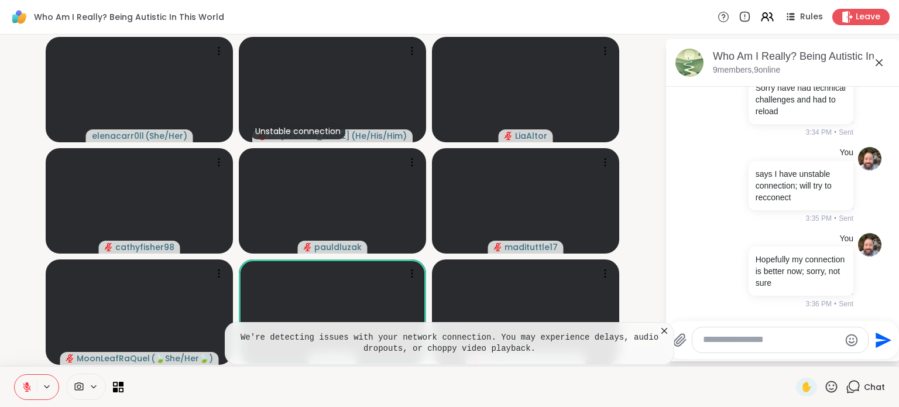
scroll to position [6069, 0]
click at [664, 331] on icon at bounding box center [664, 331] width 6 height 6
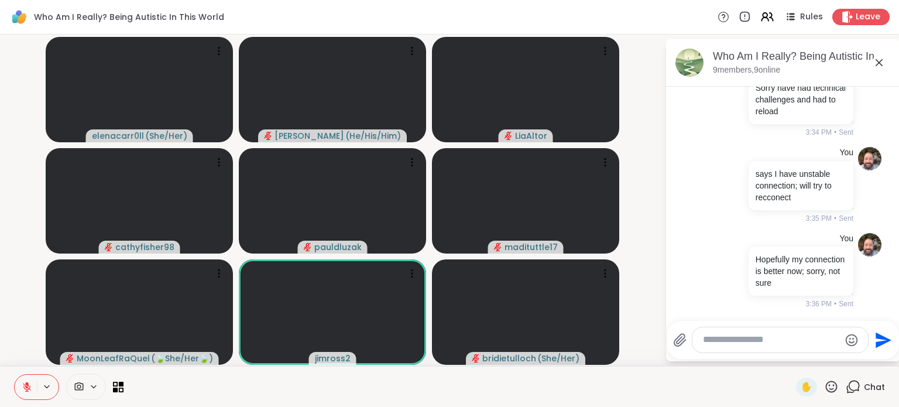
click at [878, 66] on icon at bounding box center [879, 63] width 14 height 14
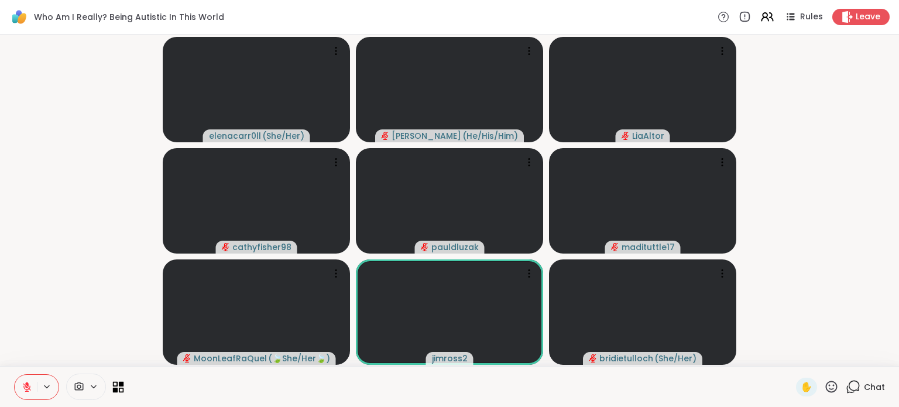
click at [115, 390] on icon at bounding box center [115, 389] width 5 height 5
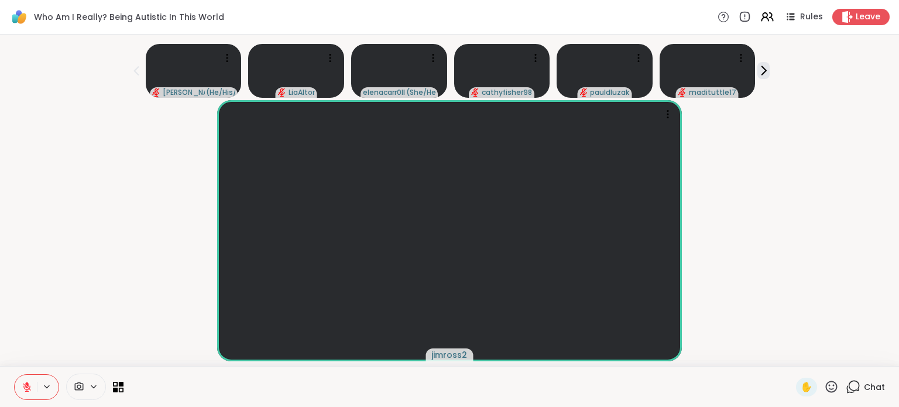
click at [90, 384] on icon at bounding box center [93, 387] width 9 height 10
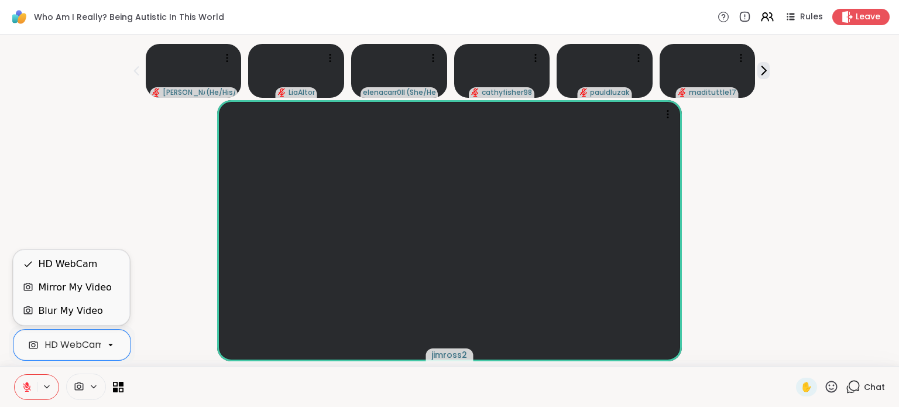
click at [111, 346] on icon at bounding box center [110, 344] width 11 height 11
click at [84, 317] on div "Blur My Video" at bounding box center [70, 311] width 64 height 14
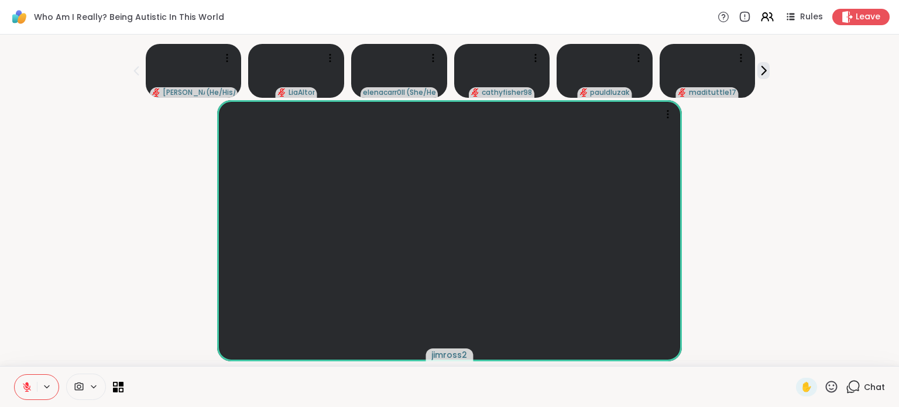
click at [827, 386] on icon at bounding box center [831, 386] width 15 height 15
click at [816, 276] on div "jimross2" at bounding box center [449, 230] width 885 height 261
click at [846, 387] on icon at bounding box center [853, 386] width 15 height 15
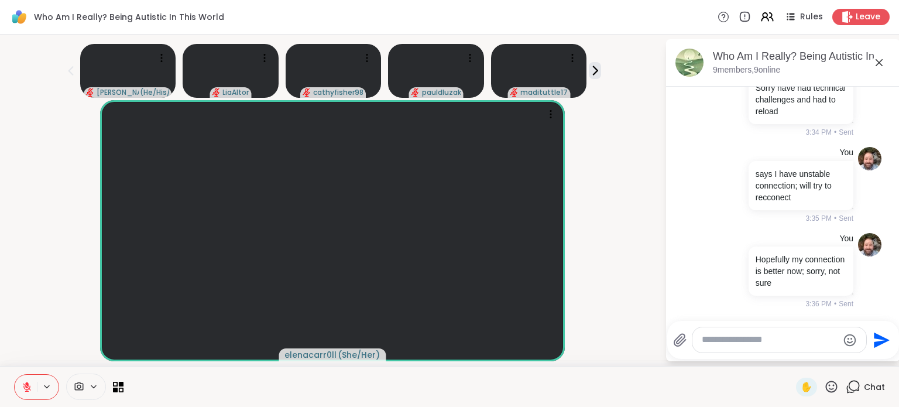
click at [872, 63] on icon at bounding box center [879, 63] width 14 height 14
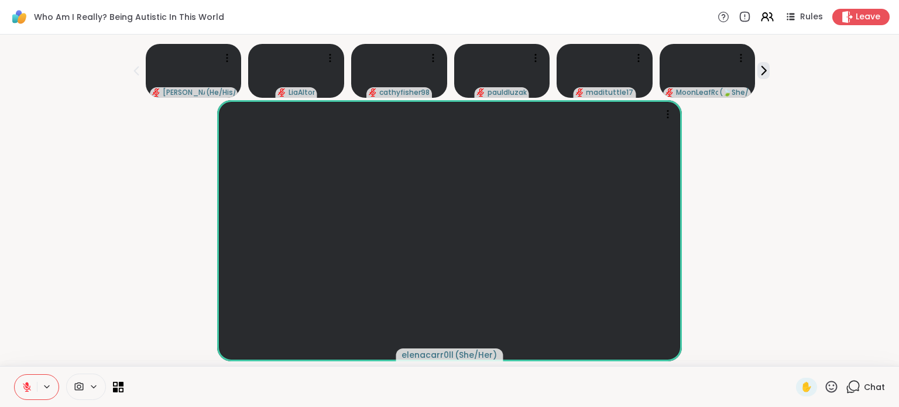
scroll to position [0, 0]
click at [851, 386] on icon at bounding box center [853, 386] width 15 height 15
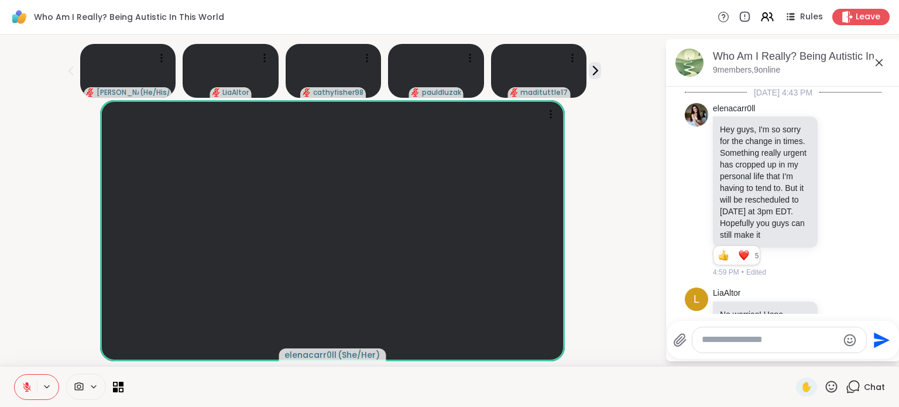
scroll to position [6069, 0]
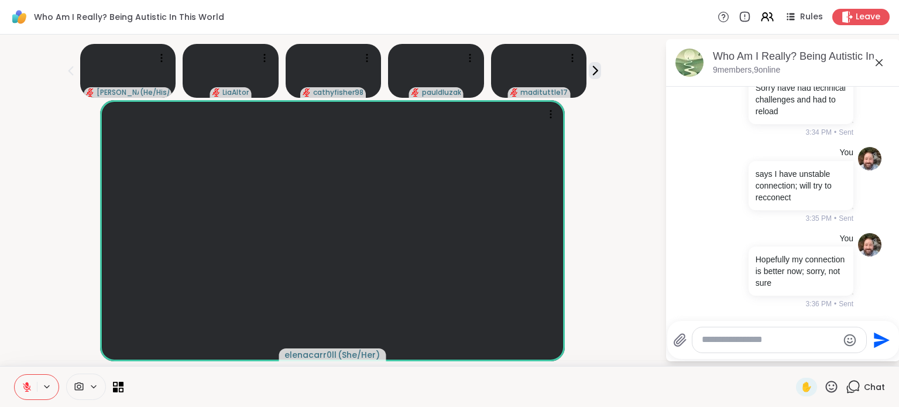
click at [742, 336] on textarea "Type your message" at bounding box center [770, 340] width 136 height 12
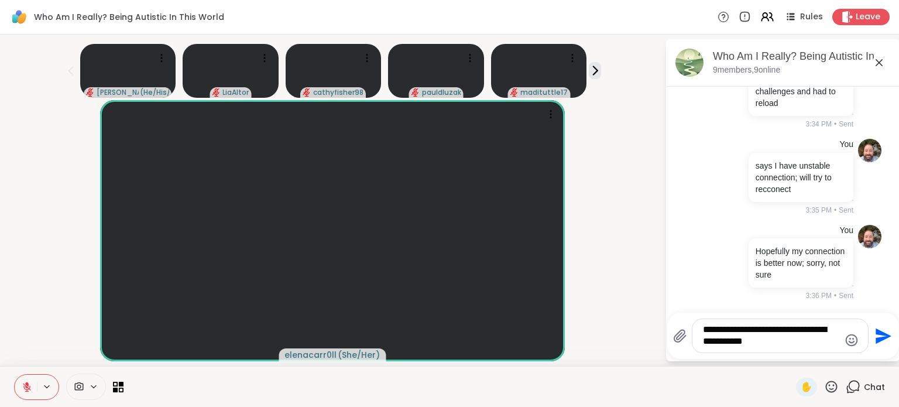
type textarea "**********"
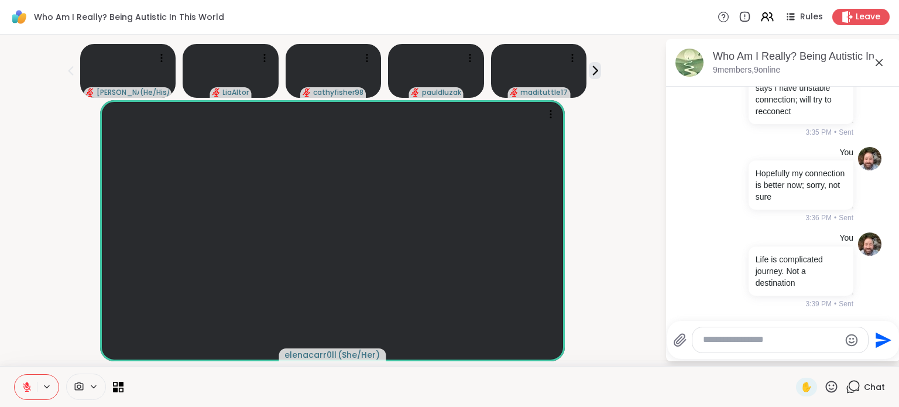
scroll to position [6154, 0]
click at [829, 383] on icon at bounding box center [831, 386] width 15 height 15
click at [765, 353] on span "❤️" at bounding box center [771, 356] width 12 height 14
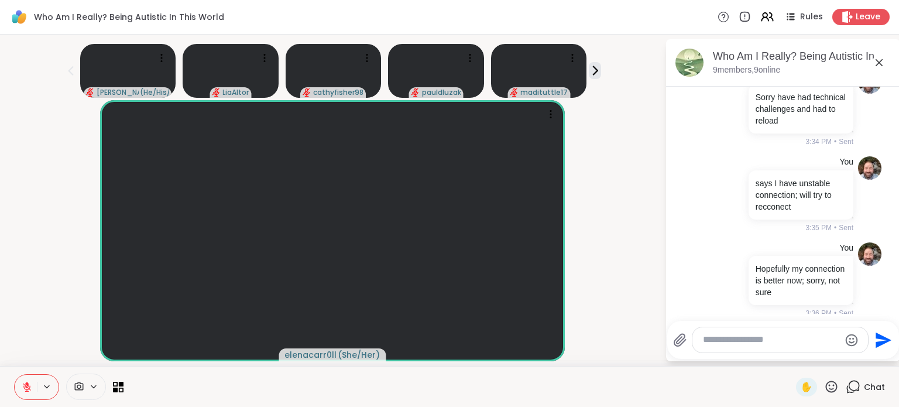
scroll to position [5862, 0]
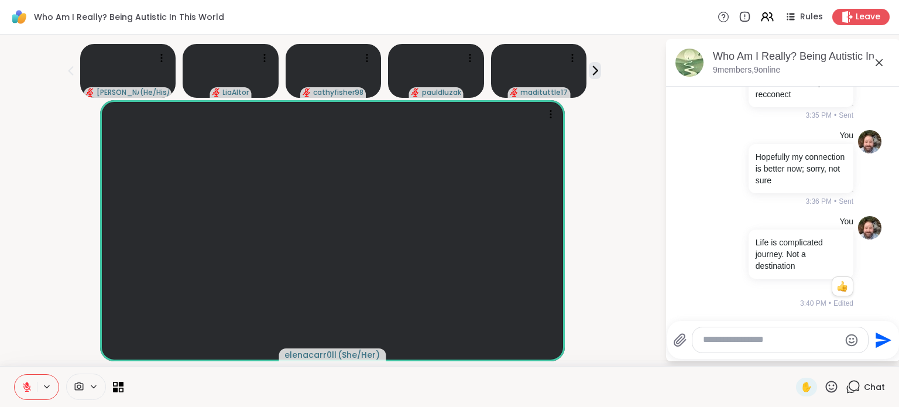
scroll to position [6188, 0]
click at [589, 74] on icon at bounding box center [595, 70] width 12 height 12
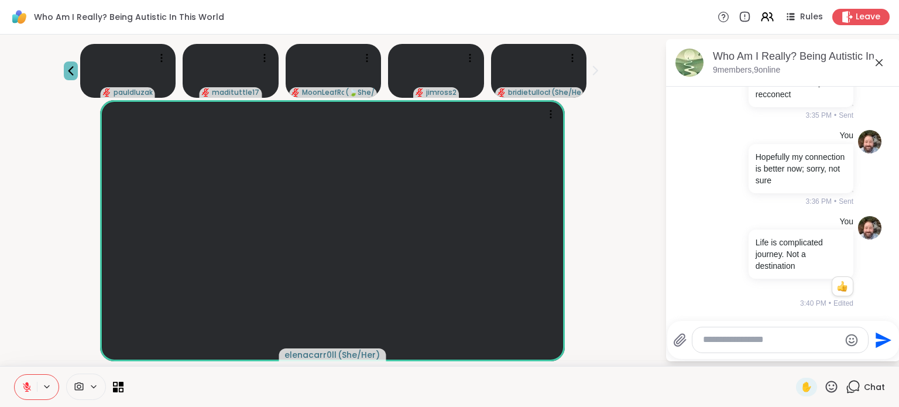
click at [68, 71] on icon at bounding box center [71, 71] width 14 height 14
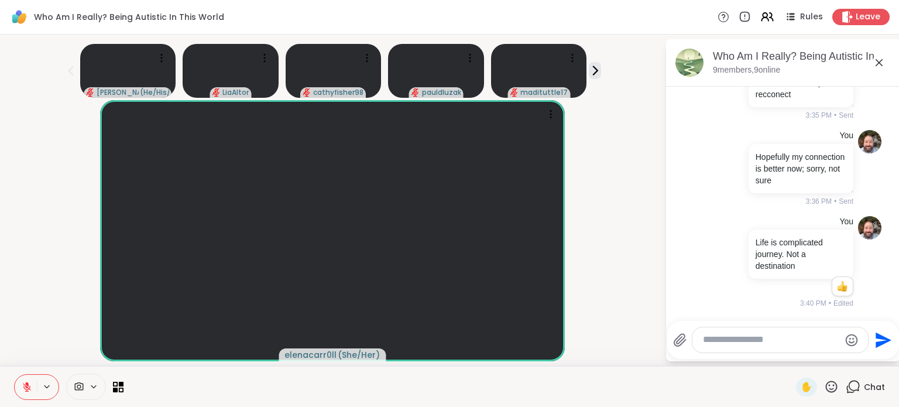
click at [703, 339] on textarea "Type your message" at bounding box center [771, 340] width 136 height 12
click at [708, 338] on textarea "Type your message" at bounding box center [771, 340] width 136 height 12
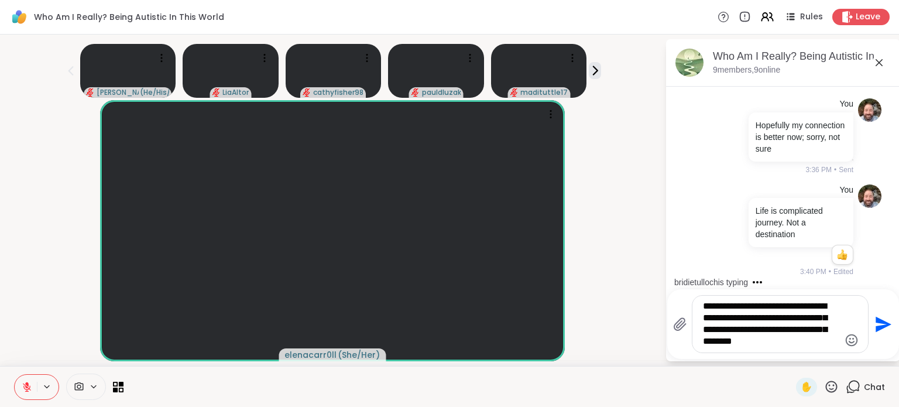
type textarea "**********"
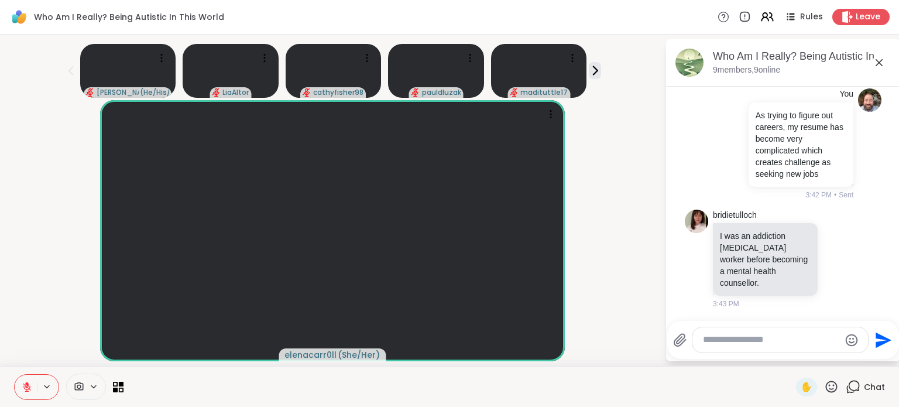
scroll to position [6429, 0]
click at [833, 259] on icon at bounding box center [838, 259] width 11 height 12
click at [833, 245] on div "Select Reaction: Heart" at bounding box center [838, 240] width 11 height 11
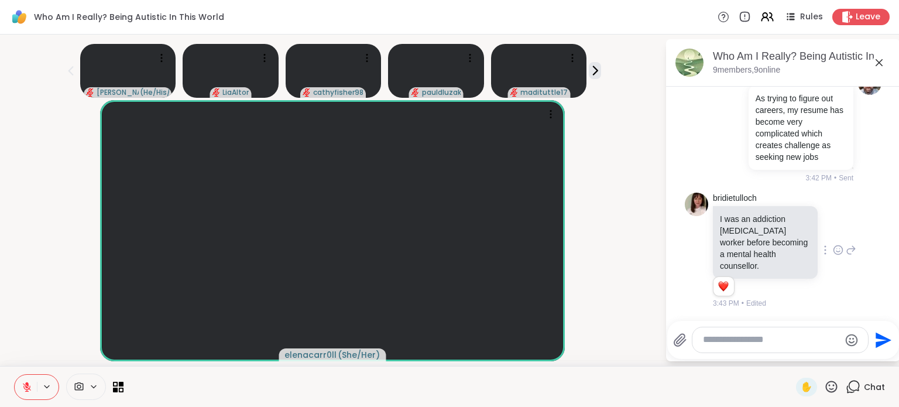
scroll to position [6446, 0]
click at [594, 73] on icon at bounding box center [595, 70] width 12 height 12
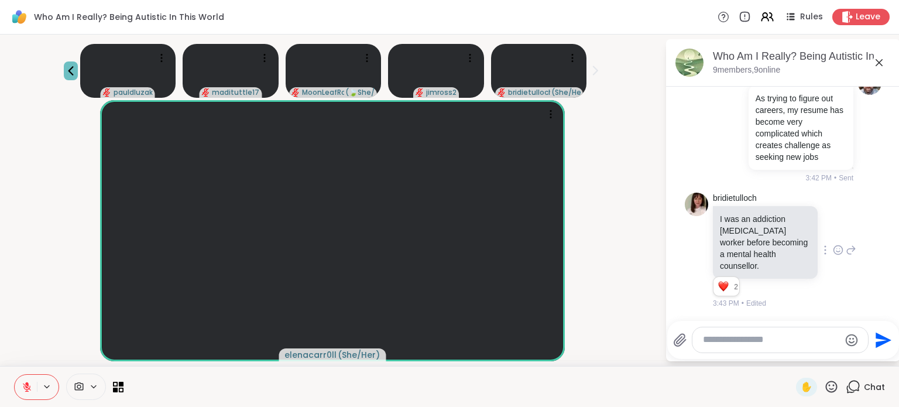
click at [64, 77] on icon at bounding box center [71, 71] width 14 height 14
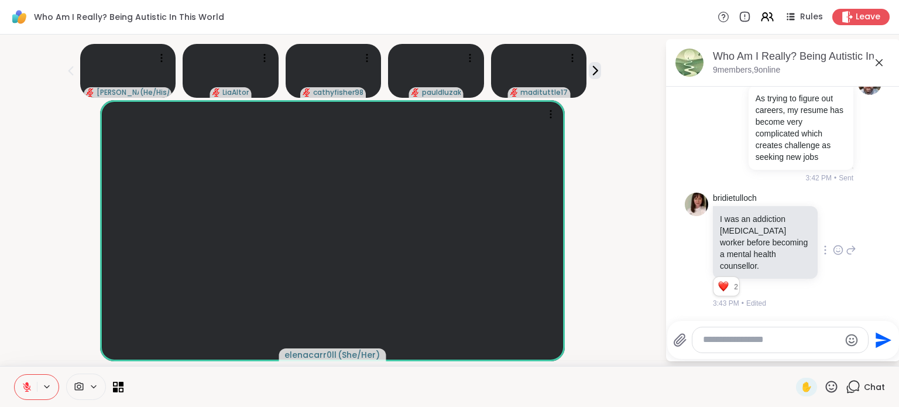
click at [731, 346] on textarea "Type your message" at bounding box center [771, 340] width 136 height 12
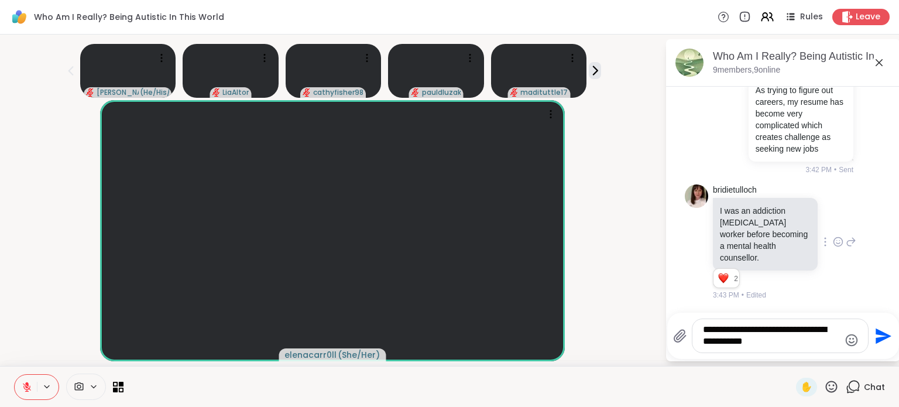
type textarea "**********"
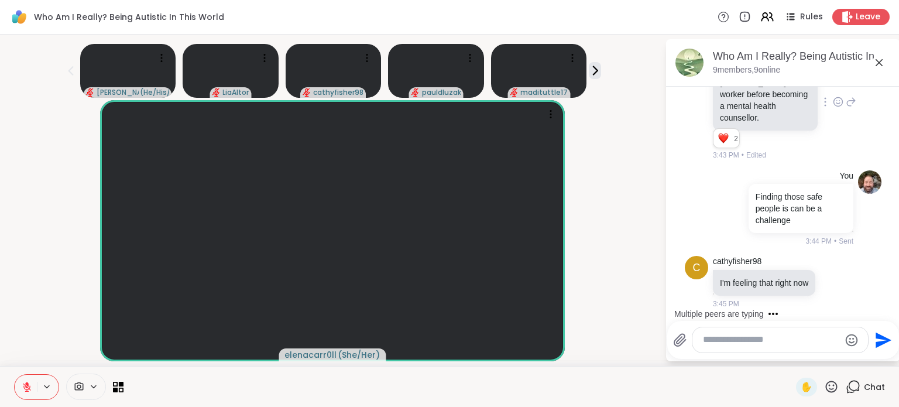
scroll to position [6605, 0]
click at [837, 280] on icon at bounding box center [837, 280] width 0 height 0
click at [830, 262] on div "Select Reaction: Heart" at bounding box center [835, 263] width 11 height 11
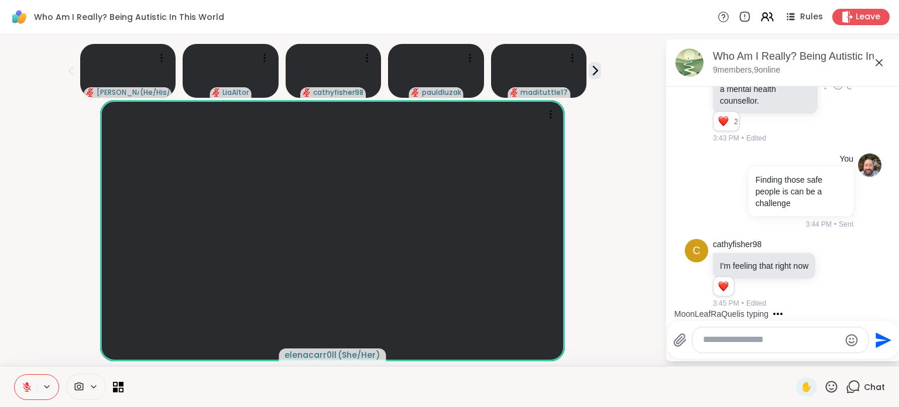
click at [727, 347] on div at bounding box center [780, 339] width 176 height 25
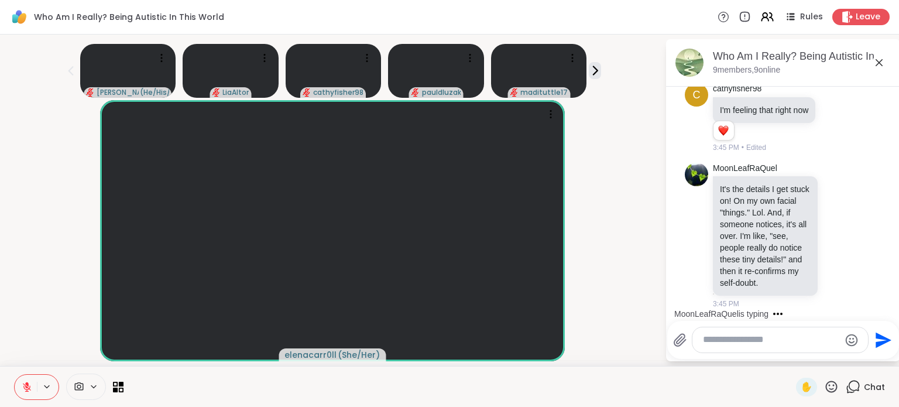
scroll to position [6790, 0]
click at [738, 343] on textarea "Type your message" at bounding box center [771, 340] width 136 height 12
click at [833, 234] on icon at bounding box center [838, 235] width 11 height 12
click at [826, 217] on button "Select Reaction: Heart" at bounding box center [837, 216] width 23 height 23
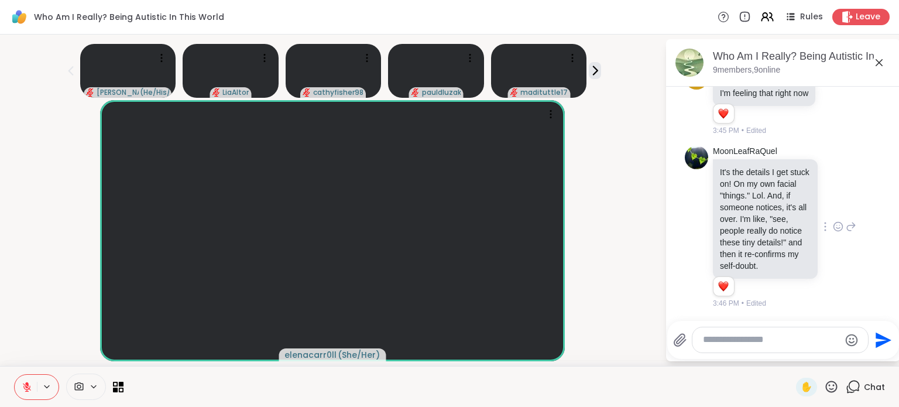
scroll to position [6806, 0]
click at [727, 344] on textarea "Type your message" at bounding box center [771, 340] width 136 height 12
type textarea "**********"
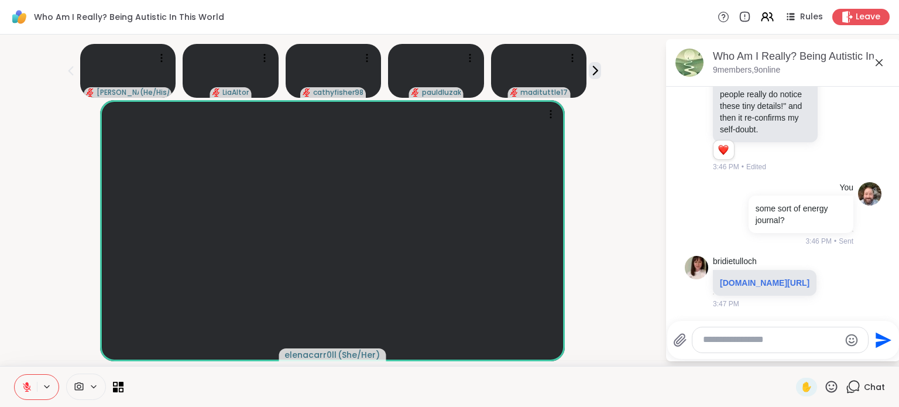
scroll to position [6978, 0]
click at [712, 337] on textarea "Type your message" at bounding box center [771, 340] width 136 height 12
click at [844, 275] on icon at bounding box center [849, 282] width 11 height 14
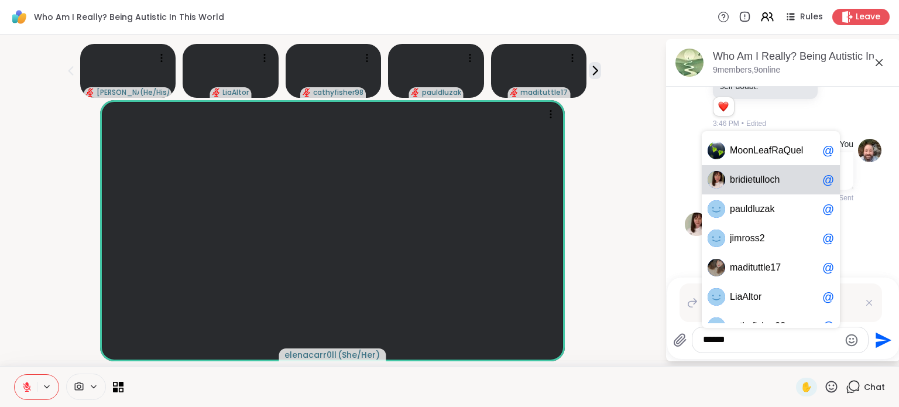
click at [768, 184] on span "ridietulloch" at bounding box center [757, 180] width 44 height 12
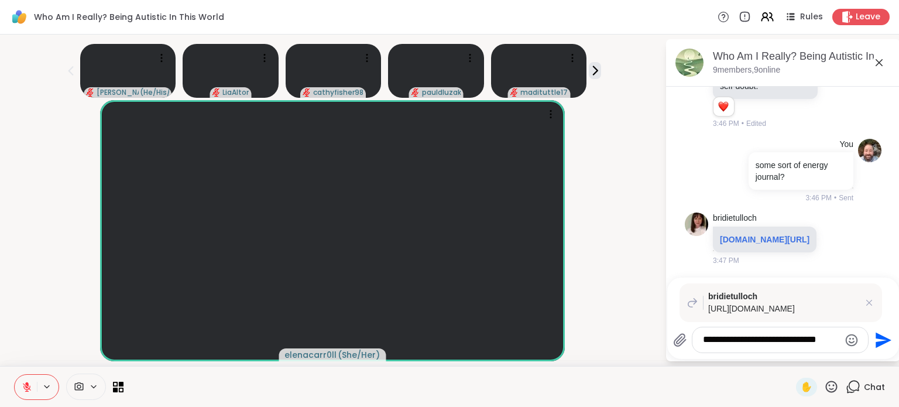
type textarea "**********"
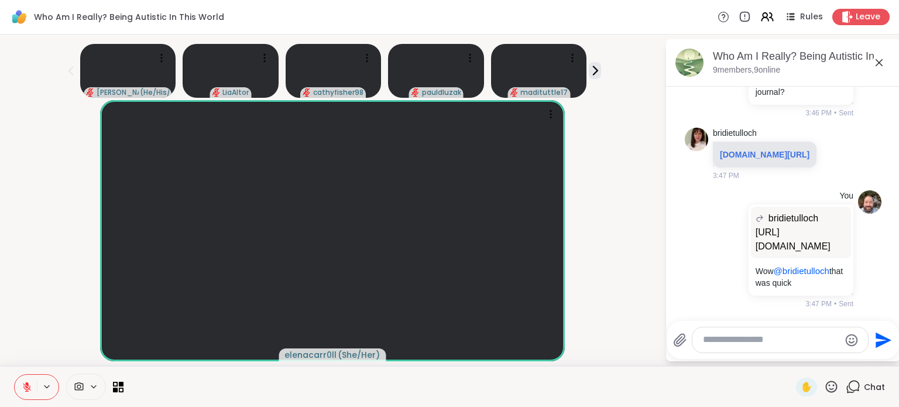
scroll to position [7131, 0]
click at [835, 154] on icon at bounding box center [837, 154] width 4 height 1
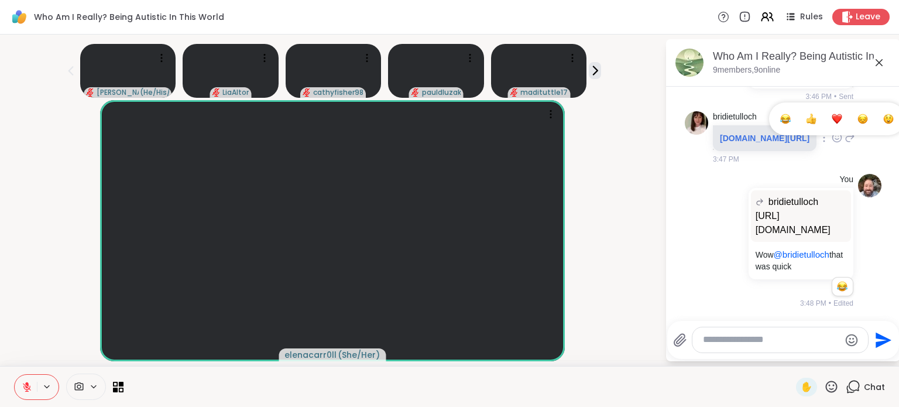
scroll to position [7030, 0]
click at [832, 124] on div "Select Reaction: Heart" at bounding box center [837, 119] width 11 height 11
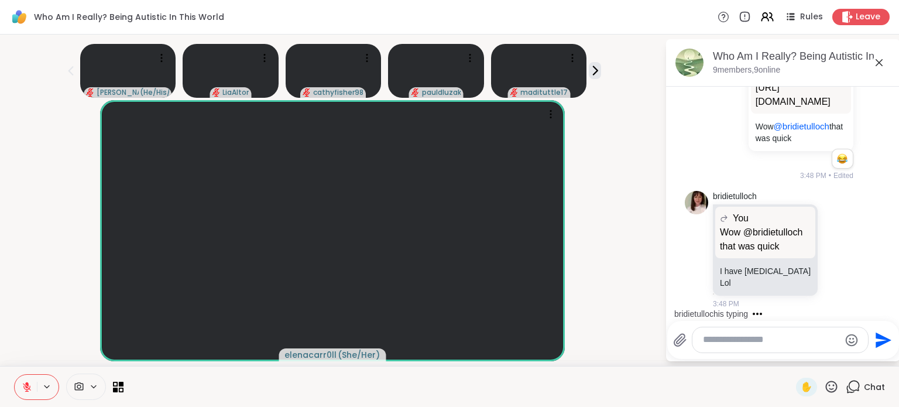
scroll to position [7294, 0]
click at [836, 250] on icon at bounding box center [838, 250] width 4 height 1
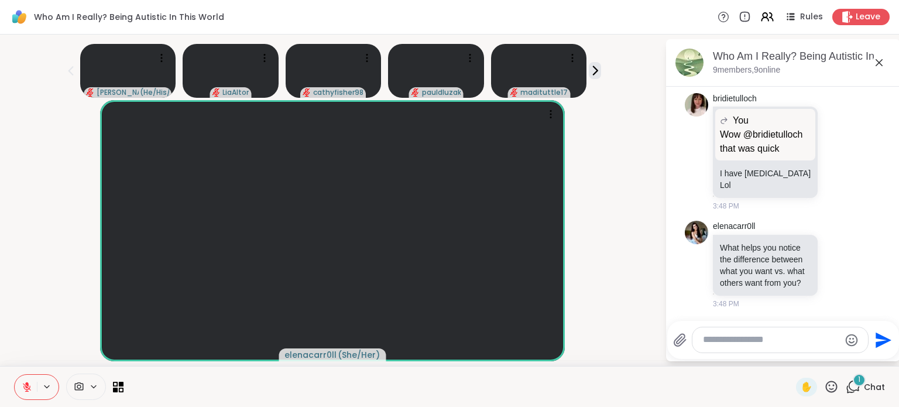
click at [817, 235] on div "elenacarr0ll What helps you notice the difference between what you want vs. wha…" at bounding box center [784, 265] width 143 height 88
click at [833, 146] on icon at bounding box center [838, 152] width 11 height 12
click at [833, 128] on div "Select Reaction: Heart" at bounding box center [838, 133] width 11 height 11
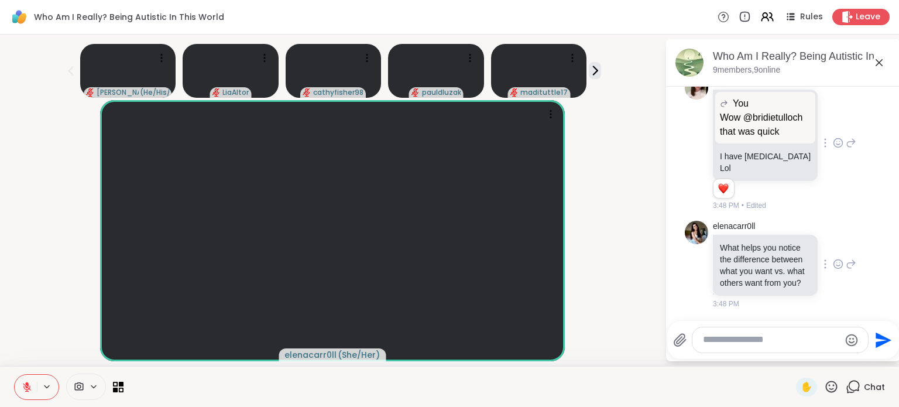
click at [833, 270] on icon at bounding box center [838, 264] width 11 height 12
click at [802, 257] on button "Select Reaction: Thumbs up" at bounding box center [812, 245] width 23 height 23
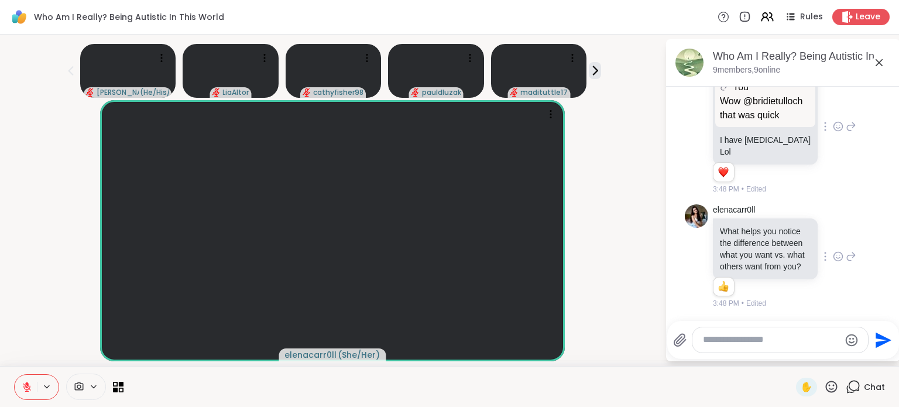
scroll to position [7453, 0]
click at [729, 345] on textarea "Type your message" at bounding box center [771, 340] width 136 height 12
click at [801, 390] on span "✋" at bounding box center [807, 387] width 12 height 14
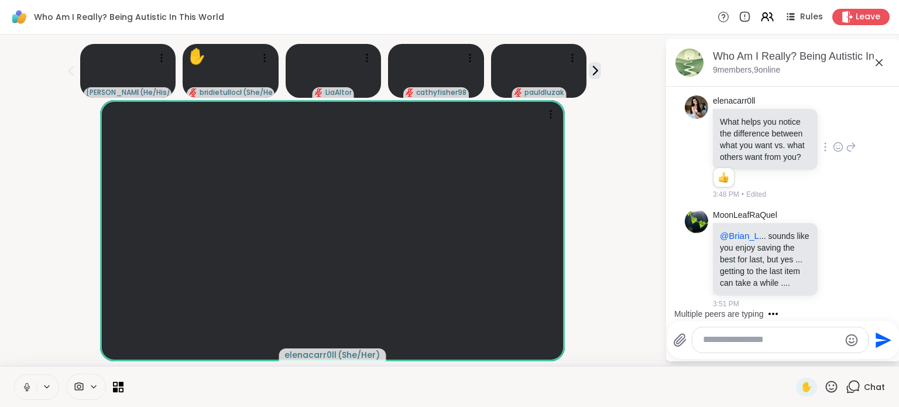
scroll to position [7575, 0]
click at [826, 388] on icon at bounding box center [832, 386] width 12 height 12
click at [761, 362] on div "❤️" at bounding box center [771, 355] width 21 height 19
click at [834, 255] on icon at bounding box center [838, 259] width 9 height 9
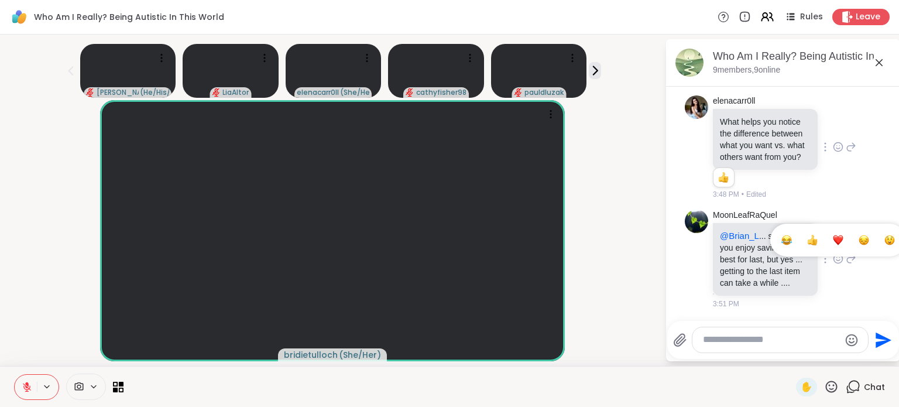
click at [833, 235] on div "Select Reaction: Heart" at bounding box center [838, 240] width 11 height 11
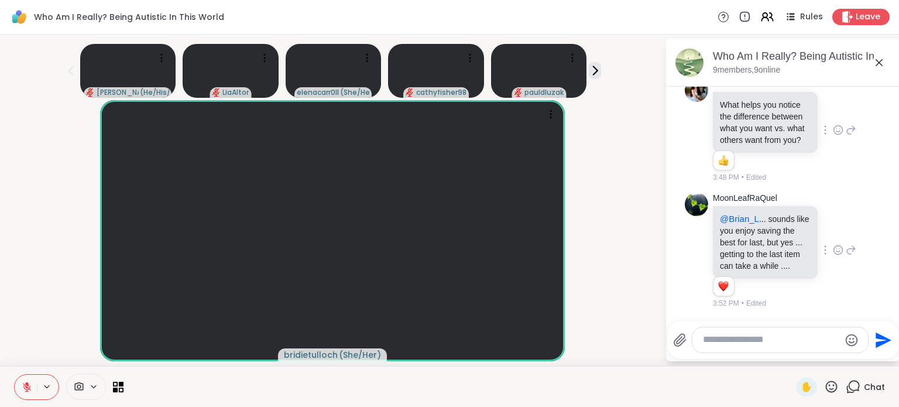
scroll to position [7591, 0]
click at [846, 247] on icon at bounding box center [851, 250] width 11 height 14
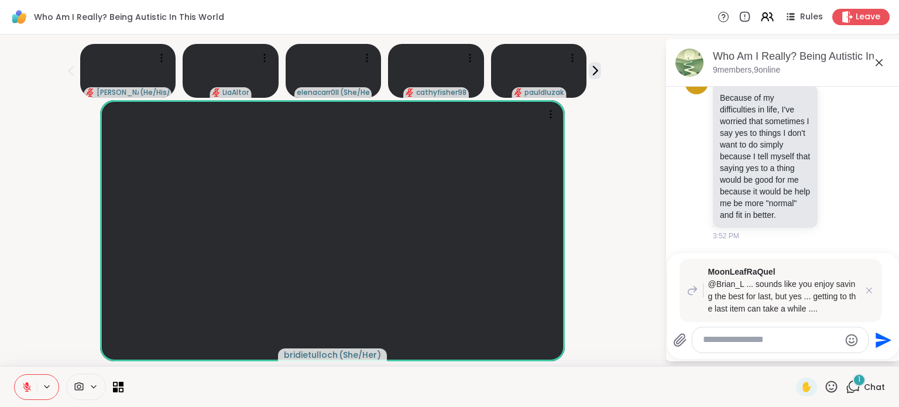
scroll to position [7861, 0]
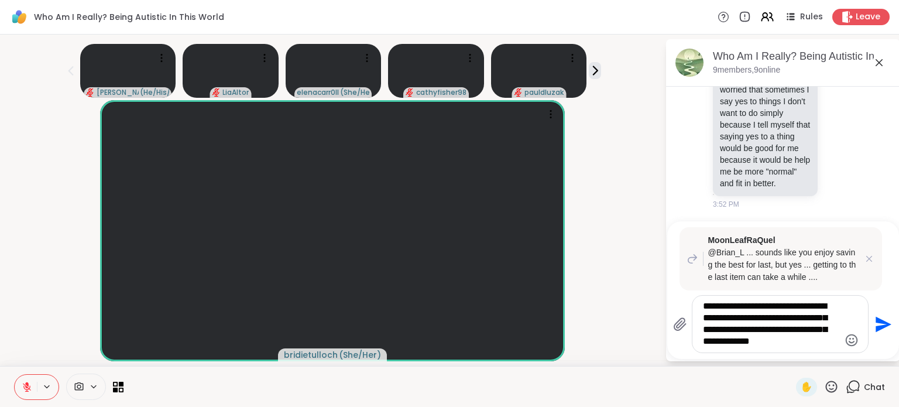
type textarea "**********"
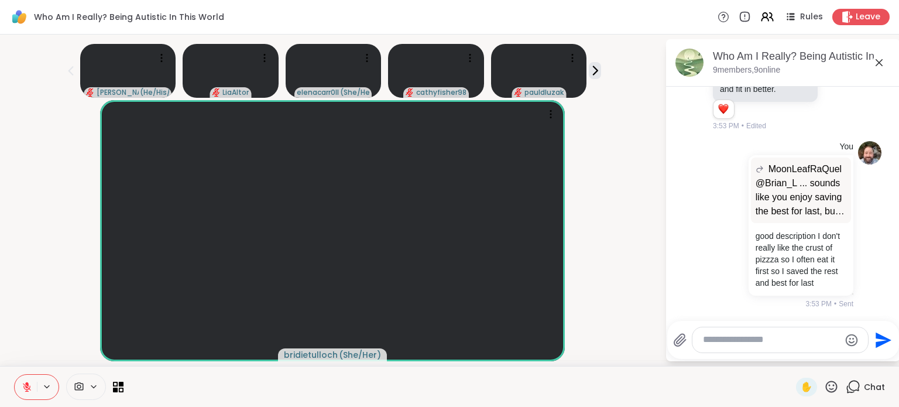
scroll to position [7765, 0]
click at [833, 44] on icon at bounding box center [838, 38] width 11 height 12
click at [833, 25] on div "Select Reaction: Heart" at bounding box center [838, 19] width 11 height 11
click at [824, 388] on icon at bounding box center [831, 386] width 15 height 15
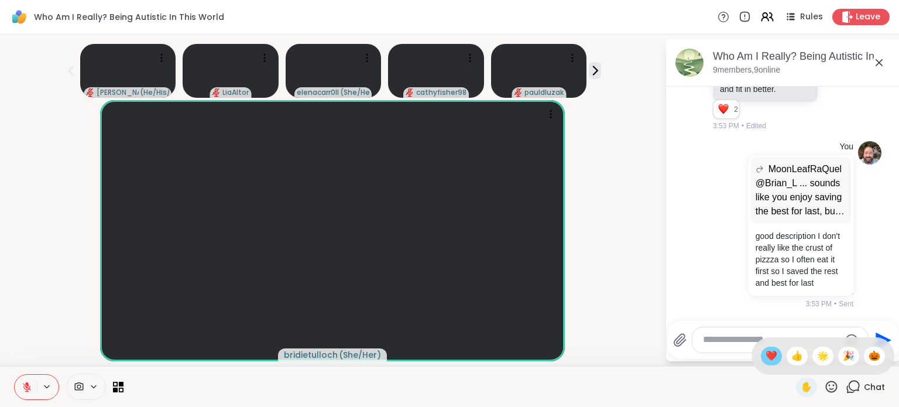
click at [765, 361] on span "❤️" at bounding box center [771, 356] width 12 height 14
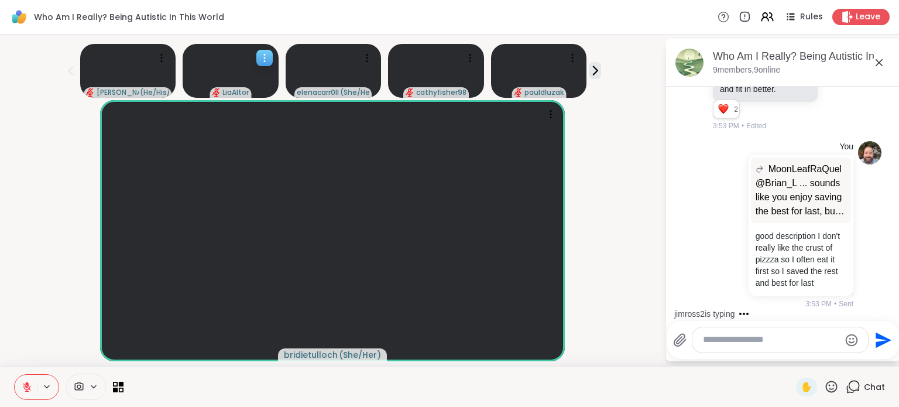
click at [228, 86] on video at bounding box center [231, 71] width 96 height 54
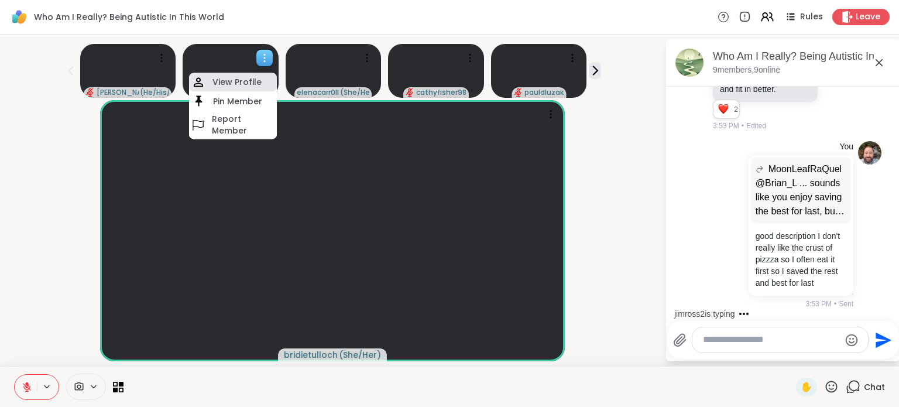
click at [232, 83] on h4 "View Profile" at bounding box center [236, 83] width 49 height 12
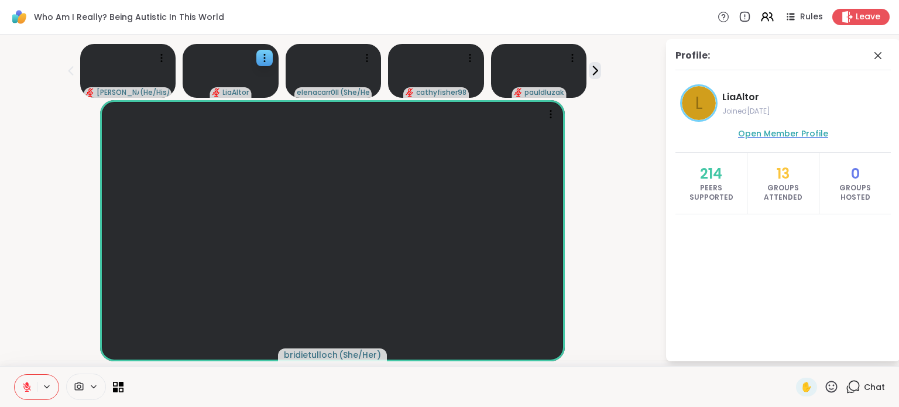
click at [757, 129] on span "Open Member Profile" at bounding box center [783, 134] width 90 height 12
click at [873, 54] on icon at bounding box center [878, 56] width 14 height 14
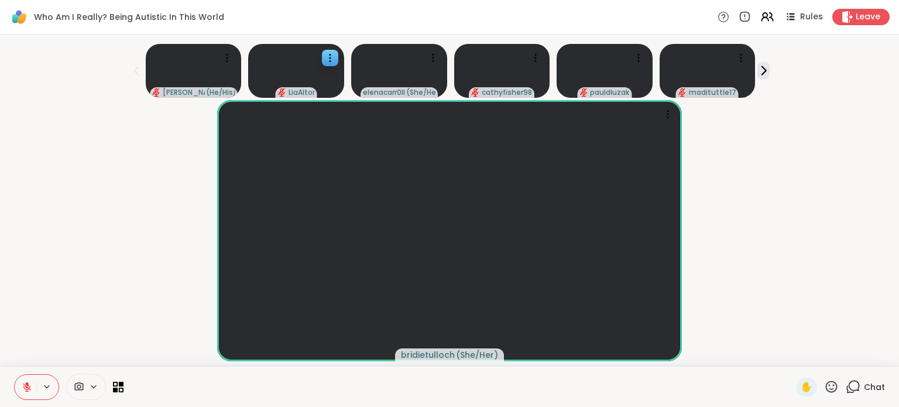
click at [825, 390] on icon at bounding box center [831, 386] width 15 height 15
click at [765, 357] on span "❤️" at bounding box center [771, 356] width 12 height 14
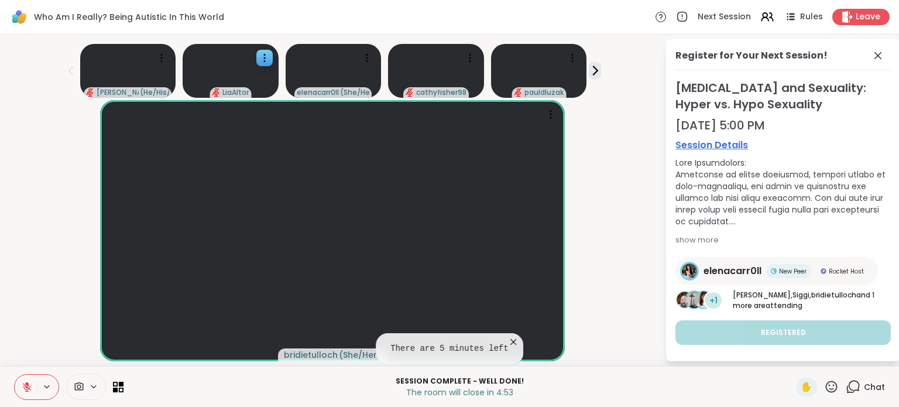
scroll to position [8, 0]
click at [874, 52] on icon at bounding box center [877, 55] width 7 height 7
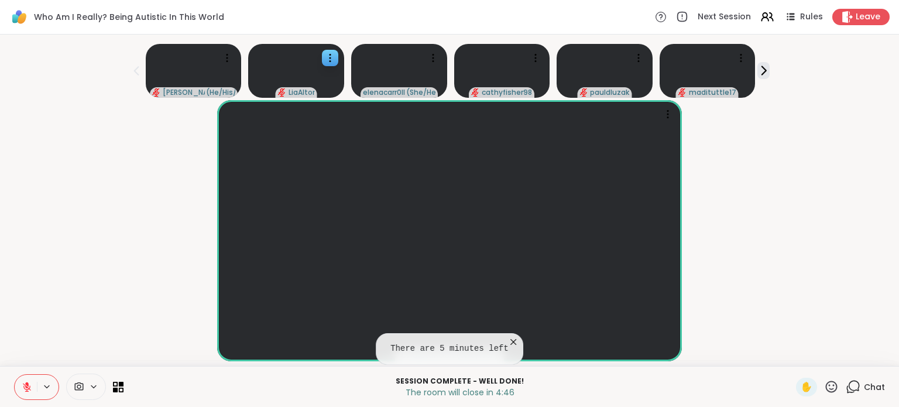
click at [846, 387] on icon at bounding box center [853, 386] width 15 height 15
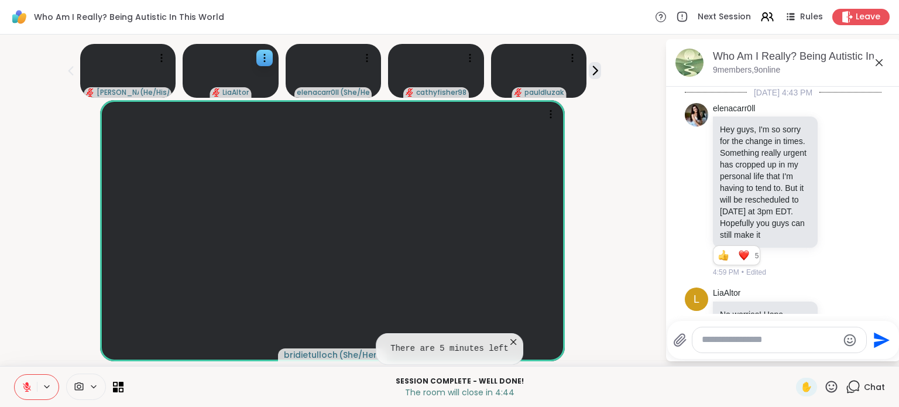
scroll to position [7999, 0]
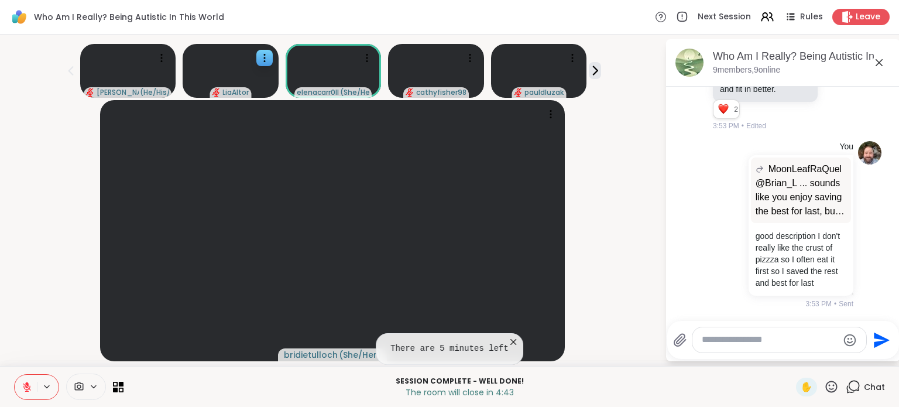
click at [824, 390] on icon at bounding box center [831, 386] width 15 height 15
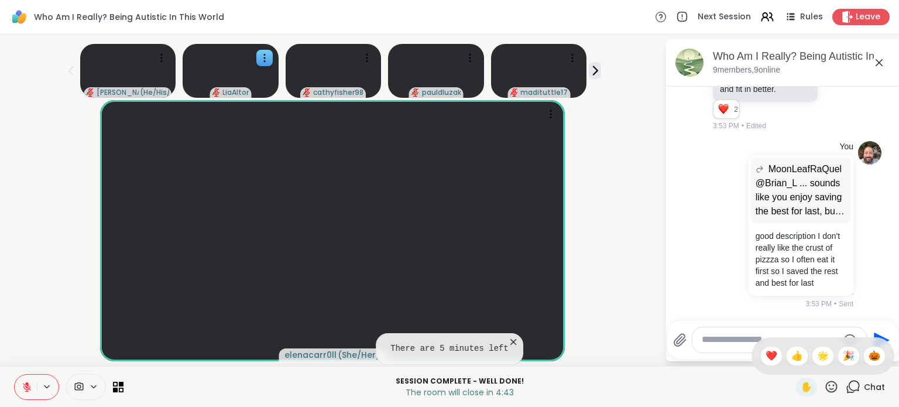
scroll to position [0, 0]
click at [844, 358] on span "🎉" at bounding box center [849, 356] width 12 height 14
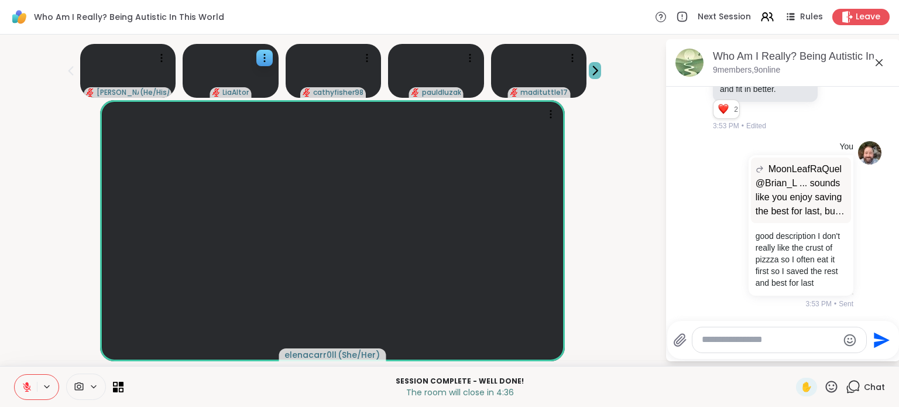
click at [589, 71] on icon at bounding box center [595, 70] width 12 height 12
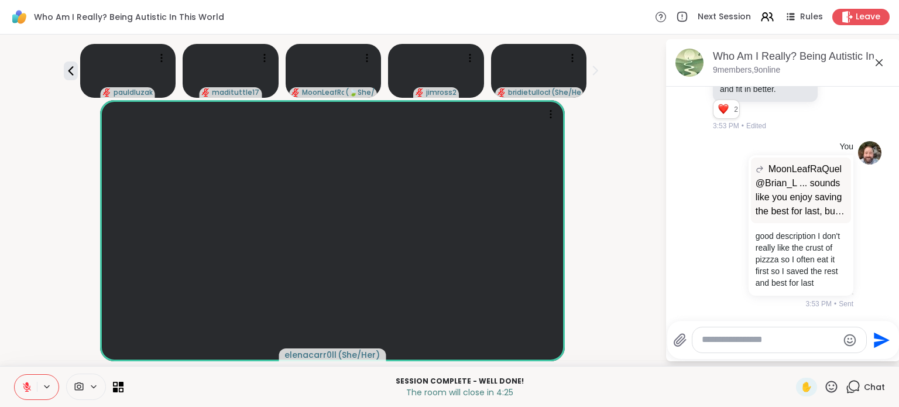
click at [726, 337] on textarea "Type your message" at bounding box center [770, 340] width 136 height 12
click at [68, 70] on icon at bounding box center [70, 70] width 5 height 9
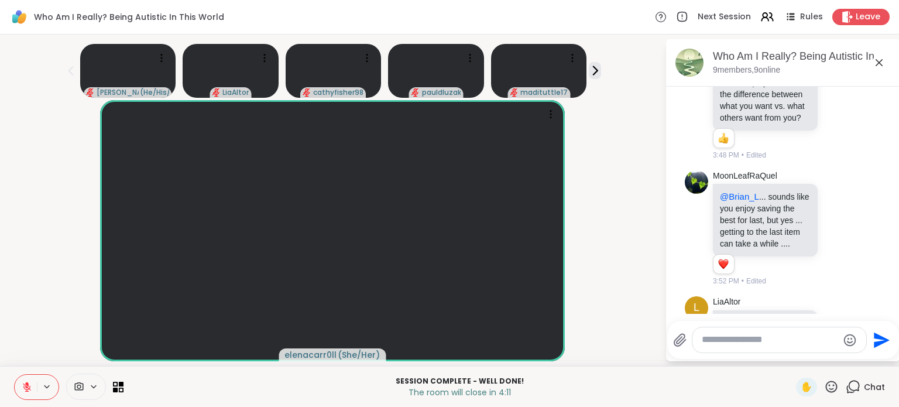
scroll to position [7121, 0]
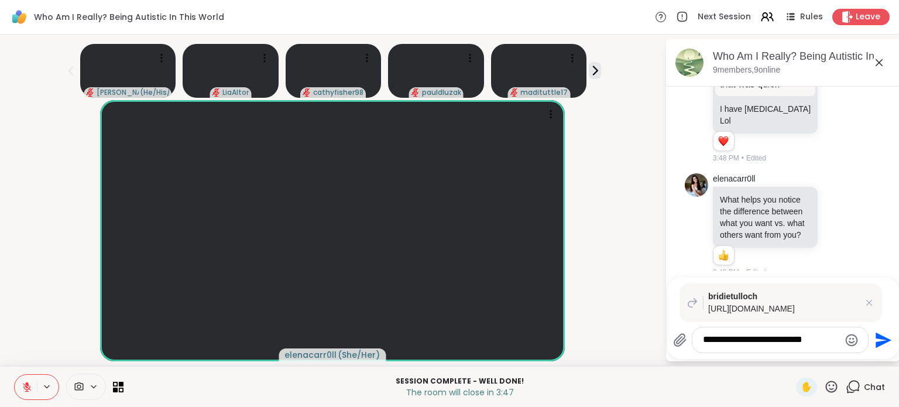
type textarea "**********"
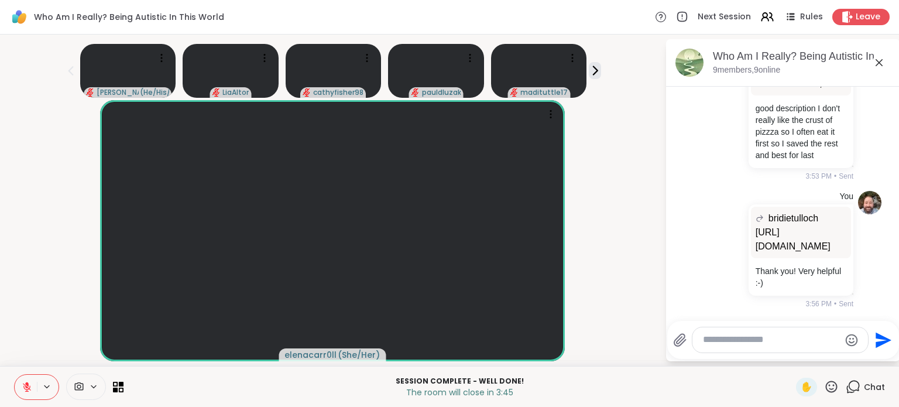
scroll to position [8140, 0]
click at [827, 386] on icon at bounding box center [831, 386] width 15 height 15
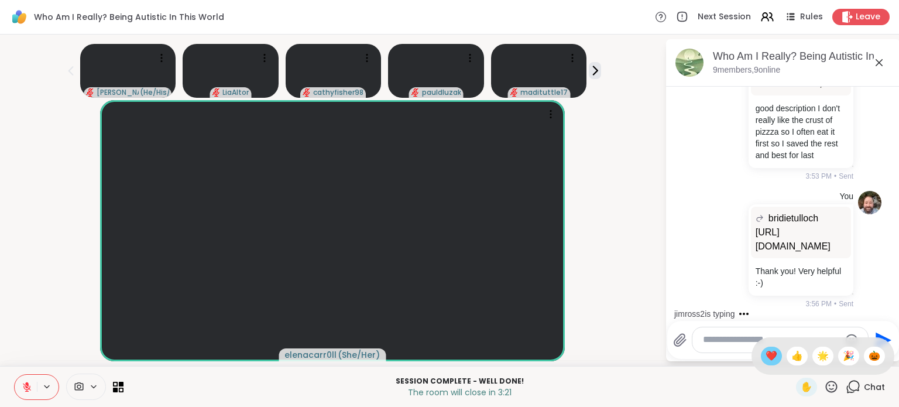
click at [765, 359] on span "❤️" at bounding box center [771, 356] width 12 height 14
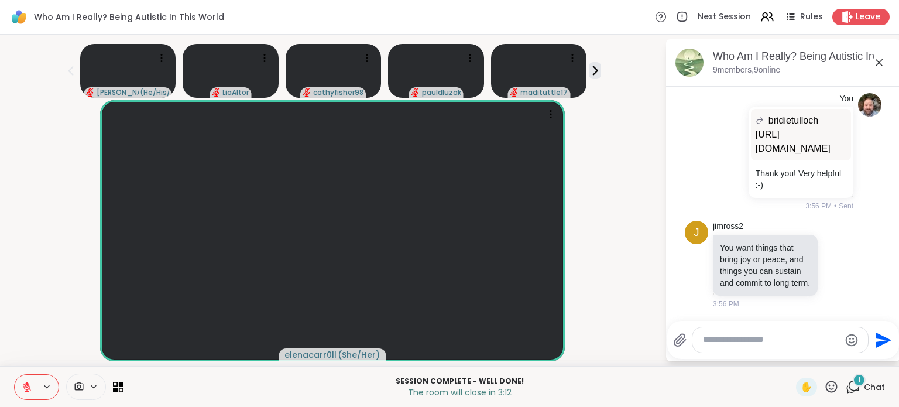
scroll to position [8249, 0]
click at [833, 261] on icon at bounding box center [838, 265] width 11 height 12
click at [833, 241] on div "Select Reaction: Heart" at bounding box center [838, 246] width 11 height 11
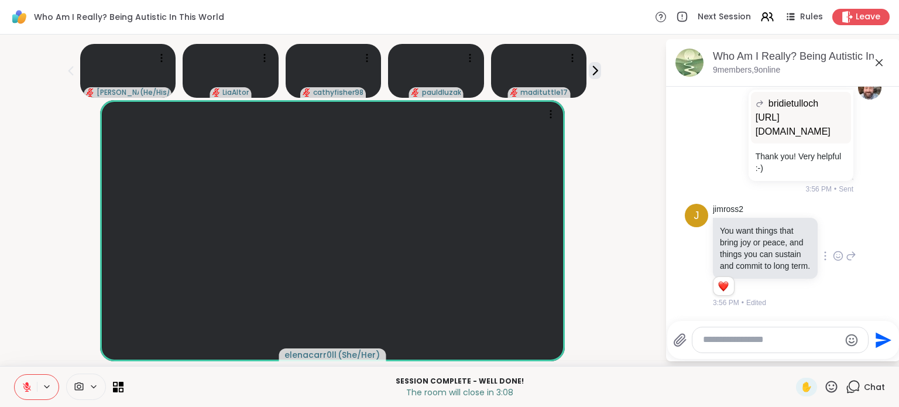
scroll to position [8266, 0]
click at [872, 63] on icon at bounding box center [879, 63] width 14 height 14
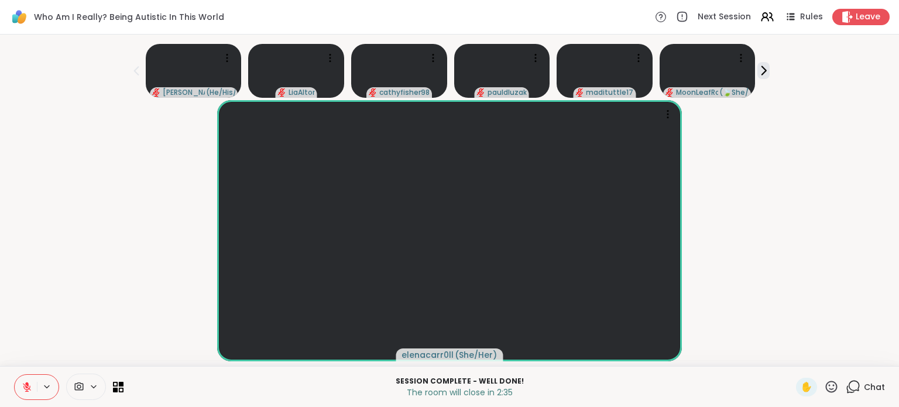
click at [826, 391] on icon at bounding box center [832, 386] width 12 height 12
click at [853, 387] on div "Chat" at bounding box center [865, 386] width 39 height 19
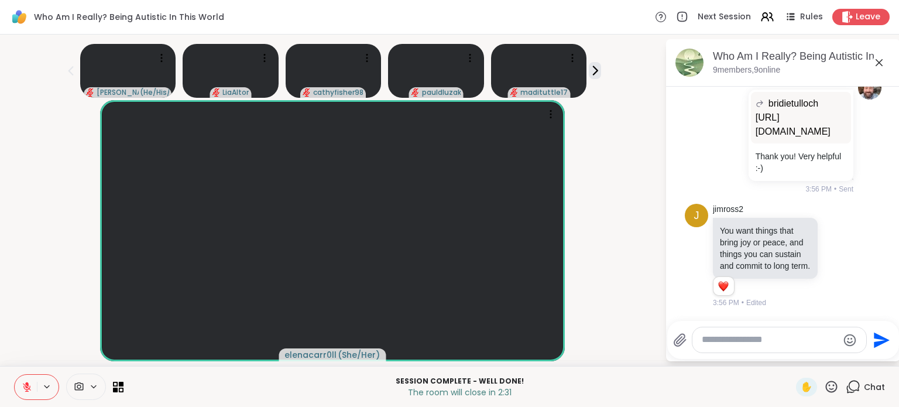
click at [718, 341] on textarea "Type your message" at bounding box center [770, 340] width 136 height 12
type textarea "**********"
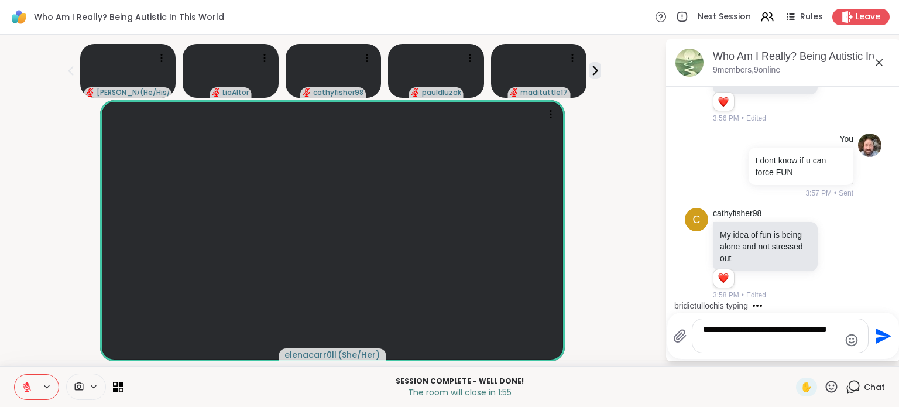
scroll to position [8451, 0]
type textarea "**********"
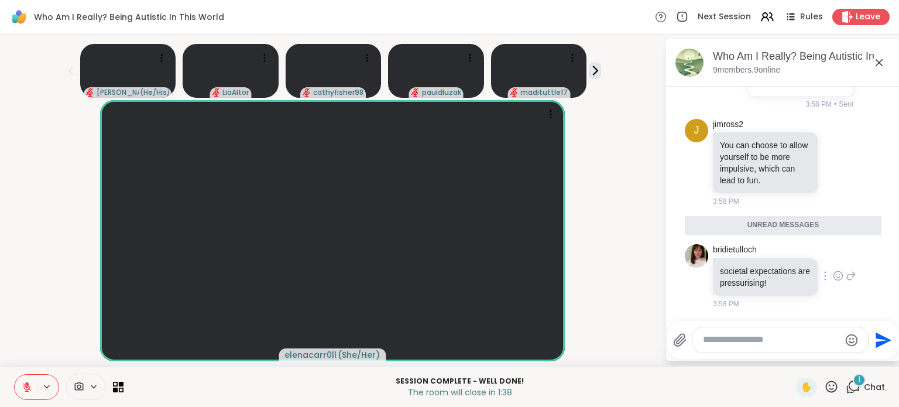
scroll to position [8722, 0]
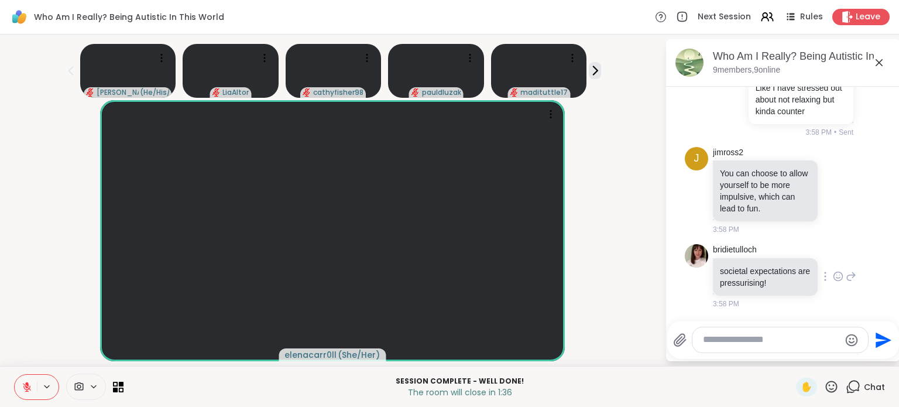
click at [833, 277] on icon at bounding box center [838, 276] width 11 height 12
click at [833, 259] on div "Select Reaction: Heart" at bounding box center [838, 257] width 11 height 11
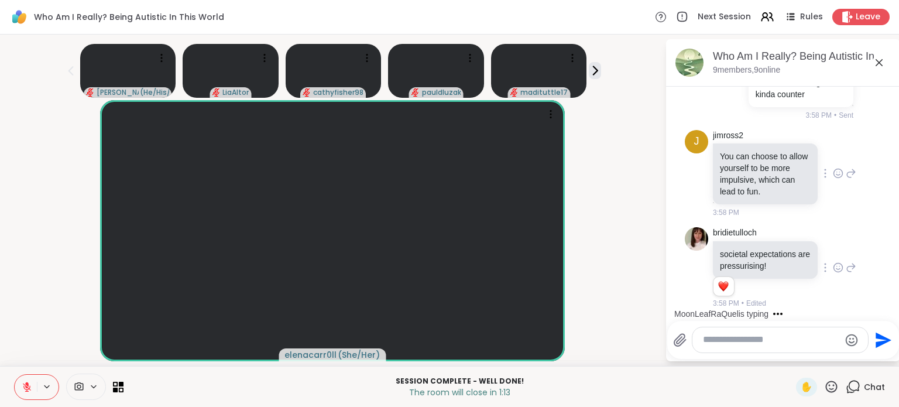
scroll to position [8739, 0]
click at [833, 268] on icon at bounding box center [838, 268] width 11 height 12
click at [765, 344] on textarea "Type your message" at bounding box center [771, 340] width 136 height 12
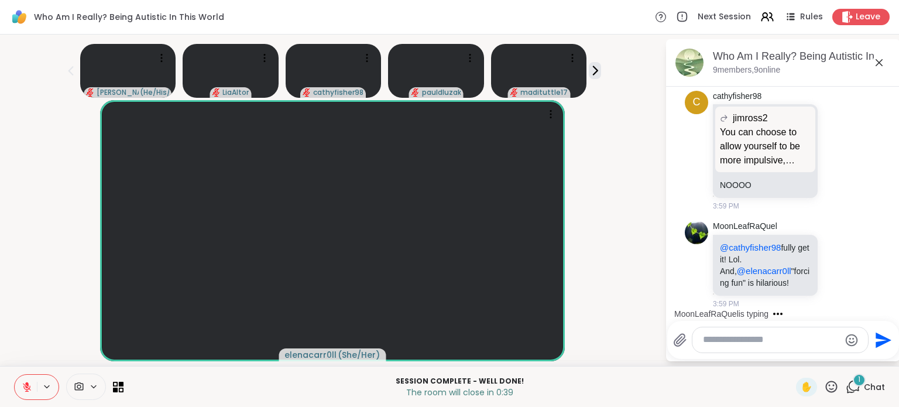
scroll to position [8978, 0]
click at [833, 259] on icon at bounding box center [838, 265] width 11 height 12
click at [833, 241] on div "Select Reaction: Heart" at bounding box center [838, 246] width 11 height 11
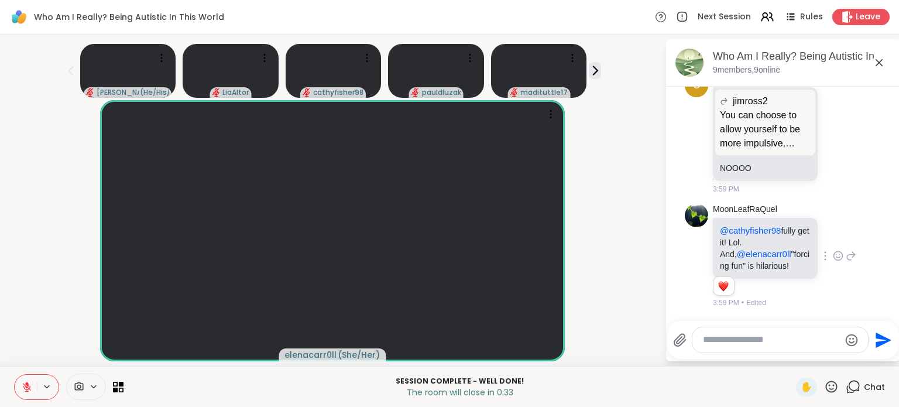
scroll to position [8995, 0]
click at [740, 339] on textarea "Type your message" at bounding box center [771, 340] width 136 height 12
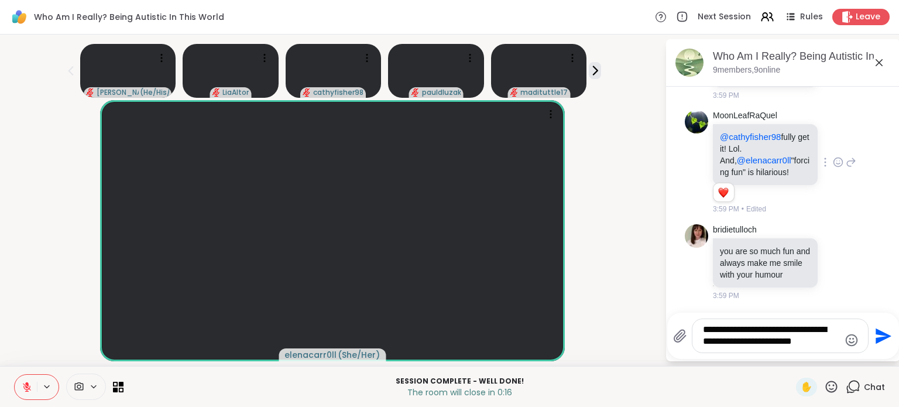
scroll to position [9100, 0]
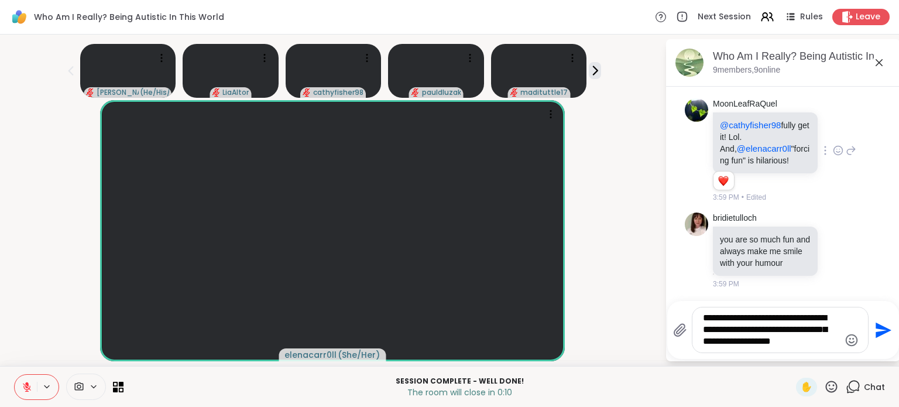
type textarea "**********"
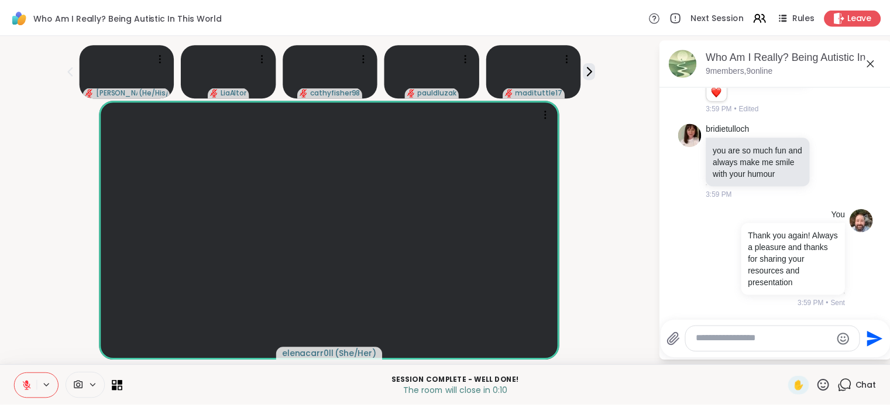
scroll to position [9213, 0]
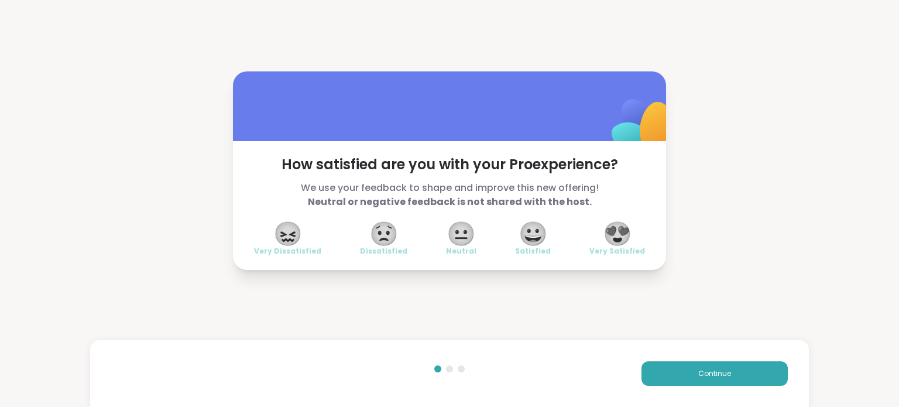
click at [606, 232] on span "😍" at bounding box center [617, 233] width 29 height 21
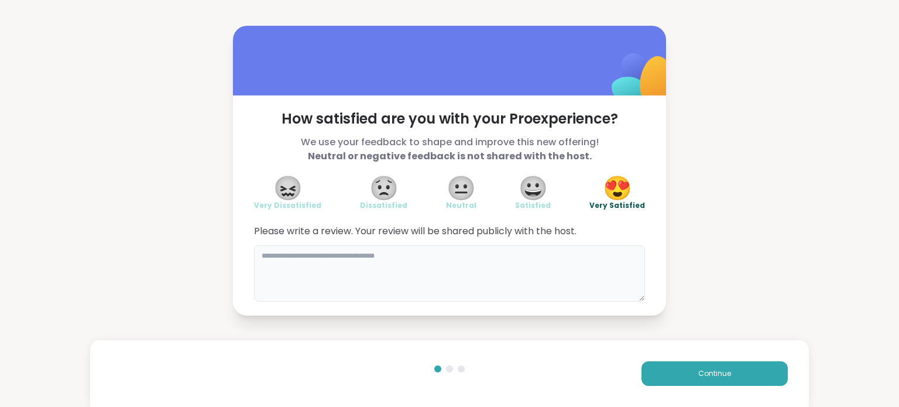
click at [358, 250] on textarea at bounding box center [449, 273] width 391 height 56
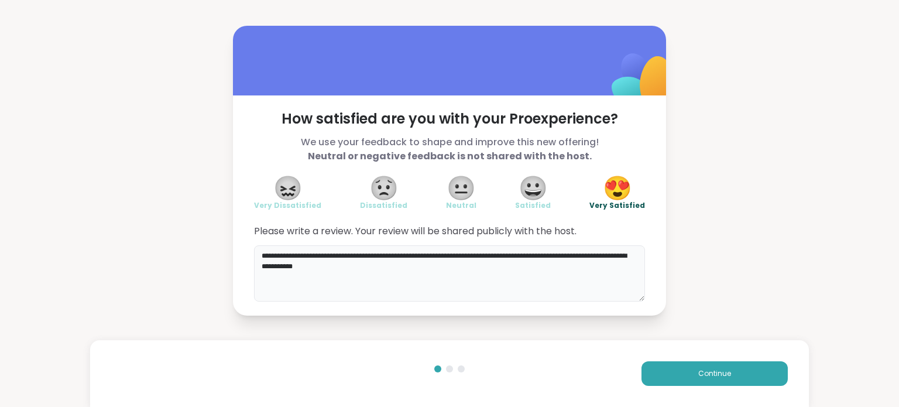
click at [410, 272] on textarea "**********" at bounding box center [449, 273] width 391 height 56
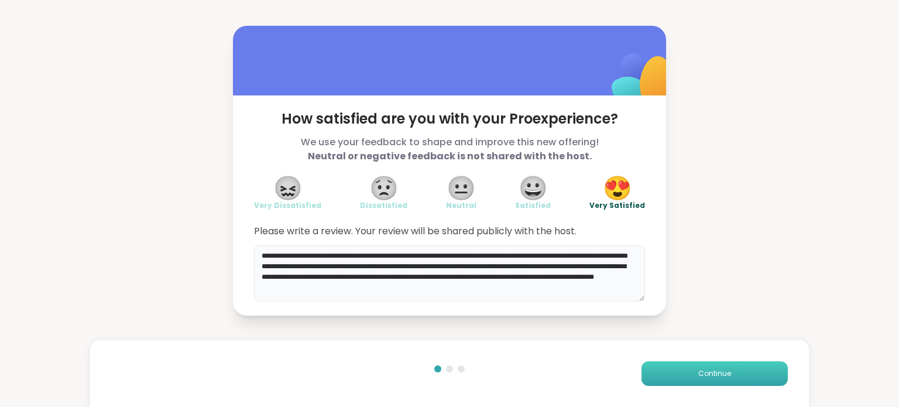
type textarea "**********"
click at [679, 369] on button "Continue" at bounding box center [714, 373] width 146 height 25
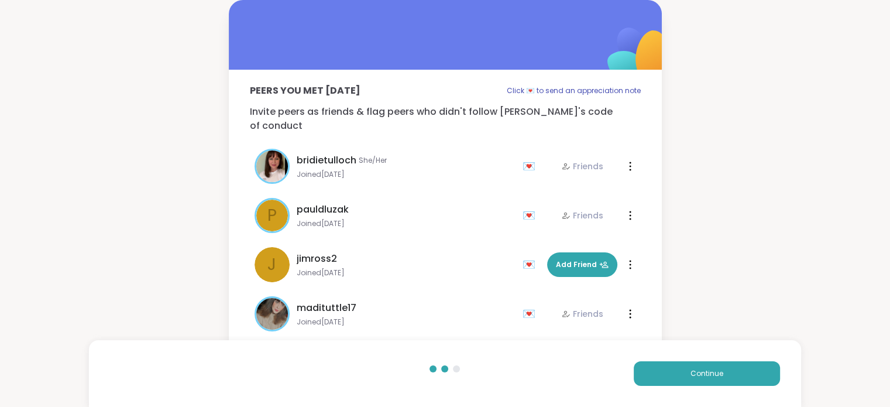
scroll to position [117, 0]
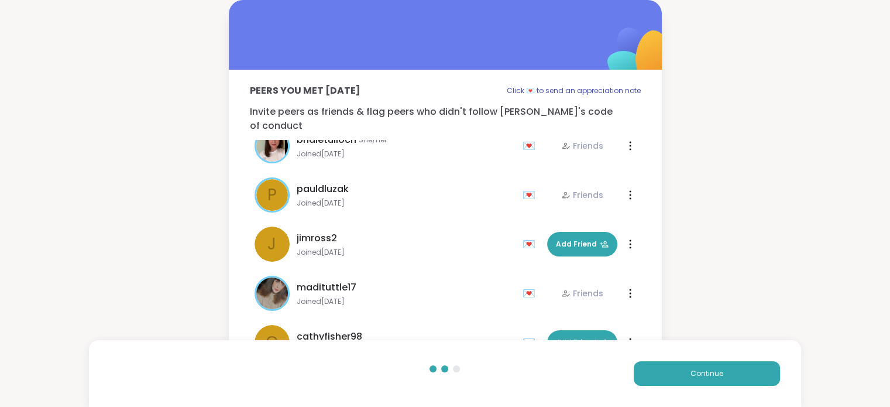
click at [523, 235] on div "💌" at bounding box center [532, 244] width 18 height 19
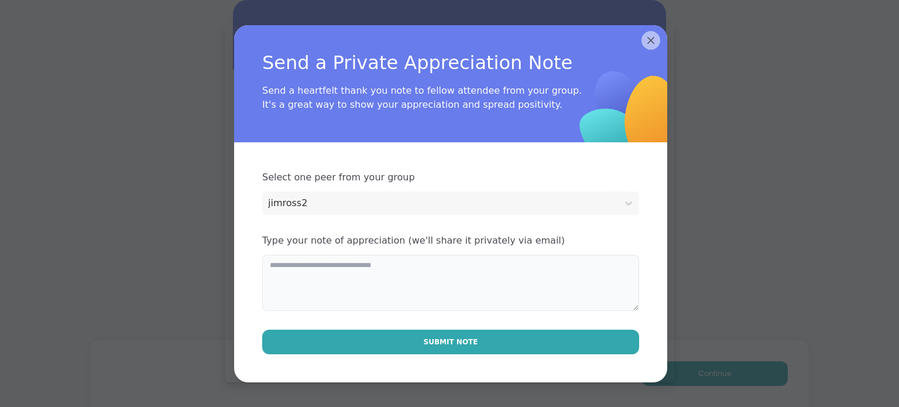
click at [387, 273] on textarea at bounding box center [450, 283] width 377 height 56
type textarea "*"
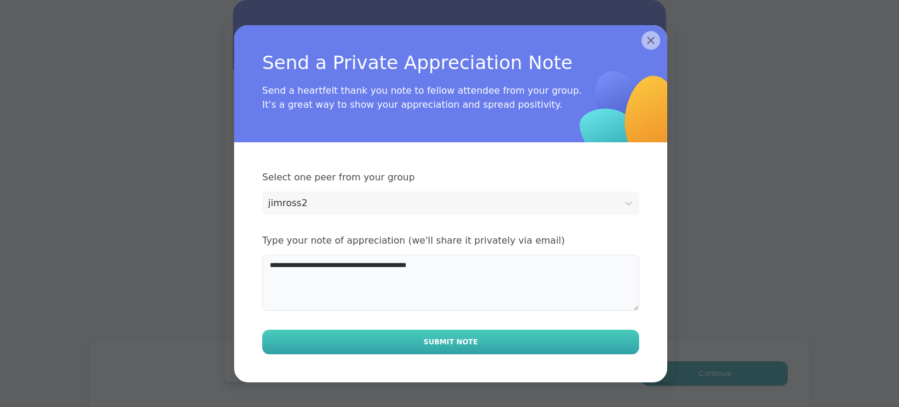
type textarea "**********"
click at [500, 341] on button "Submit Note" at bounding box center [450, 341] width 377 height 25
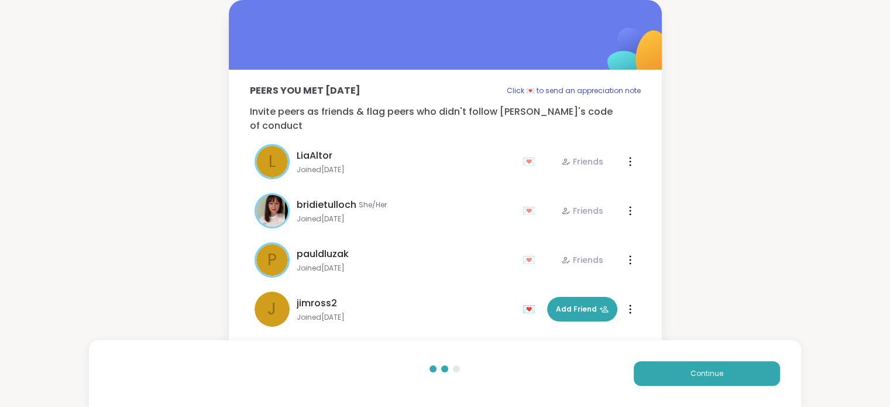
scroll to position [183, 0]
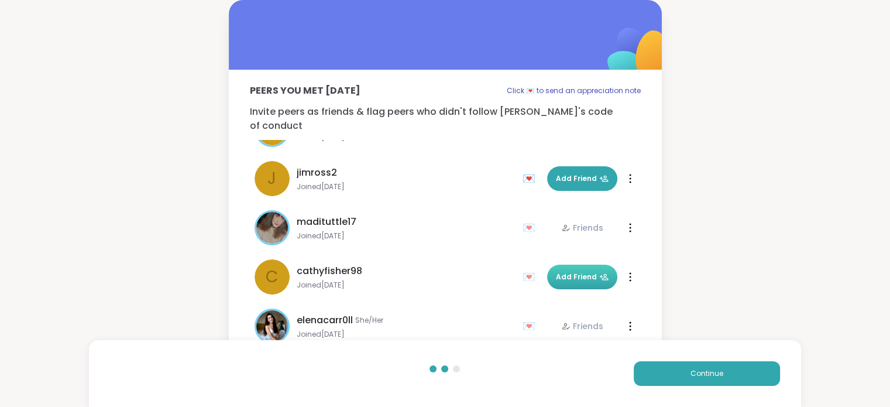
click at [571, 272] on span "Add Friend" at bounding box center [582, 277] width 53 height 11
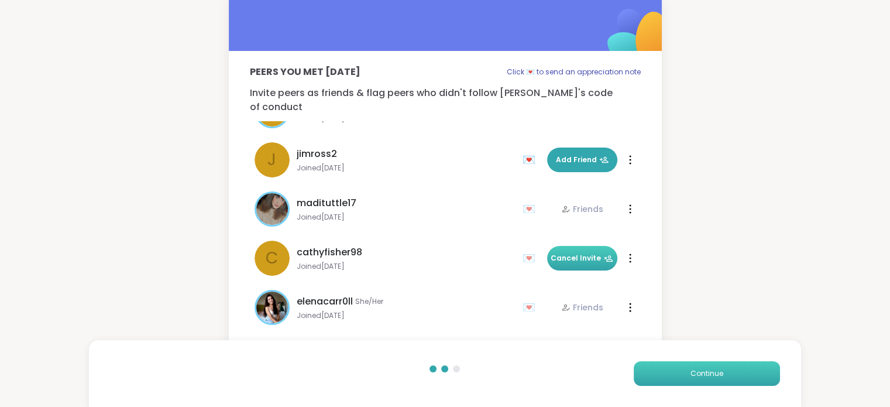
click at [702, 375] on span "Continue" at bounding box center [707, 373] width 33 height 11
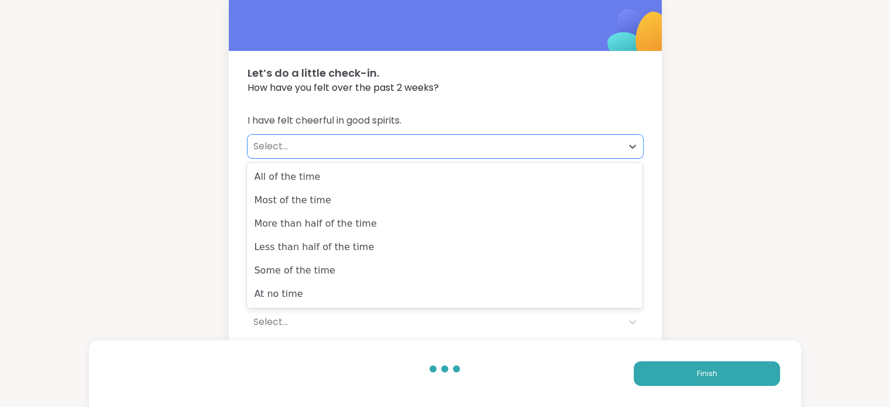
click at [305, 138] on div "Select..." at bounding box center [435, 146] width 375 height 23
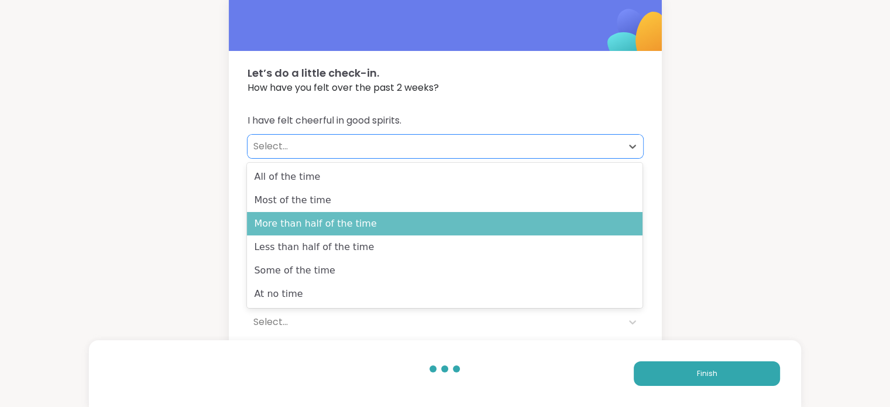
click at [359, 222] on div "More than half of the time" at bounding box center [445, 223] width 396 height 23
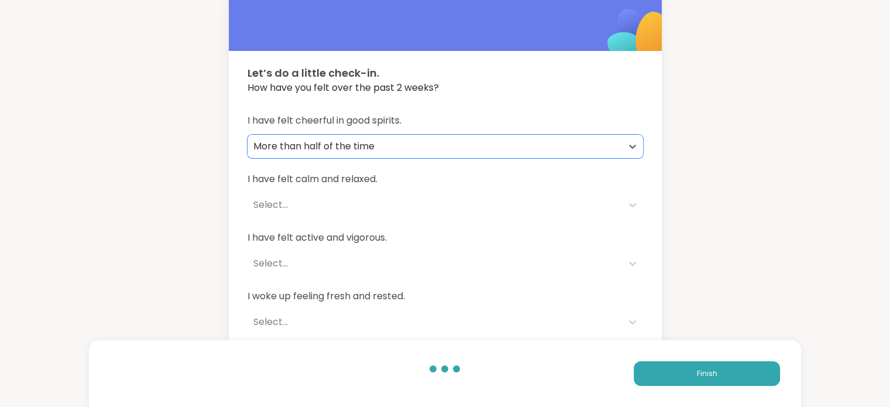
click at [326, 198] on div "Select..." at bounding box center [434, 205] width 363 height 14
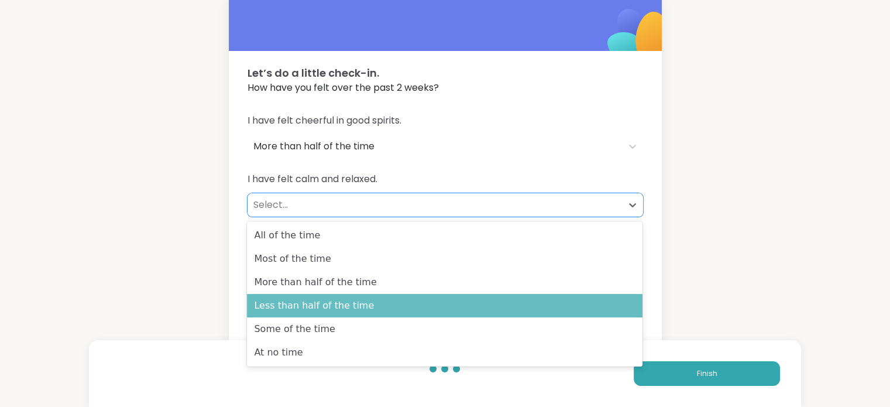
click at [352, 299] on div "Less than half of the time" at bounding box center [445, 305] width 396 height 23
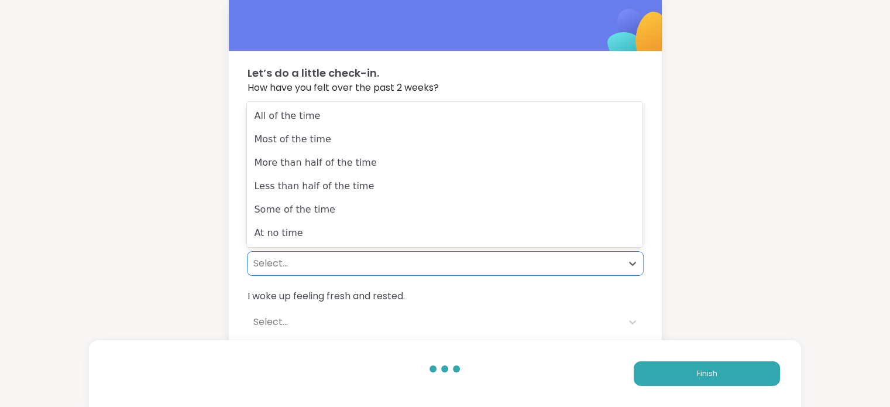
click at [315, 257] on div "Select..." at bounding box center [434, 263] width 363 height 14
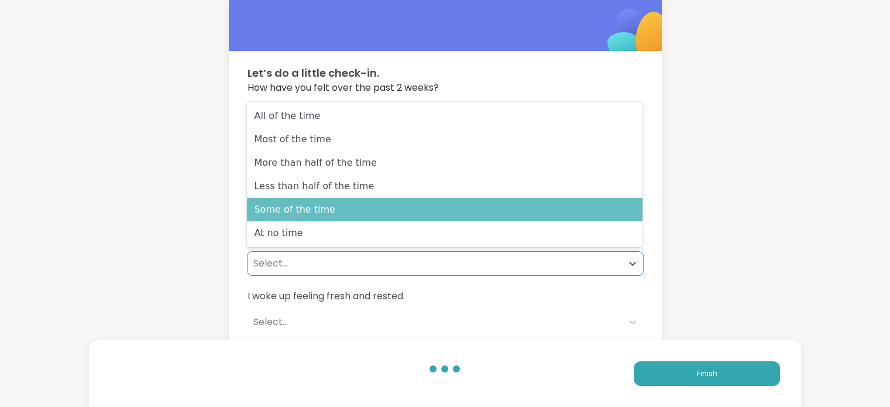
click at [307, 213] on div "Some of the time" at bounding box center [445, 209] width 396 height 23
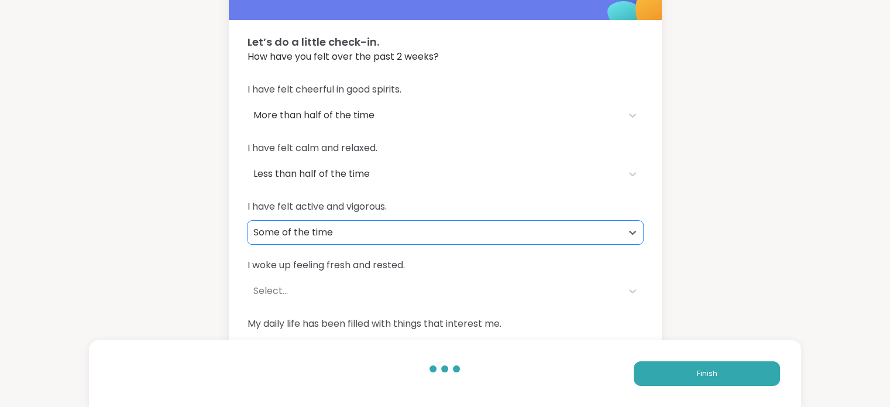
scroll to position [77, 0]
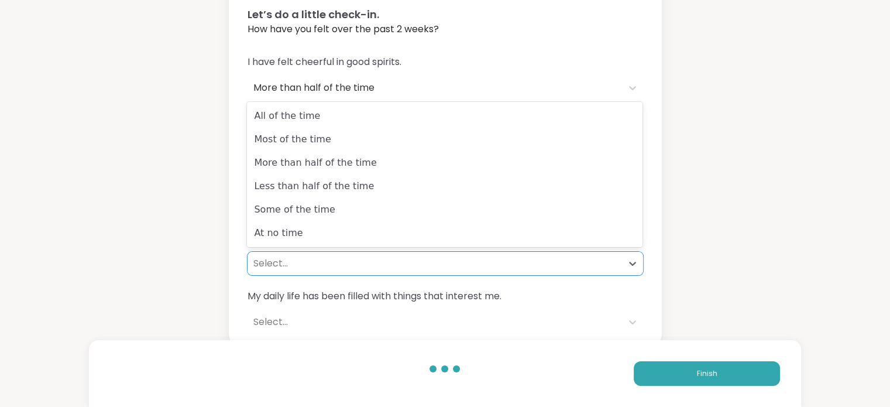
click at [318, 257] on div "Select..." at bounding box center [434, 263] width 363 height 14
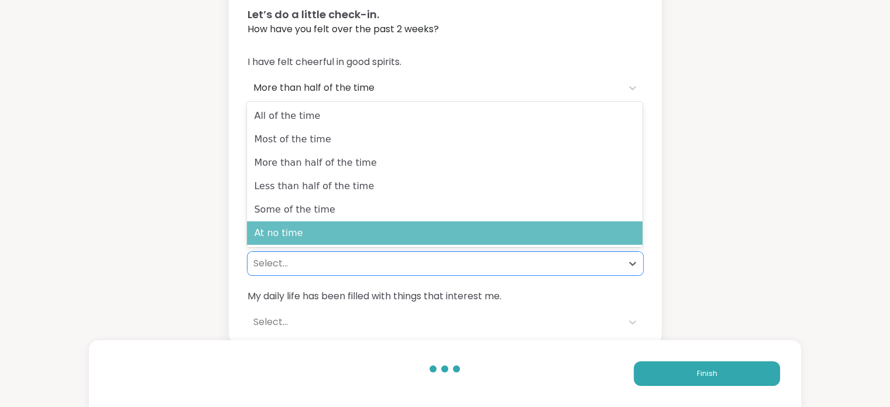
click at [304, 235] on div "At no time" at bounding box center [445, 232] width 396 height 23
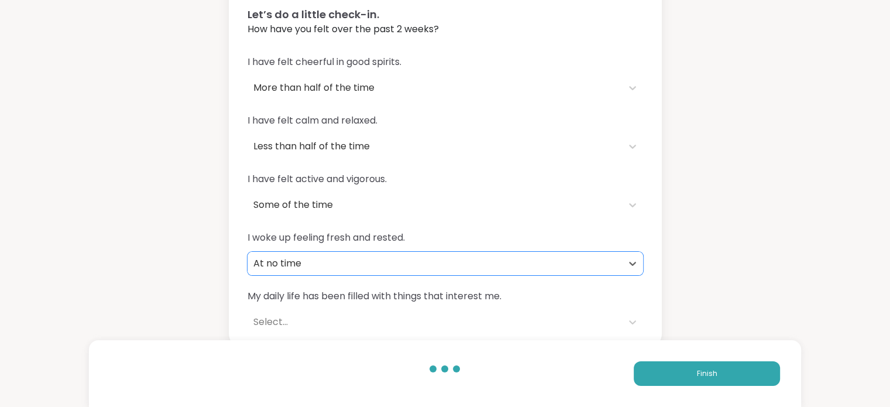
scroll to position [84, 0]
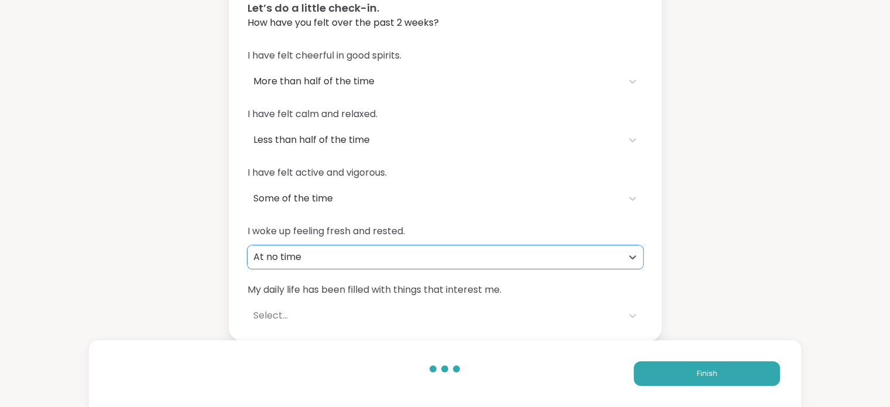
click at [368, 318] on div "Select..." at bounding box center [434, 315] width 363 height 14
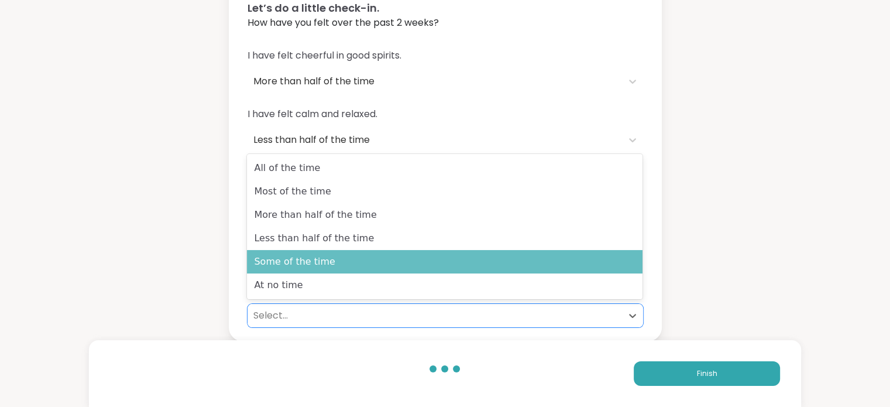
click at [344, 259] on div "Some of the time" at bounding box center [445, 261] width 396 height 23
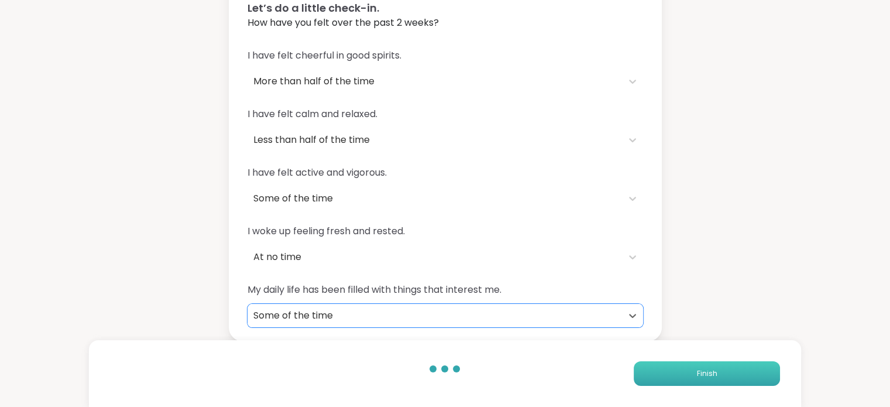
click at [669, 369] on button "Finish" at bounding box center [707, 373] width 146 height 25
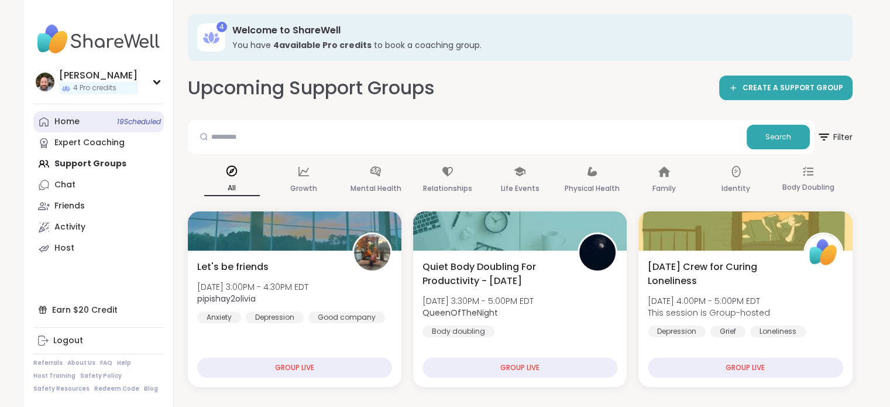
click at [83, 125] on link "Home 19 Scheduled" at bounding box center [98, 121] width 131 height 21
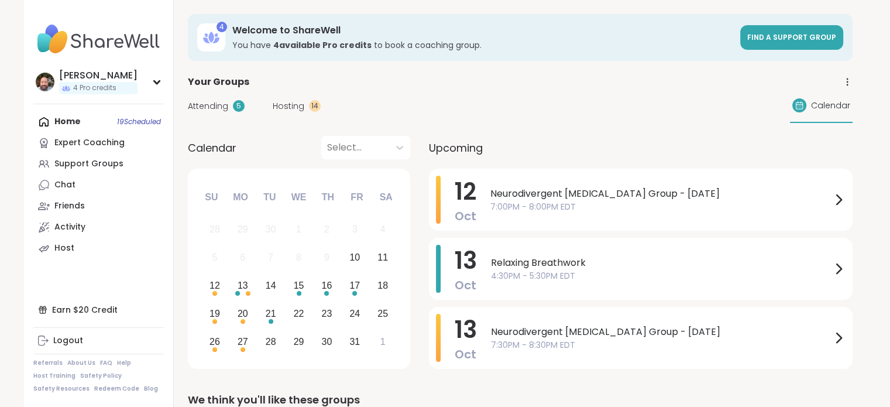
click at [93, 121] on div "Home 19 Scheduled Expert Coaching Support Groups Chat Friends Activity Host" at bounding box center [98, 184] width 131 height 147
click at [71, 123] on div "Home 19 Scheduled Expert Coaching Support Groups Chat Friends Activity Host" at bounding box center [98, 184] width 131 height 147
click at [95, 57] on img at bounding box center [98, 39] width 131 height 41
click at [112, 182] on link "Chat" at bounding box center [98, 184] width 131 height 21
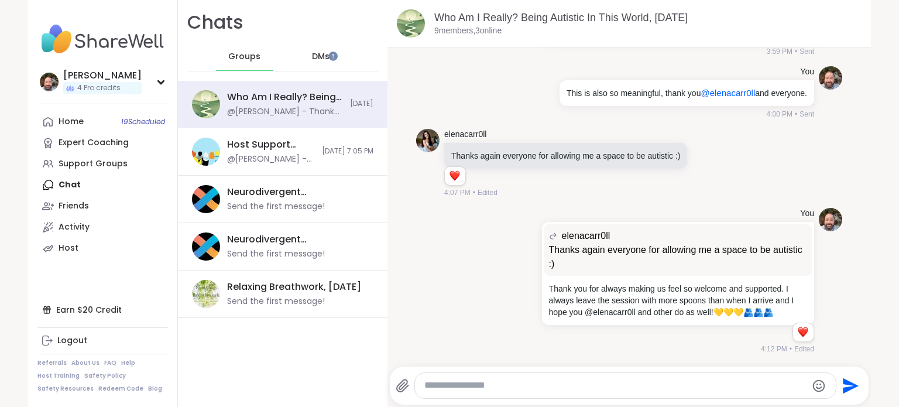
click at [312, 54] on span "DMs" at bounding box center [321, 57] width 18 height 12
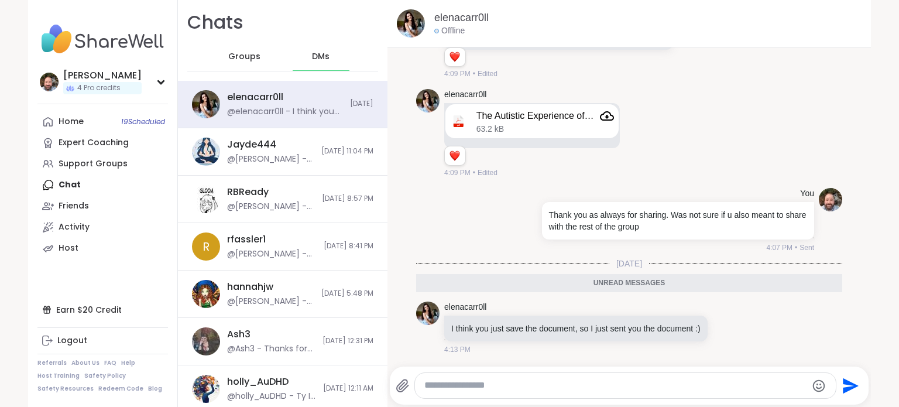
click at [736, 322] on icon at bounding box center [741, 328] width 11 height 14
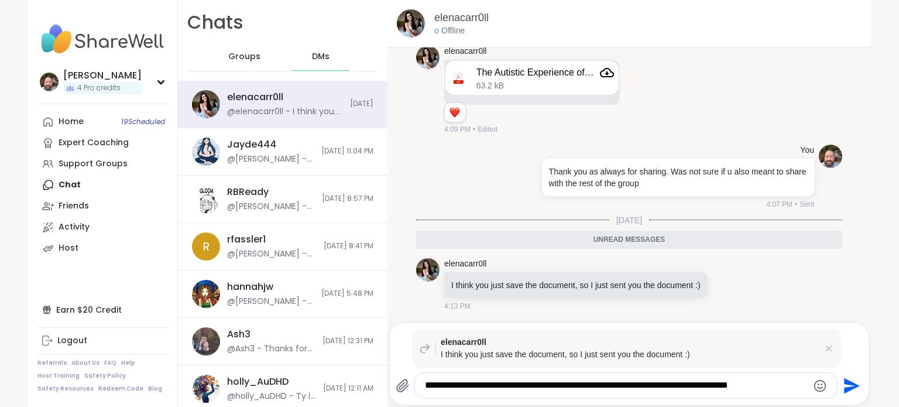
type textarea "**********"
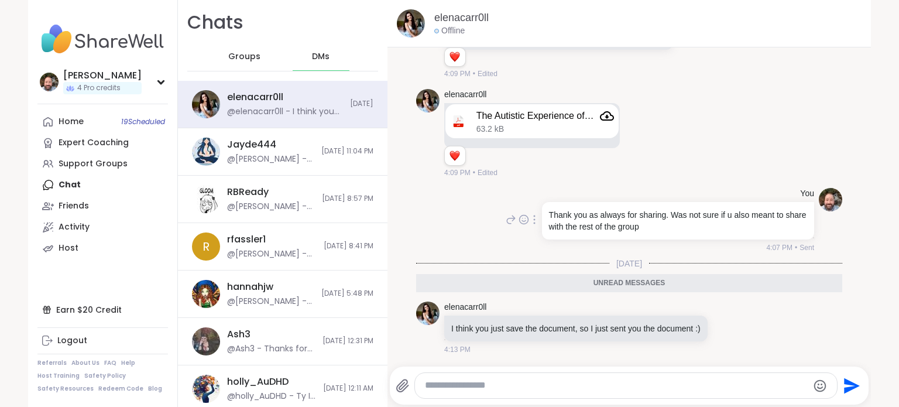
scroll to position [4680, 0]
click at [312, 55] on span "DMs" at bounding box center [321, 57] width 18 height 12
click at [229, 53] on span "Groups" at bounding box center [244, 57] width 32 height 12
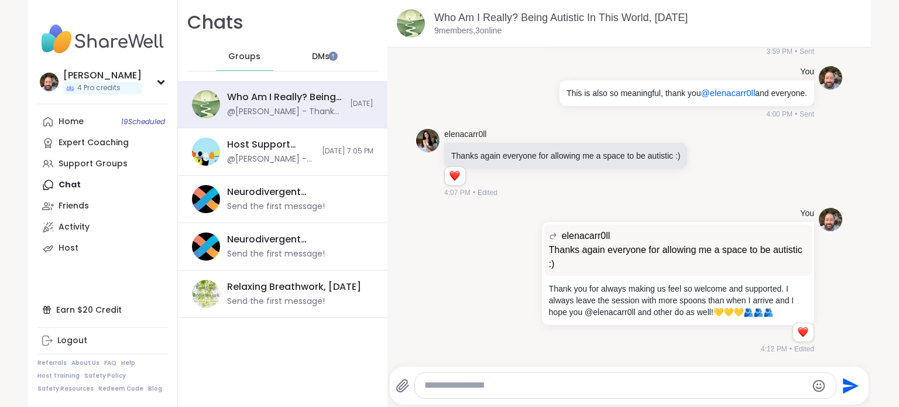
click at [318, 58] on span "DMs" at bounding box center [321, 57] width 18 height 12
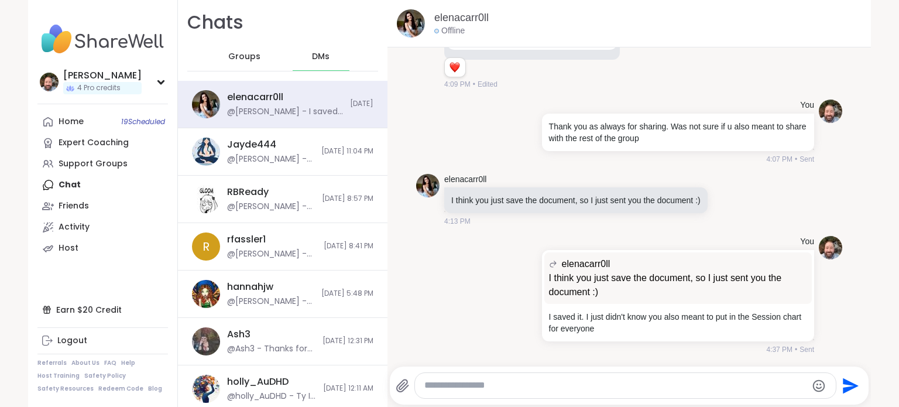
click at [238, 56] on span "Groups" at bounding box center [244, 57] width 32 height 12
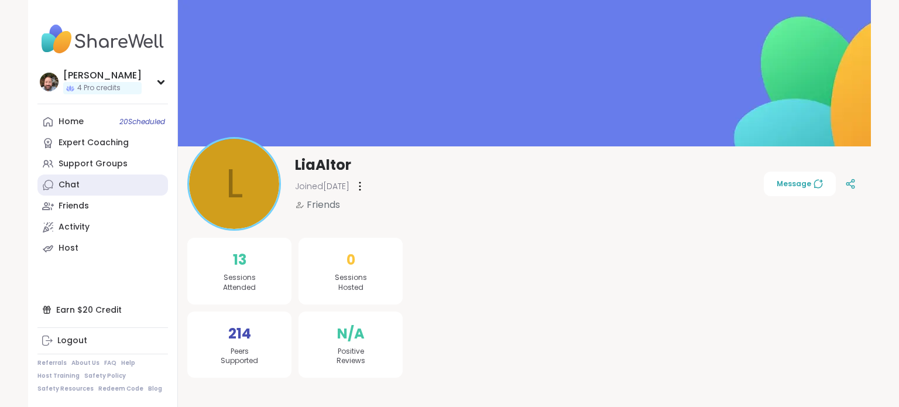
click at [98, 191] on link "Chat" at bounding box center [102, 184] width 131 height 21
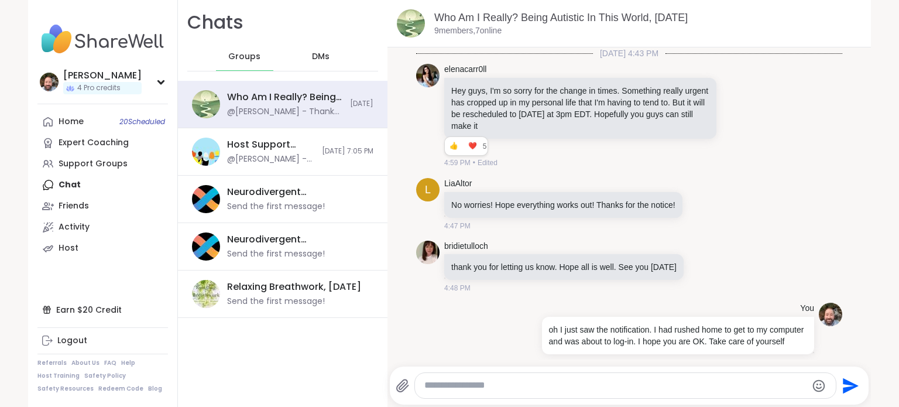
scroll to position [6306, 0]
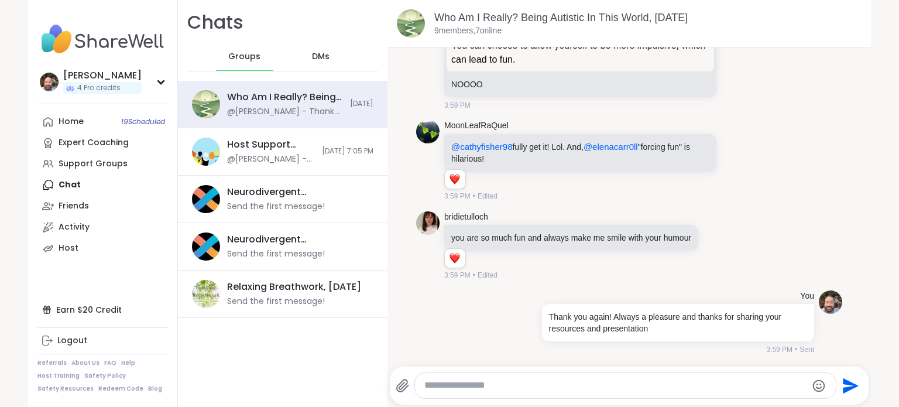
click at [487, 389] on textarea "Type your message" at bounding box center [615, 385] width 382 height 12
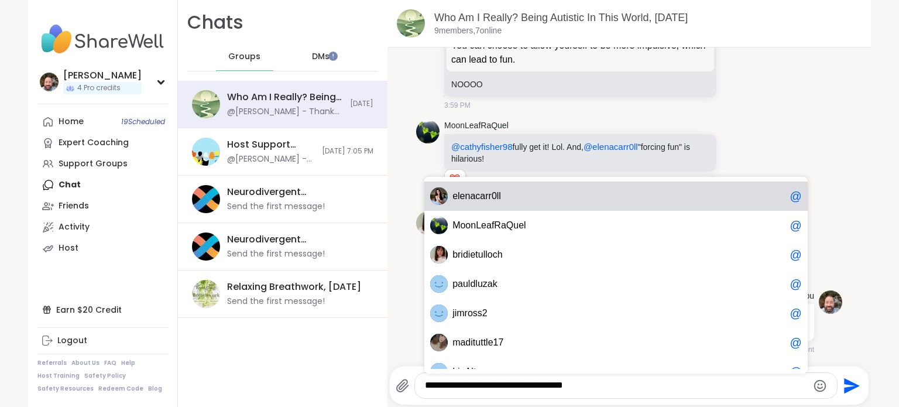
click at [589, 193] on span "e l e n a c a r r 0 l l" at bounding box center [618, 196] width 332 height 12
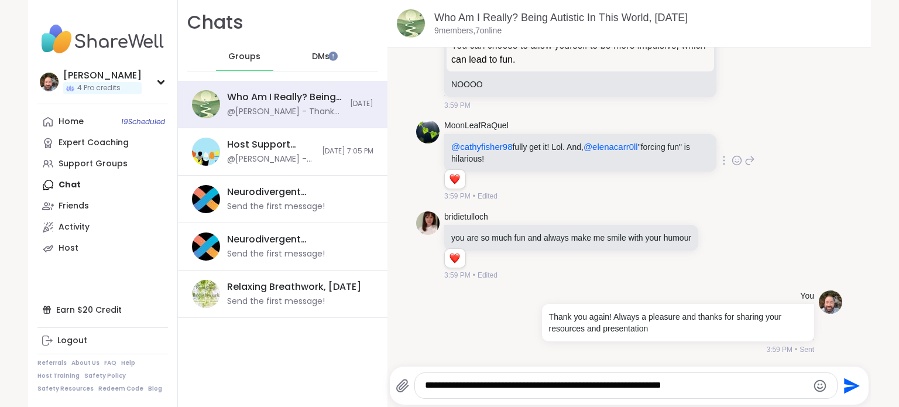
type textarea "**********"
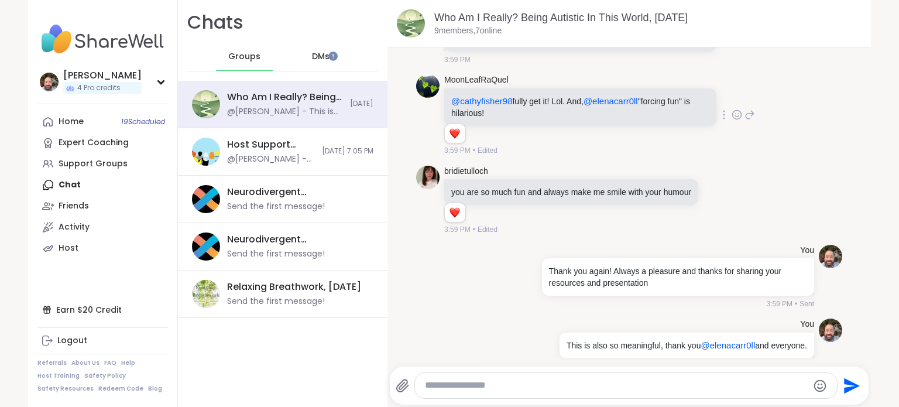
scroll to position [6368, 0]
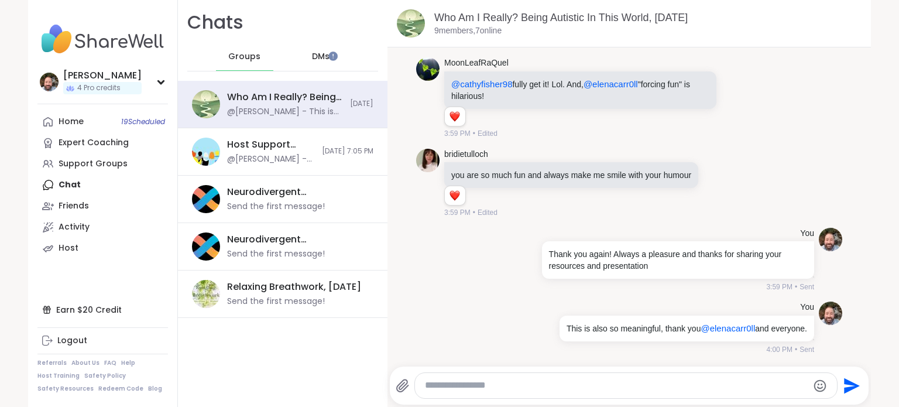
click at [316, 60] on span "DMs" at bounding box center [321, 57] width 18 height 12
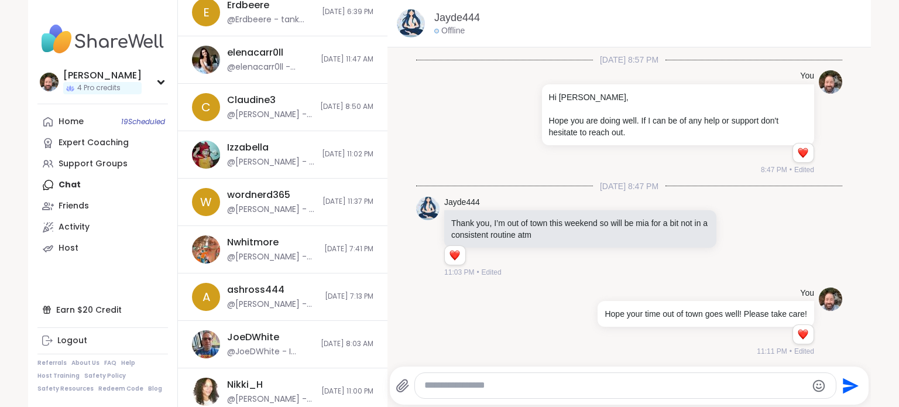
scroll to position [592, 0]
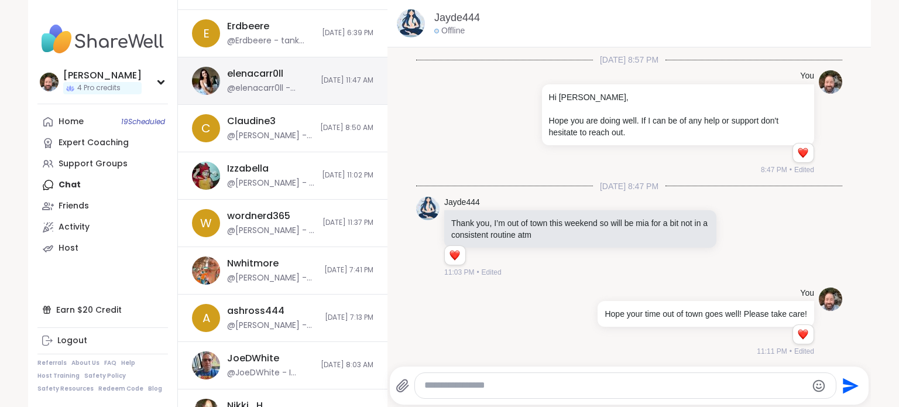
click at [291, 82] on div "elenacarr0ll @elenacarr0ll - Thanks [PERSON_NAME] for the invitation! [DATE] 11…" at bounding box center [283, 80] width 210 height 47
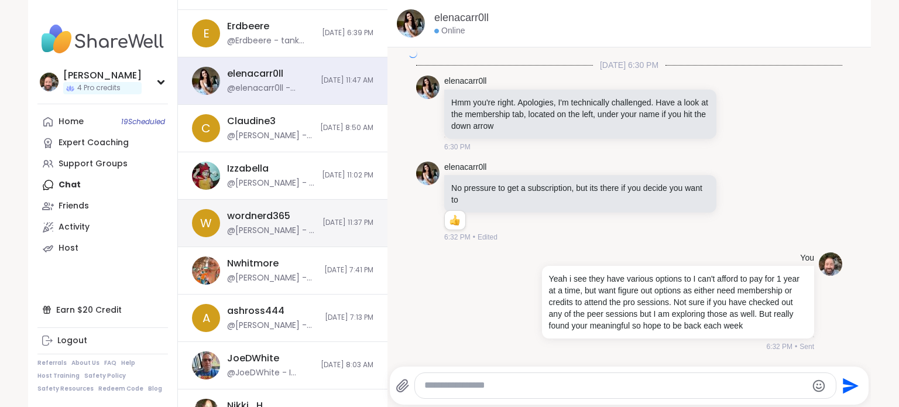
scroll to position [4207, 0]
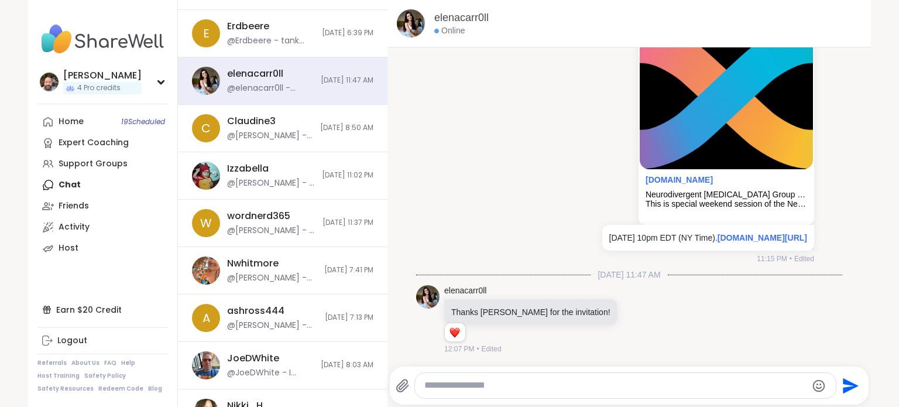
click at [501, 376] on div at bounding box center [625, 385] width 421 height 25
click at [468, 392] on div at bounding box center [625, 385] width 421 height 25
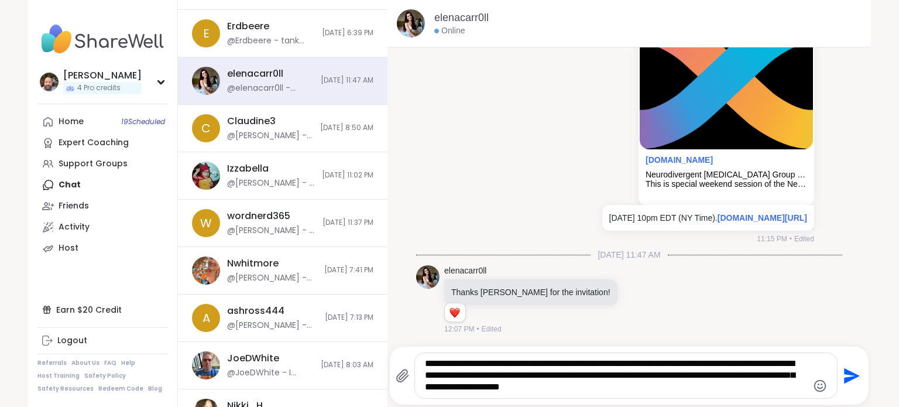
type textarea "**********"
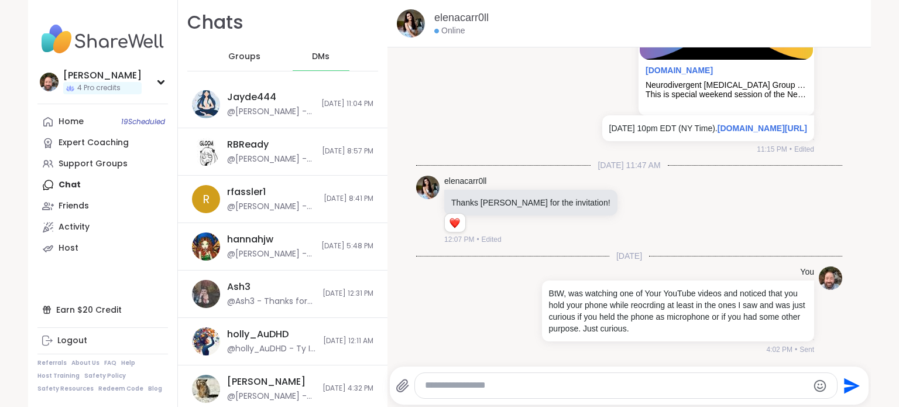
click at [223, 63] on div "Groups" at bounding box center [244, 57] width 57 height 28
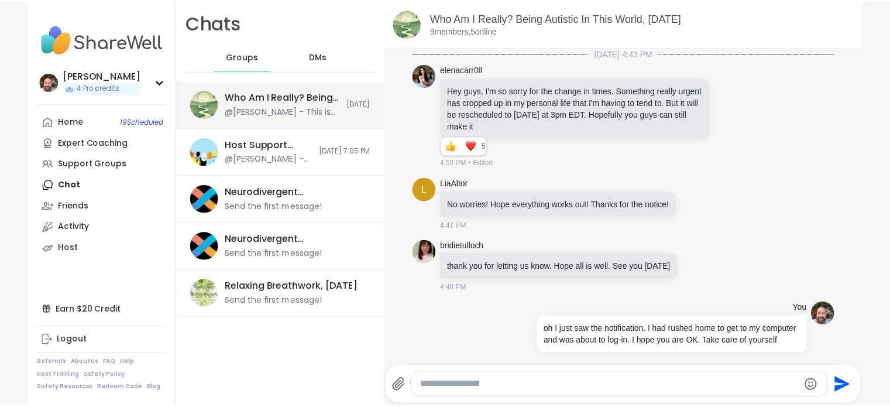
scroll to position [6368, 0]
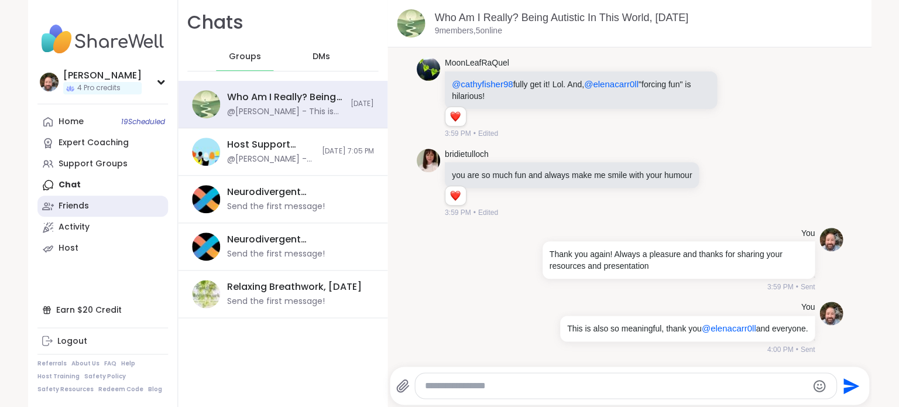
click at [70, 203] on div "Friends" at bounding box center [74, 206] width 30 height 12
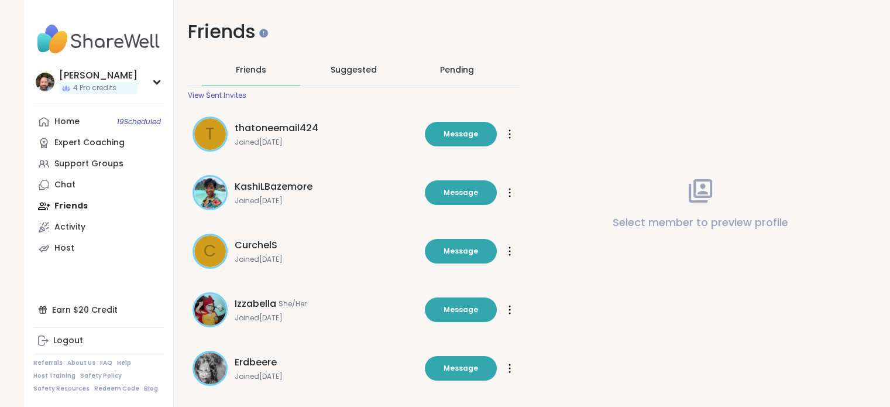
click at [456, 79] on div "Pending" at bounding box center [457, 69] width 98 height 30
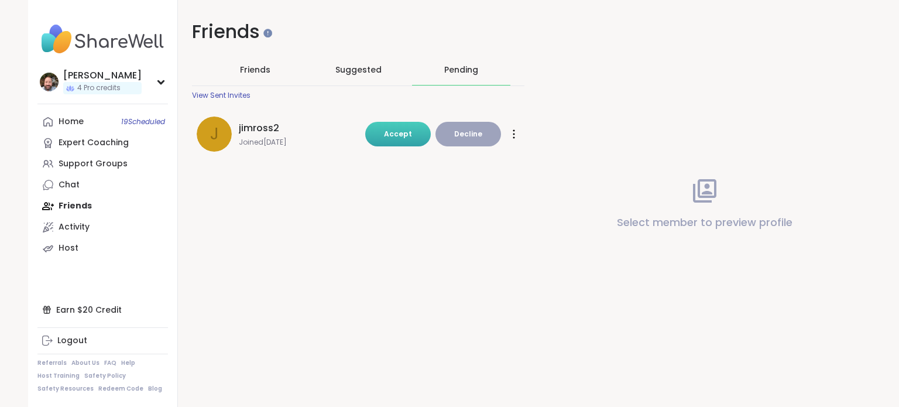
click at [403, 136] on span "Accept" at bounding box center [398, 134] width 28 height 10
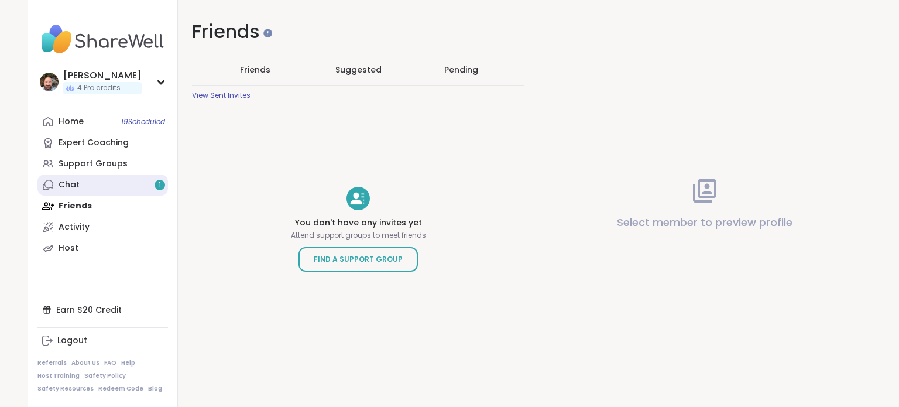
click at [122, 185] on link "Chat 1" at bounding box center [102, 184] width 131 height 21
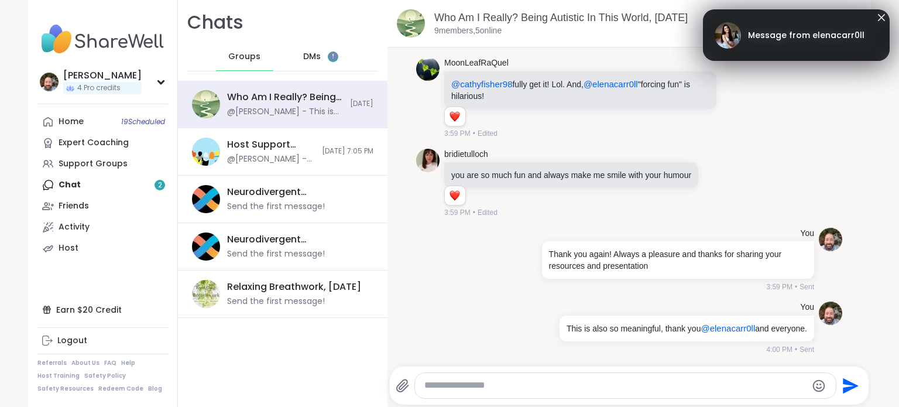
click at [307, 54] on span "DMs" at bounding box center [312, 57] width 18 height 12
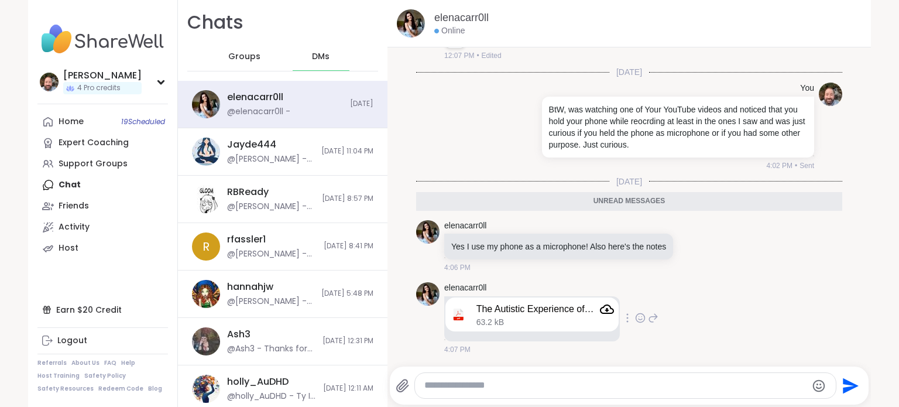
click at [600, 308] on icon "Attachment" at bounding box center [607, 309] width 14 height 14
click at [491, 384] on textarea "Type your message" at bounding box center [615, 385] width 382 height 12
click at [483, 390] on textarea "Type your message" at bounding box center [615, 385] width 382 height 12
click at [480, 396] on div at bounding box center [625, 385] width 421 height 25
click at [468, 385] on textarea "Type your message" at bounding box center [615, 385] width 382 height 12
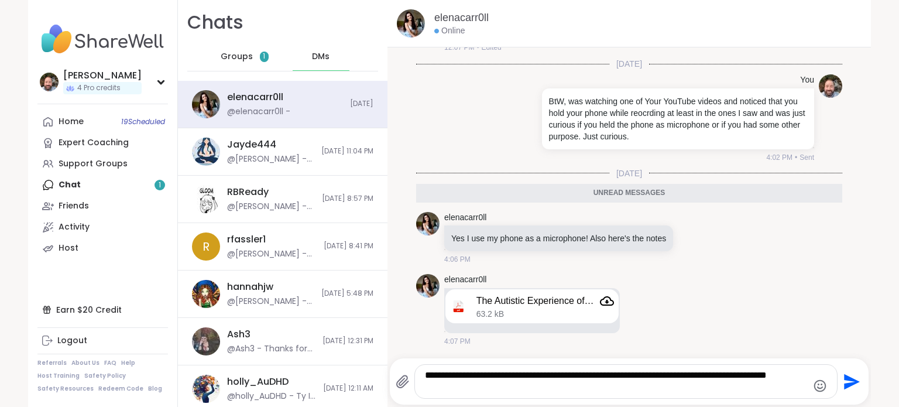
type textarea "**********"
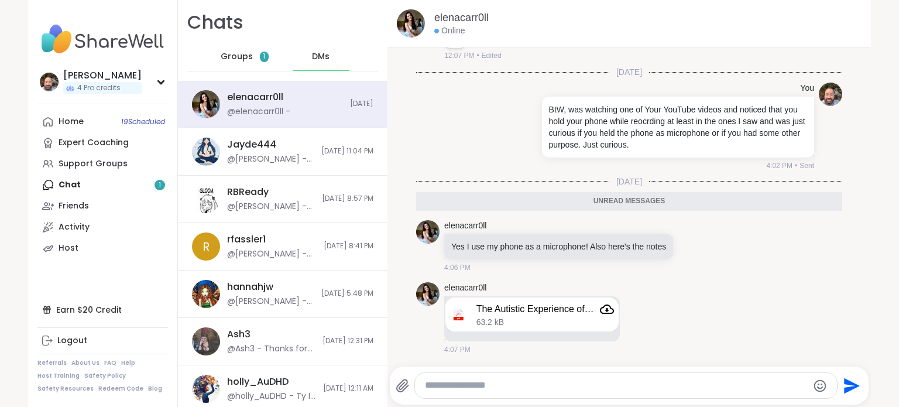
scroll to position [4545, 0]
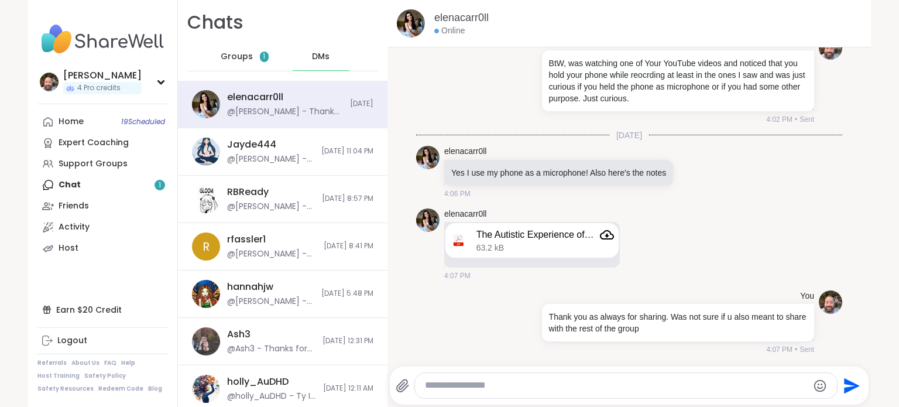
click at [246, 62] on div "Groups 1" at bounding box center [244, 57] width 57 height 28
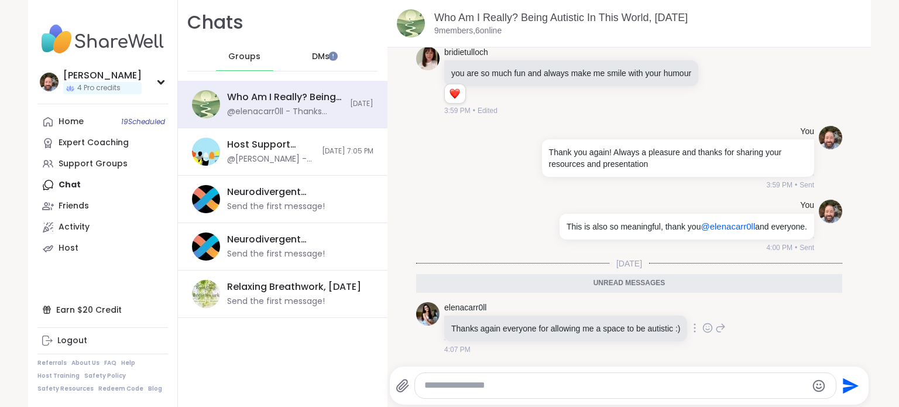
scroll to position [2, 0]
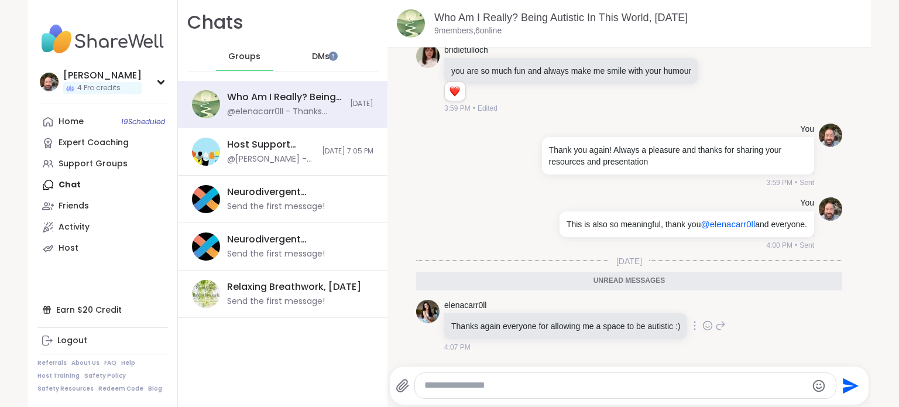
click at [706, 326] on icon at bounding box center [708, 326] width 4 height 1
click at [611, 311] on div "Select Reaction: Heart" at bounding box center [614, 306] width 11 height 11
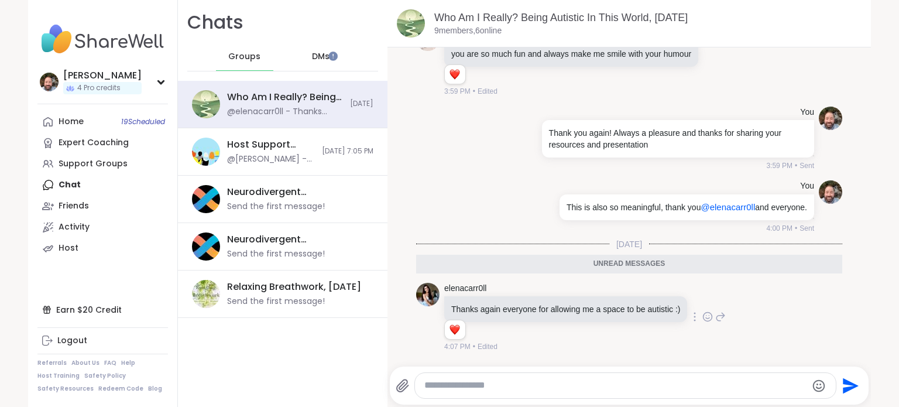
scroll to position [6487, 0]
click at [717, 317] on icon at bounding box center [721, 317] width 8 height 8
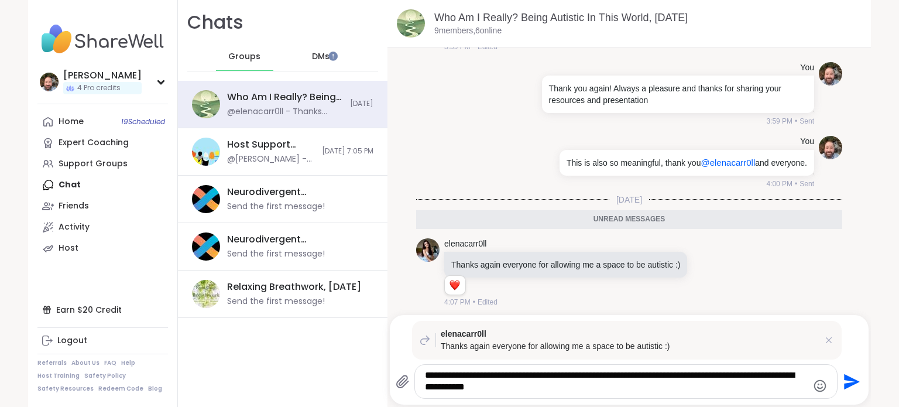
click at [695, 375] on textarea "**********" at bounding box center [616, 381] width 382 height 24
click at [791, 375] on textarea "**********" at bounding box center [616, 381] width 382 height 24
click at [590, 383] on textarea "**********" at bounding box center [616, 381] width 382 height 24
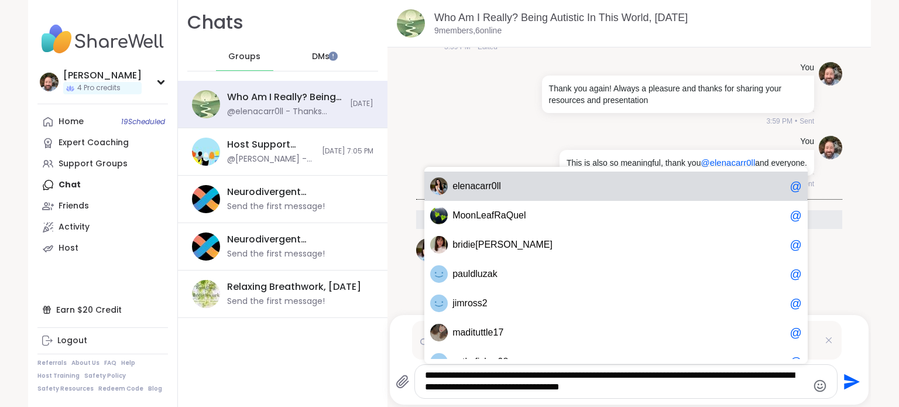
click at [499, 187] on span "e l e nacarr0ll" at bounding box center [618, 186] width 332 height 12
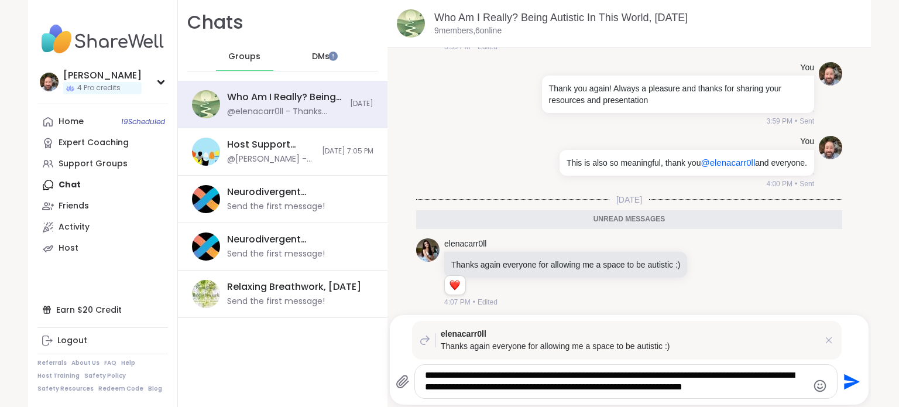
type textarea "**********"
click at [815, 386] on icon "Emoji picker" at bounding box center [820, 386] width 14 height 14
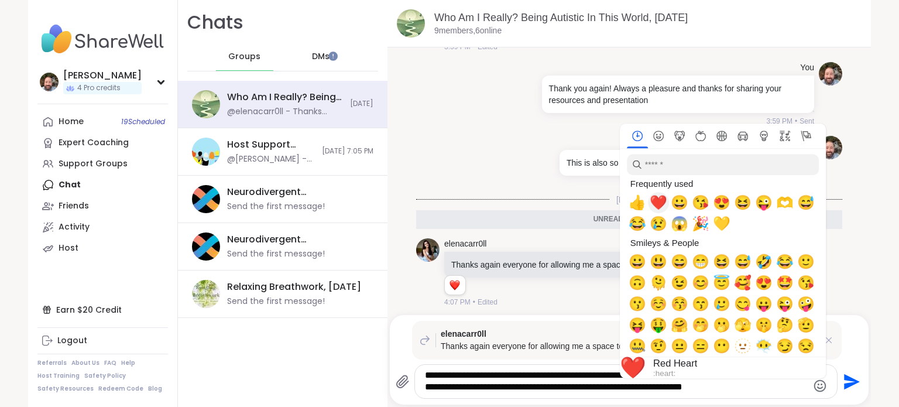
click at [655, 197] on span "❤️" at bounding box center [659, 202] width 18 height 16
click at [714, 221] on span "💛" at bounding box center [722, 223] width 18 height 16
click at [713, 219] on span "💛" at bounding box center [722, 223] width 18 height 16
click at [715, 219] on span "💛" at bounding box center [722, 223] width 18 height 16
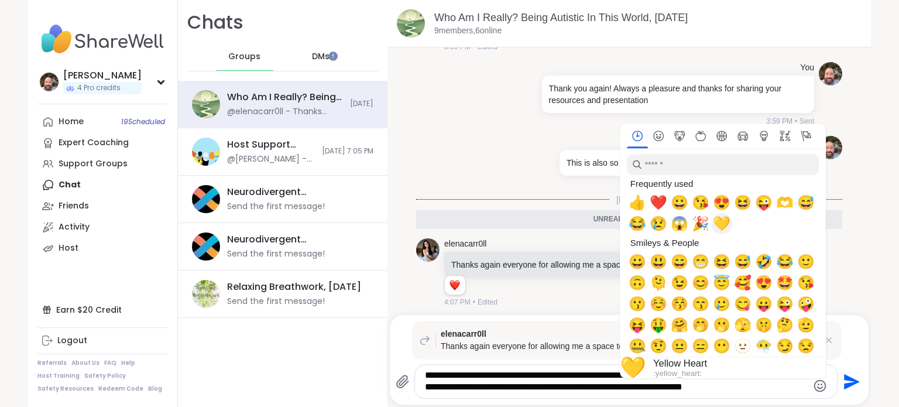
click at [715, 219] on span "💛" at bounding box center [722, 223] width 18 height 16
click at [790, 391] on textarea "**********" at bounding box center [616, 381] width 382 height 24
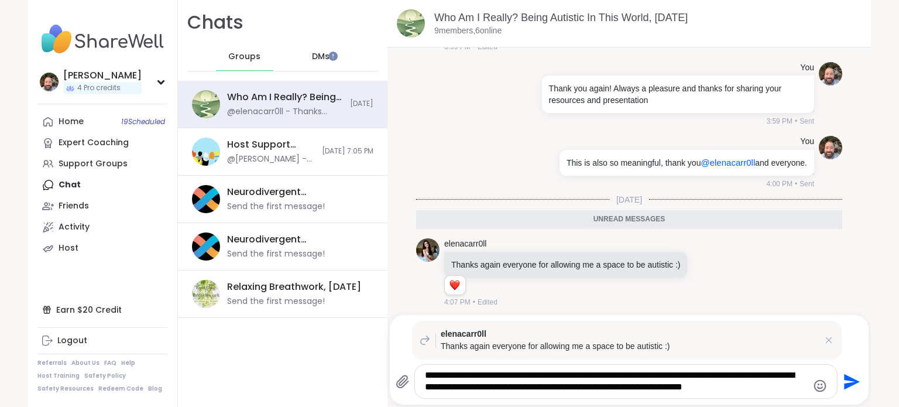
click at [813, 388] on icon "Emoji picker" at bounding box center [820, 386] width 14 height 14
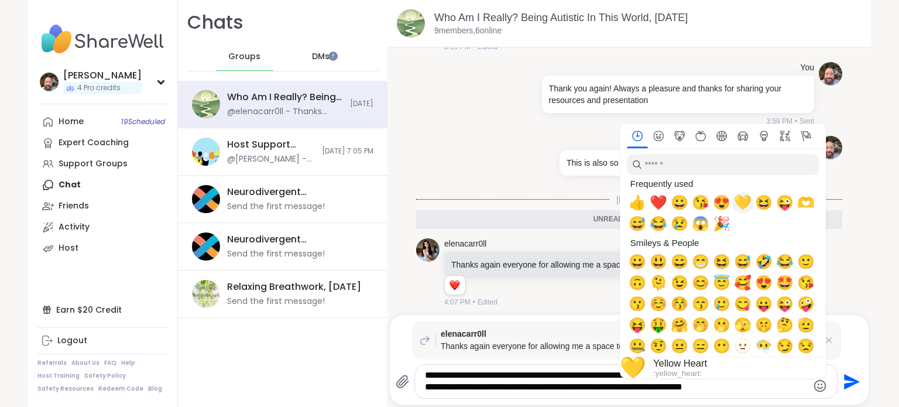
click at [740, 205] on span "💛" at bounding box center [743, 202] width 18 height 16
click at [740, 202] on span "💛" at bounding box center [743, 202] width 18 height 16
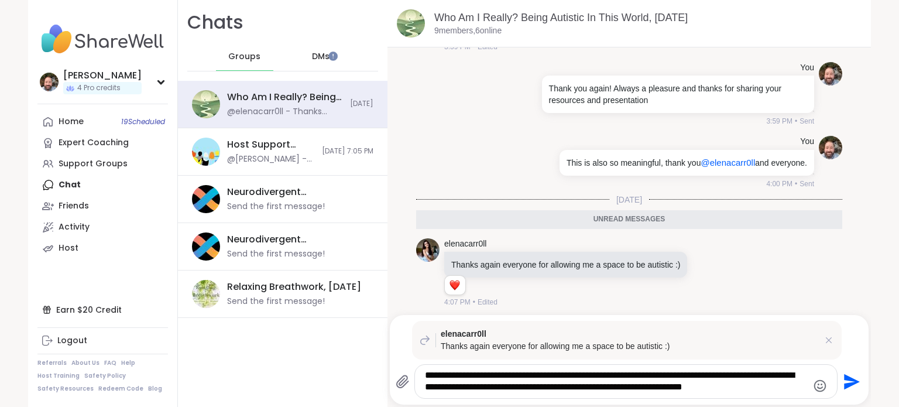
click at [790, 384] on textarea "**********" at bounding box center [616, 381] width 382 height 24
click at [846, 380] on icon "Send" at bounding box center [852, 381] width 16 height 16
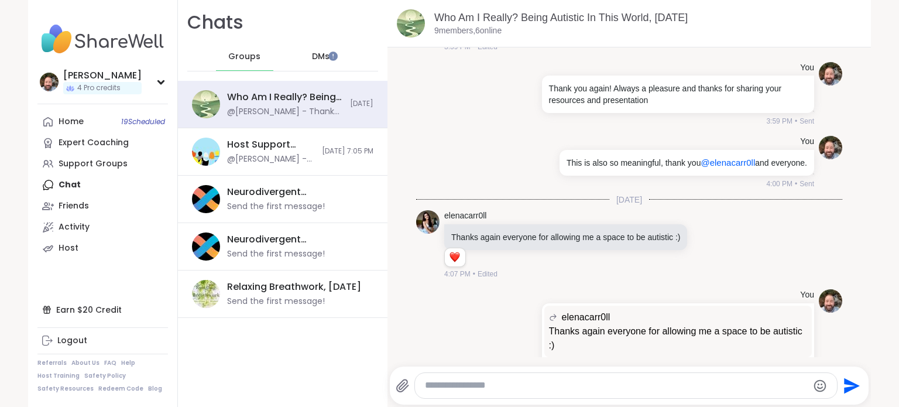
scroll to position [6610, 0]
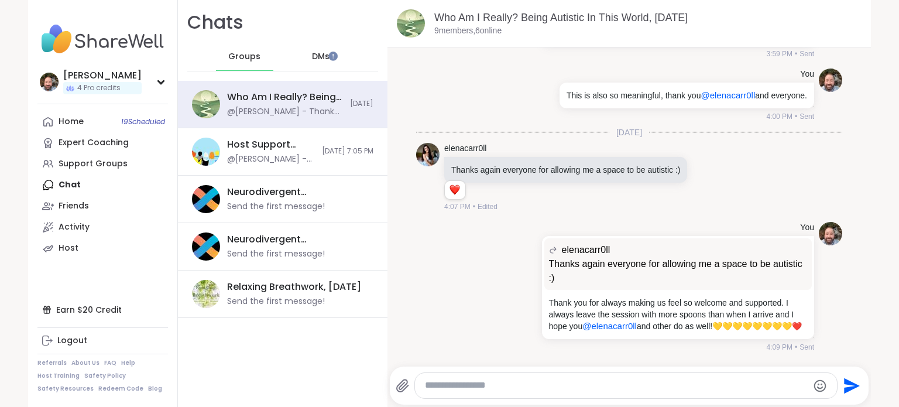
click at [322, 56] on div "DMs" at bounding box center [321, 57] width 57 height 28
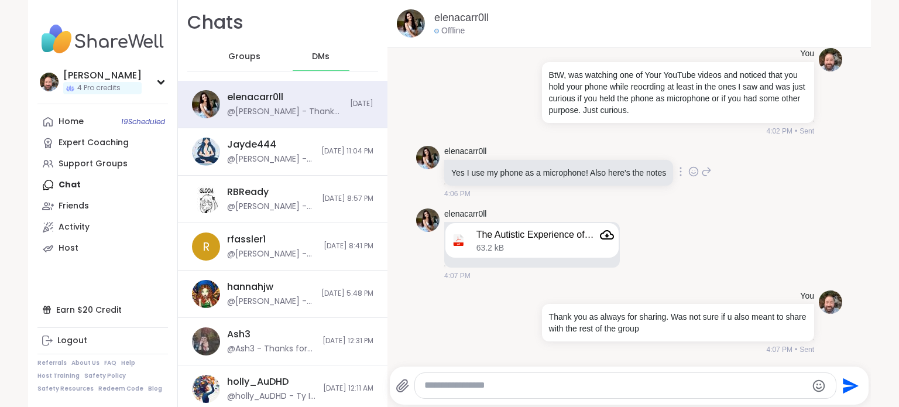
click at [689, 168] on icon at bounding box center [693, 171] width 9 height 9
click at [595, 154] on div "Select Reaction: Heart" at bounding box center [600, 152] width 11 height 11
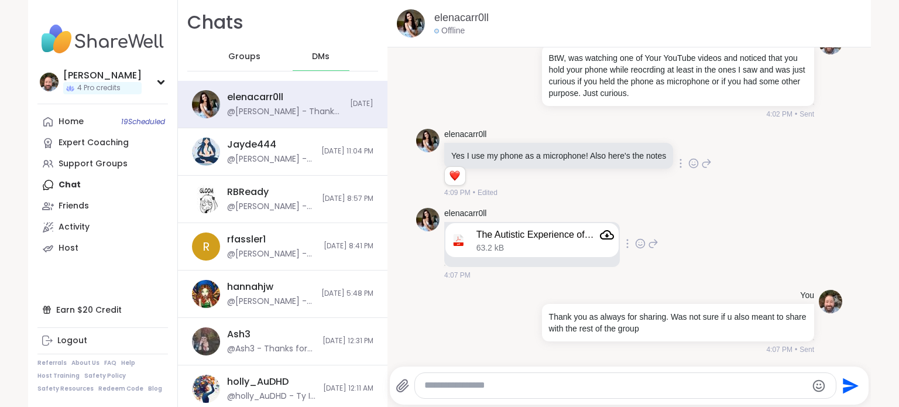
click at [635, 249] on icon at bounding box center [640, 244] width 11 height 12
click at [541, 236] on button "Select Reaction: Heart" at bounding box center [546, 224] width 23 height 23
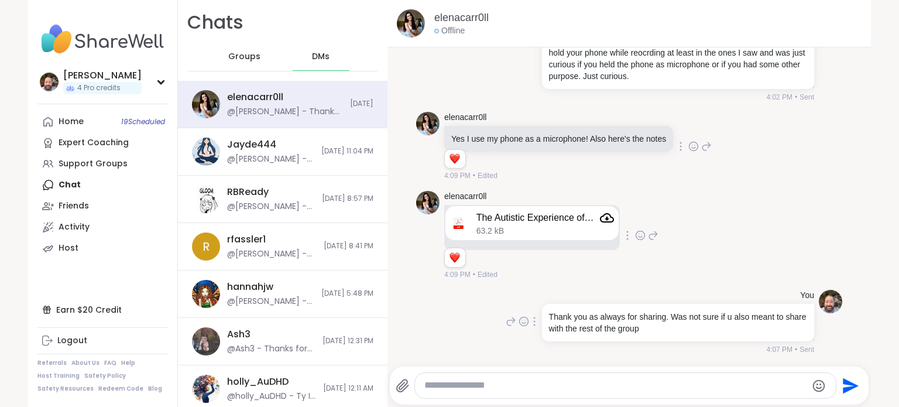
scroll to position [4566, 0]
click at [239, 53] on span "Groups" at bounding box center [244, 57] width 32 height 12
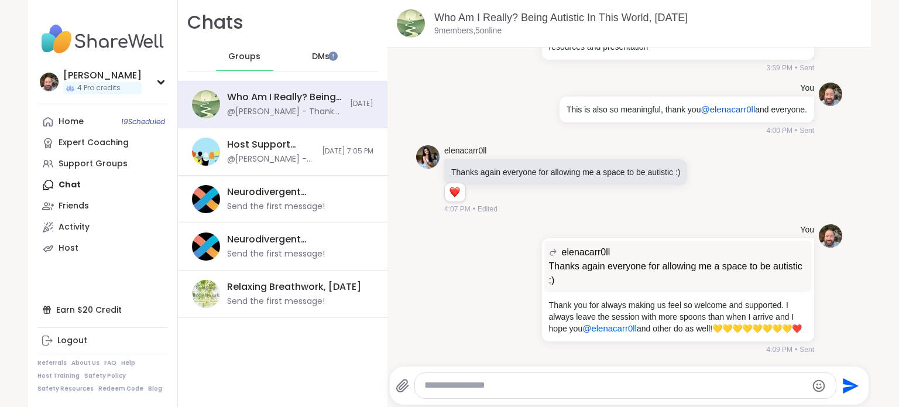
drag, startPoint x: 727, startPoint y: 299, endPoint x: 840, endPoint y: 270, distance: 117.1
click at [529, 283] on div at bounding box center [534, 288] width 11 height 14
click at [548, 303] on icon at bounding box center [549, 304] width 3 height 2
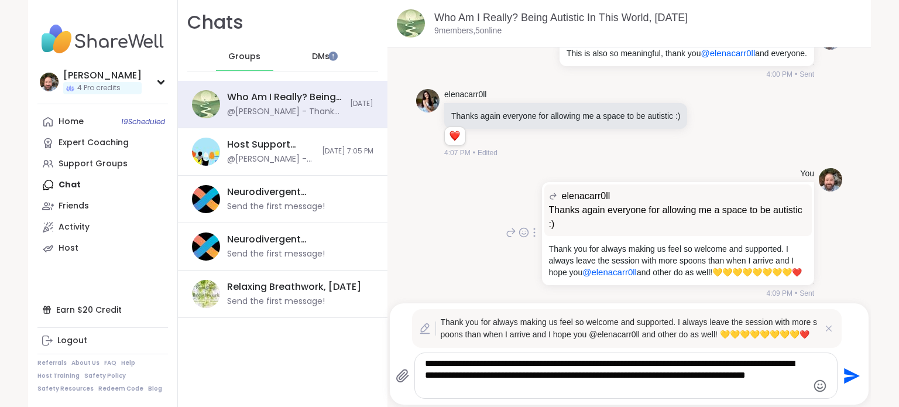
click at [547, 389] on textarea "**********" at bounding box center [616, 376] width 382 height 36
type textarea "**********"
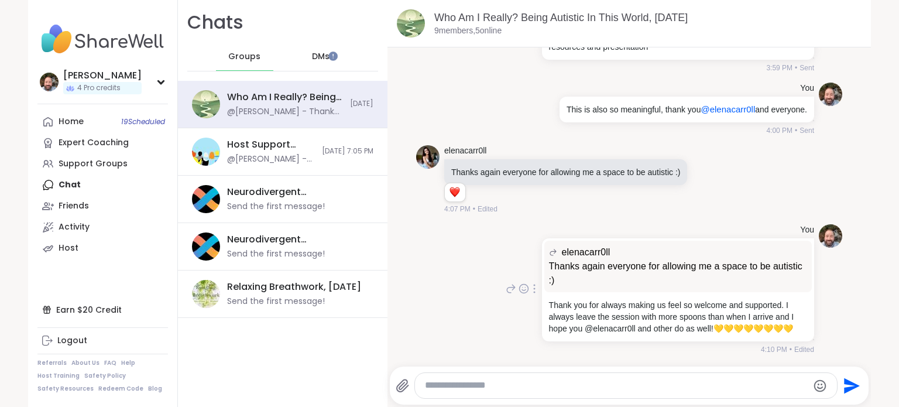
drag, startPoint x: 754, startPoint y: 280, endPoint x: 737, endPoint y: 305, distance: 29.5
click at [737, 305] on p "Thank you for always making us feel so welcome and supported. I always leave th…" at bounding box center [678, 316] width 258 height 35
drag, startPoint x: 737, startPoint y: 305, endPoint x: 524, endPoint y: 284, distance: 214.6
click at [533, 284] on icon at bounding box center [534, 288] width 2 height 9
click at [542, 300] on icon at bounding box center [548, 306] width 12 height 12
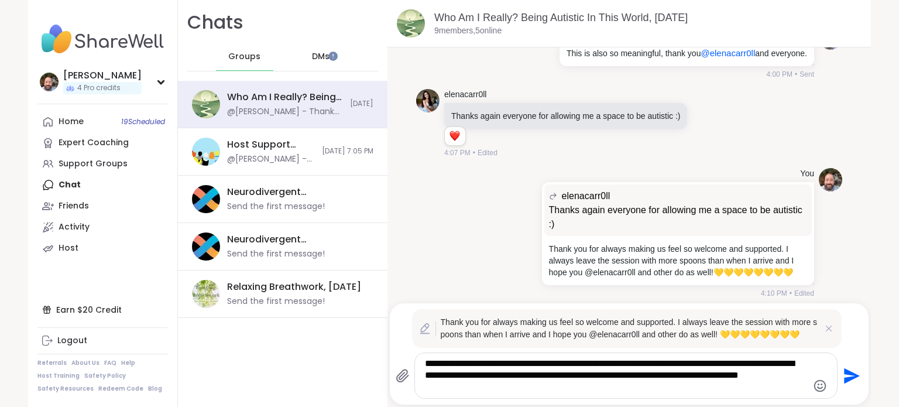
click at [537, 389] on textarea "**********" at bounding box center [616, 376] width 382 height 36
type textarea "**********"
click at [819, 389] on icon "Emoji picker" at bounding box center [819, 385] width 12 height 12
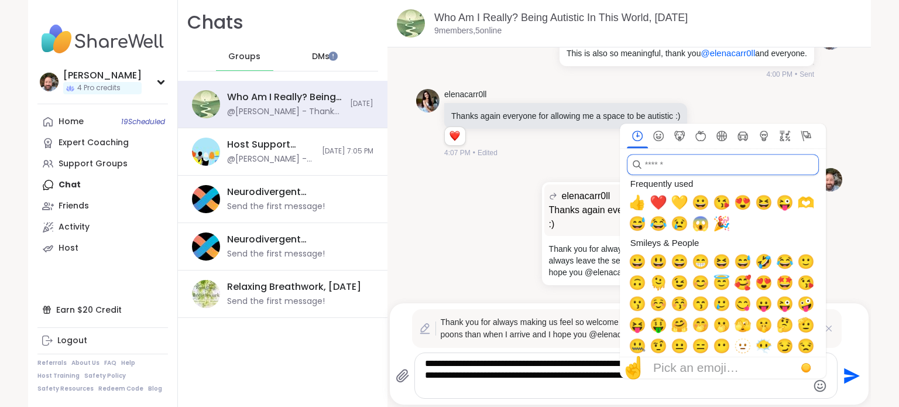
click at [674, 167] on input "search" at bounding box center [723, 164] width 192 height 21
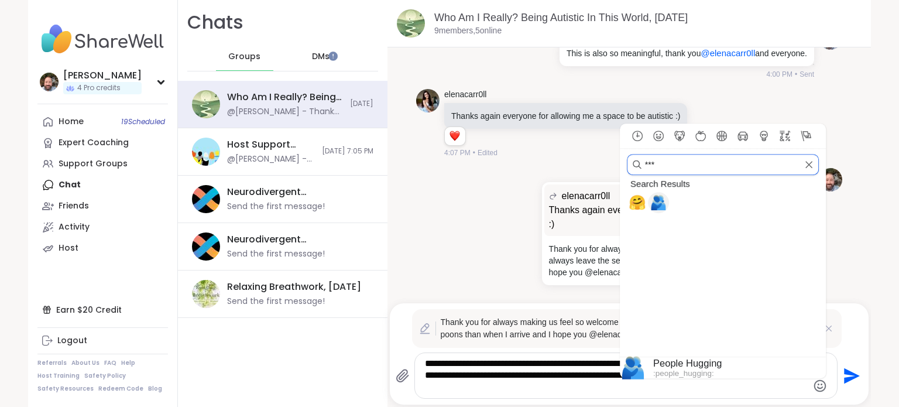
type input "***"
click at [658, 205] on span "🫂" at bounding box center [659, 202] width 18 height 16
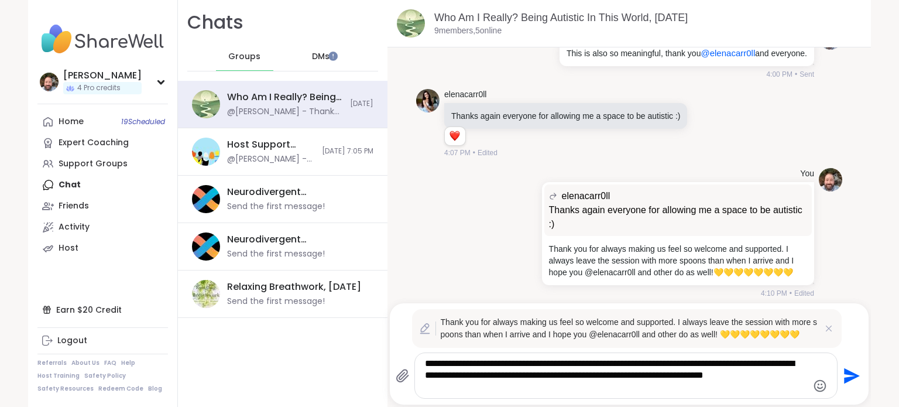
click at [472, 388] on textarea "**********" at bounding box center [616, 376] width 382 height 36
click at [844, 373] on icon "Send" at bounding box center [852, 376] width 16 height 16
type textarea "**********"
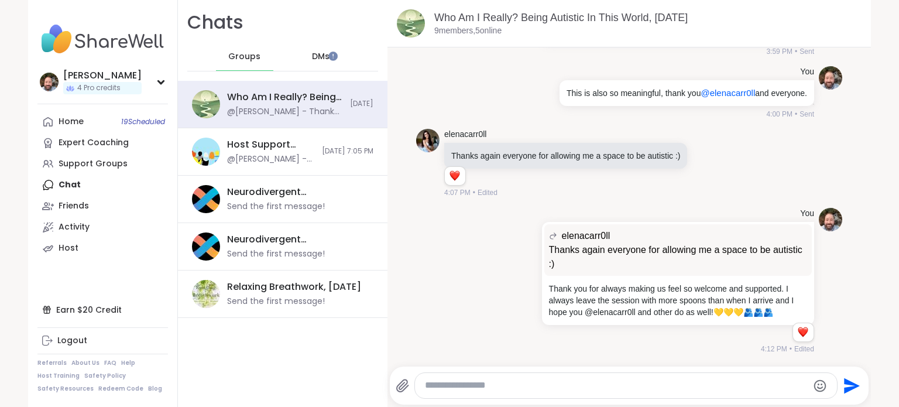
scroll to position [6603, 0]
click at [300, 68] on div "DMs" at bounding box center [321, 57] width 57 height 28
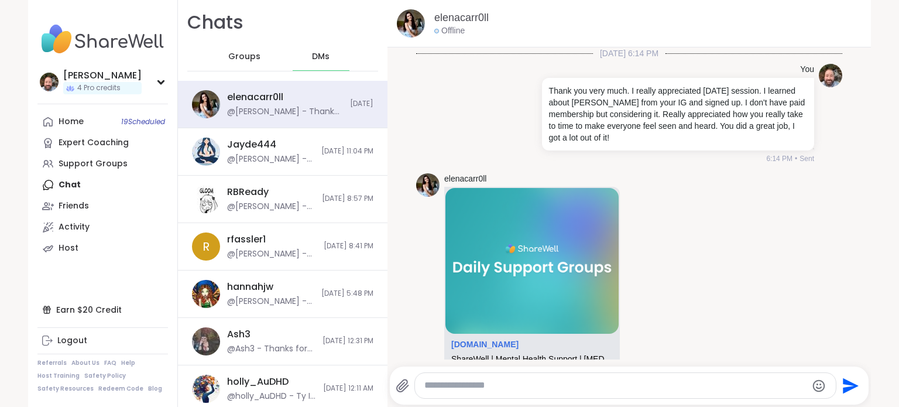
scroll to position [4566, 0]
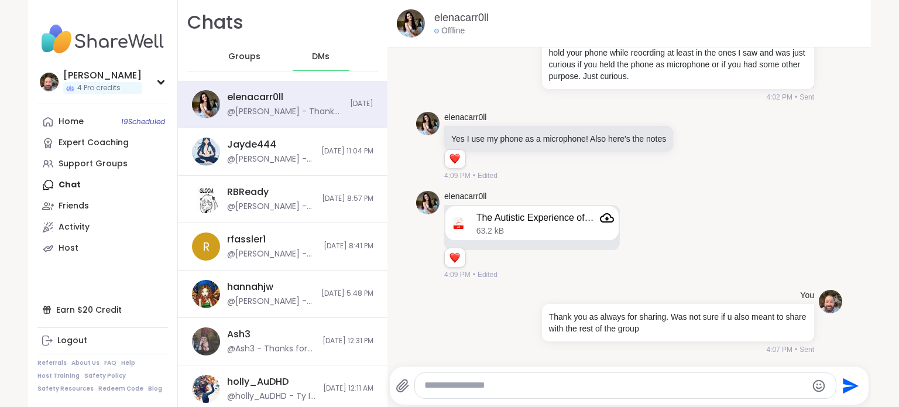
click at [222, 70] on div "Groups" at bounding box center [244, 57] width 57 height 28
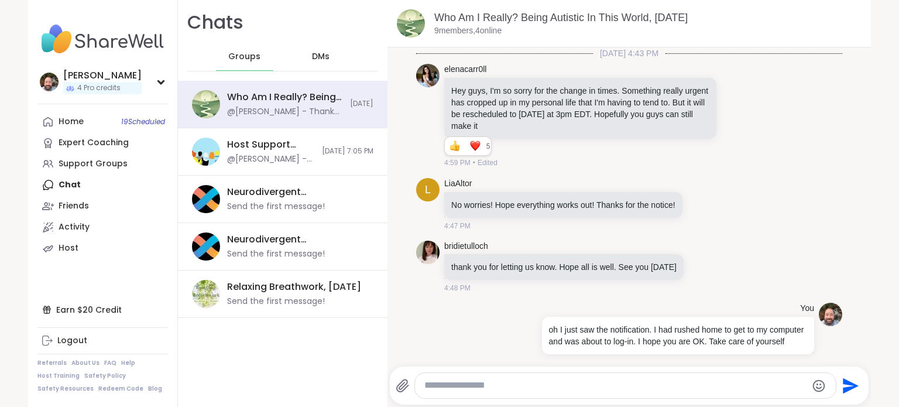
scroll to position [6603, 0]
